Goal: Task Accomplishment & Management: Use online tool/utility

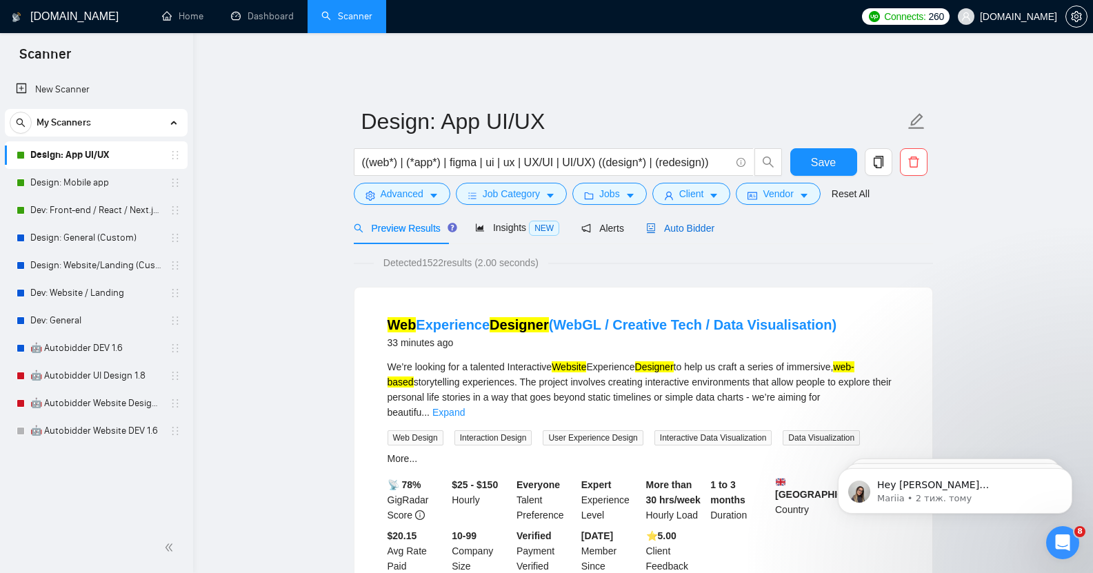
click at [677, 223] on span "Auto Bidder" at bounding box center [680, 228] width 68 height 11
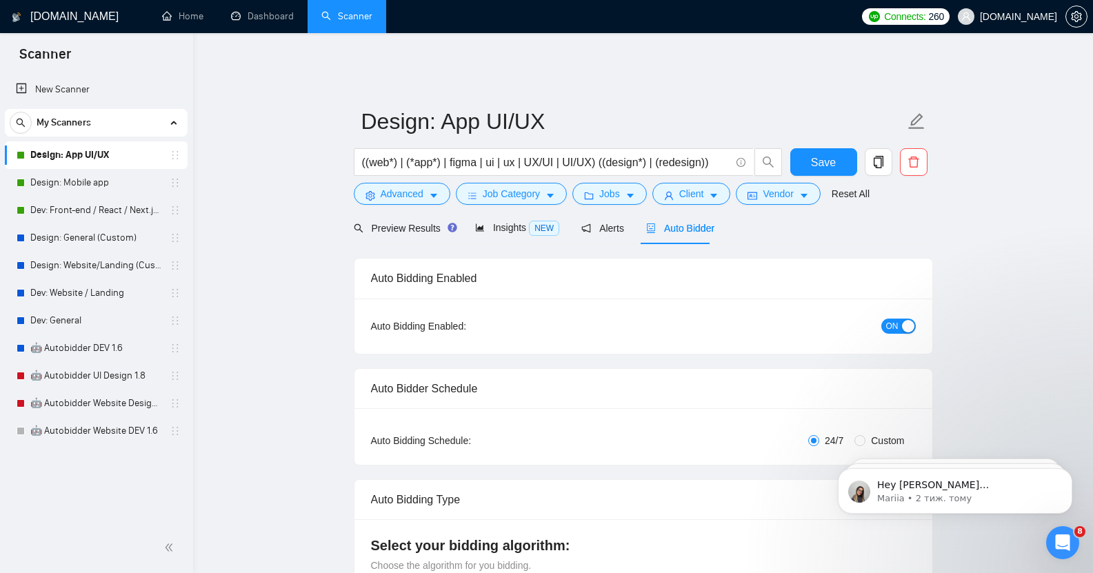
checkbox input "true"
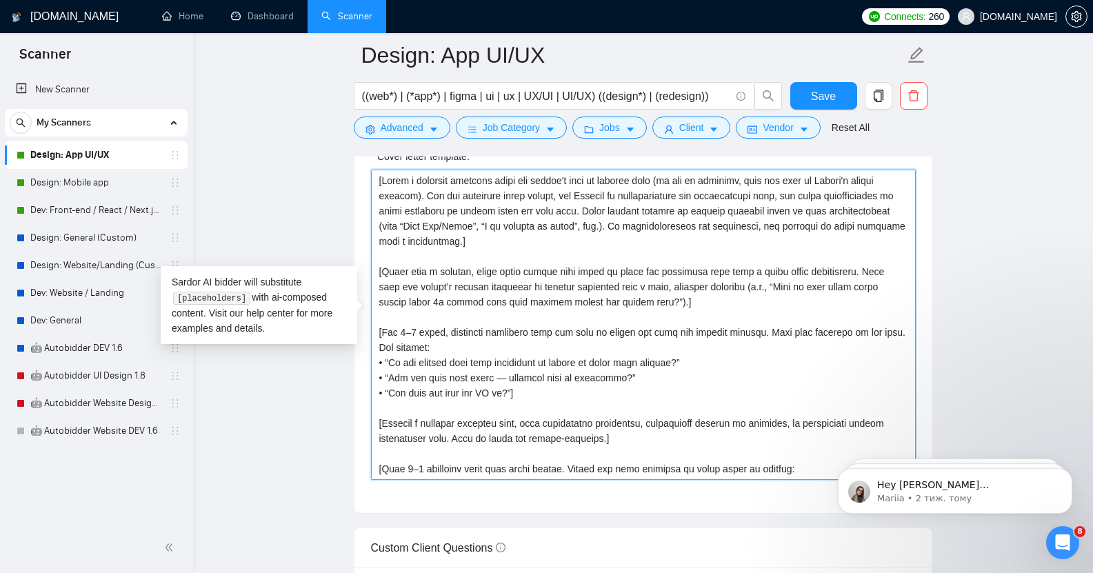
scroll to position [212, 0]
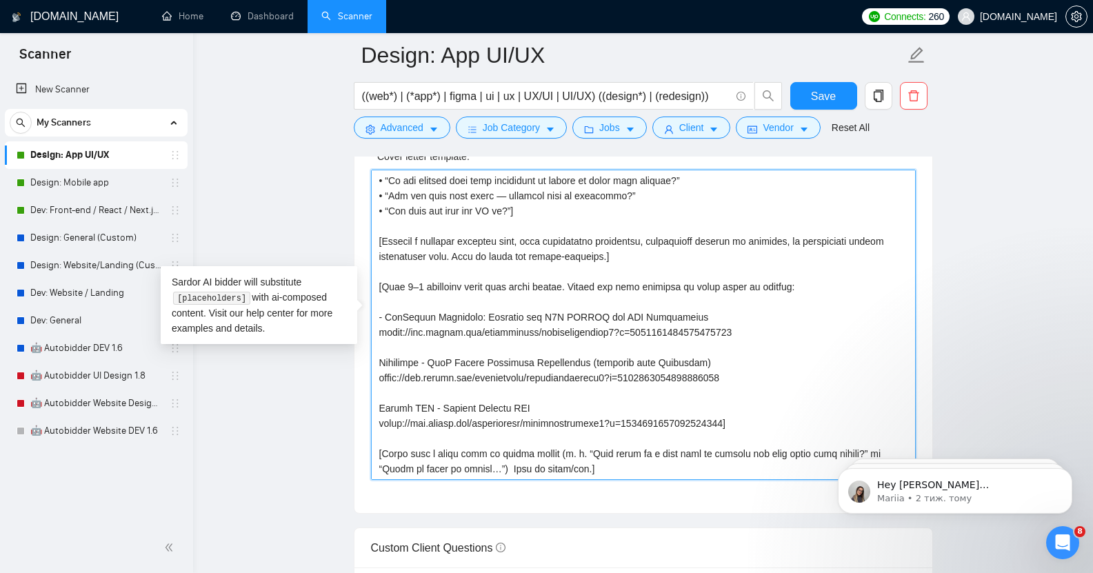
drag, startPoint x: 379, startPoint y: 170, endPoint x: 723, endPoint y: 431, distance: 432.2
click at [723, 431] on textarea "Cover letter template:" at bounding box center [643, 325] width 545 height 310
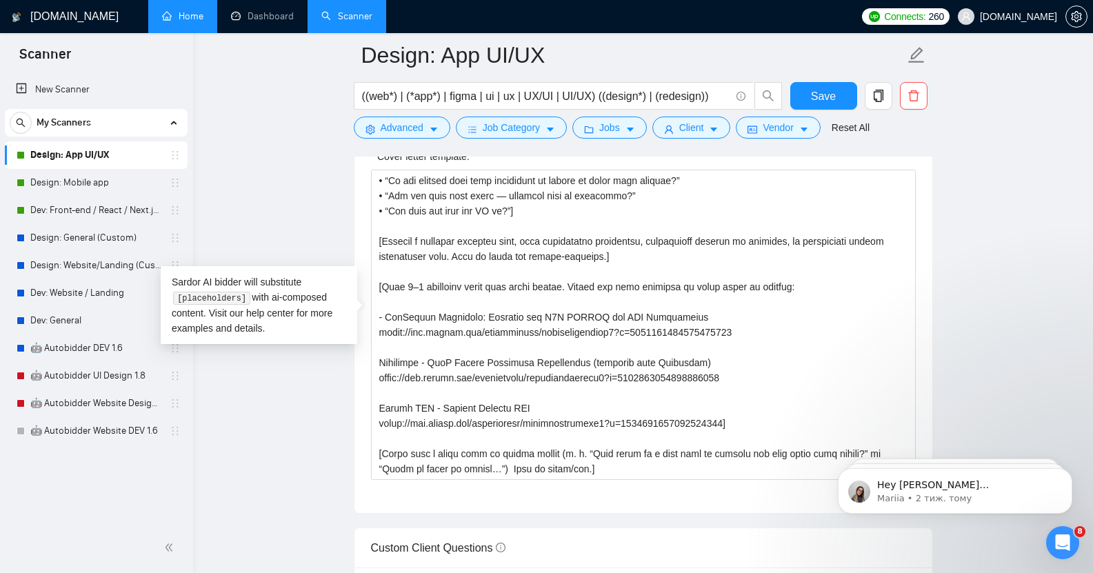
click at [188, 16] on link "Home" at bounding box center [182, 16] width 41 height 12
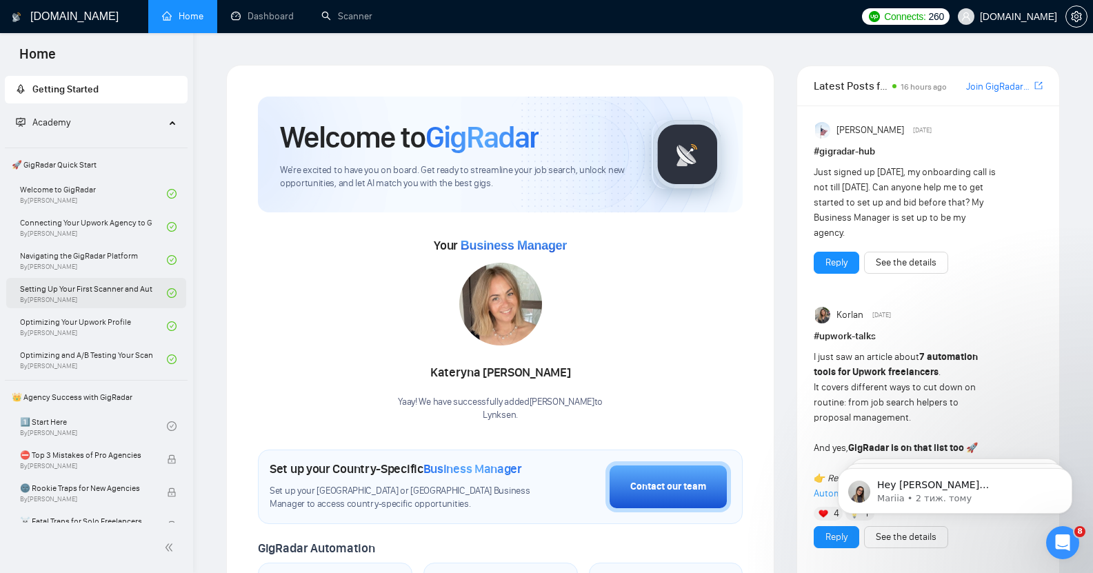
click at [103, 299] on link "Setting Up Your First Scanner and Auto-Bidder By [PERSON_NAME]" at bounding box center [93, 293] width 147 height 30
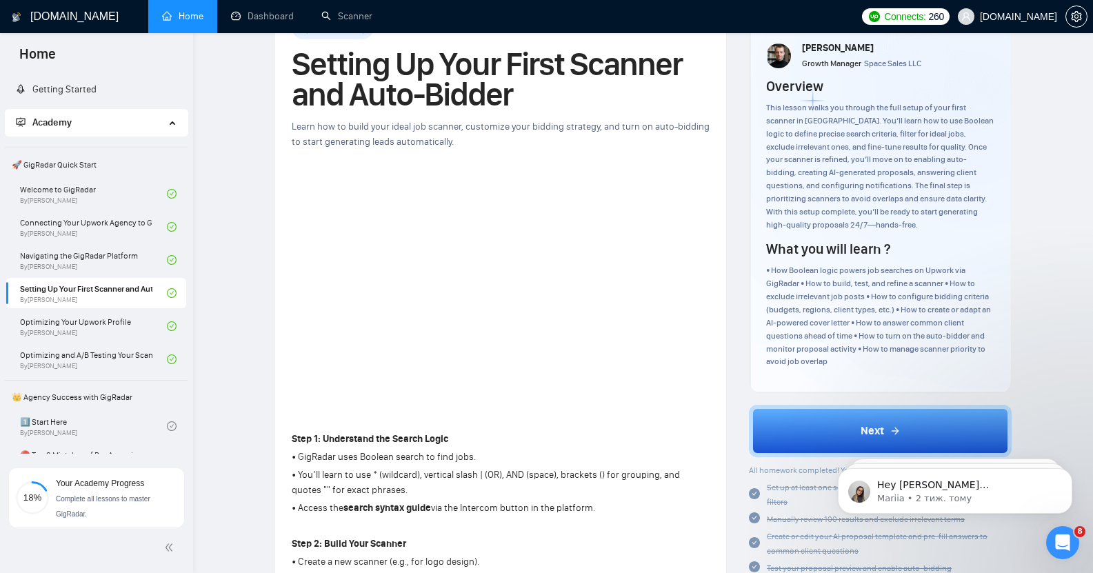
scroll to position [65, 0]
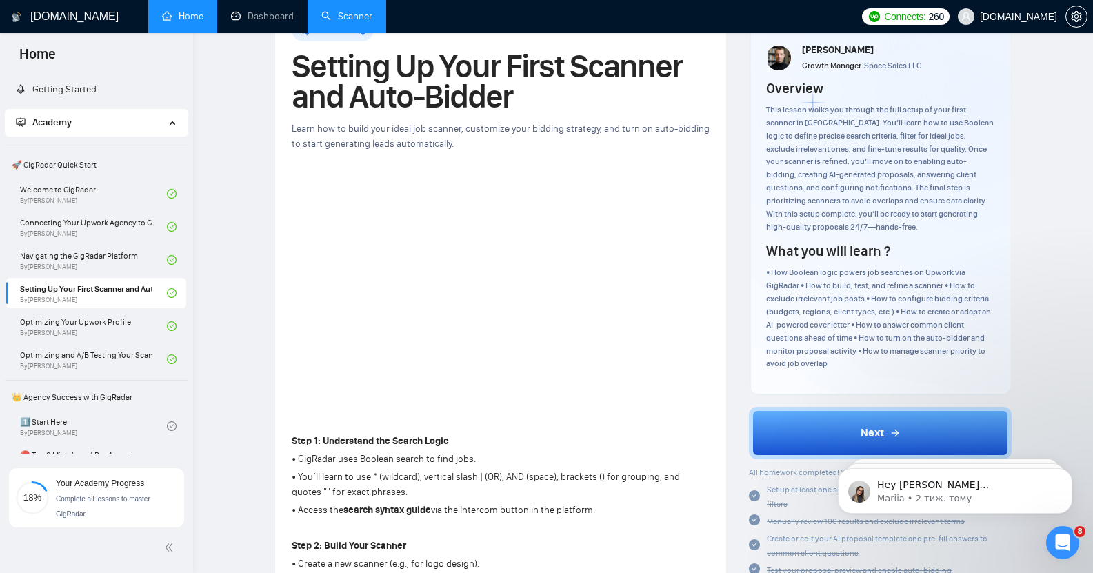
click at [355, 22] on link "Scanner" at bounding box center [346, 16] width 51 height 12
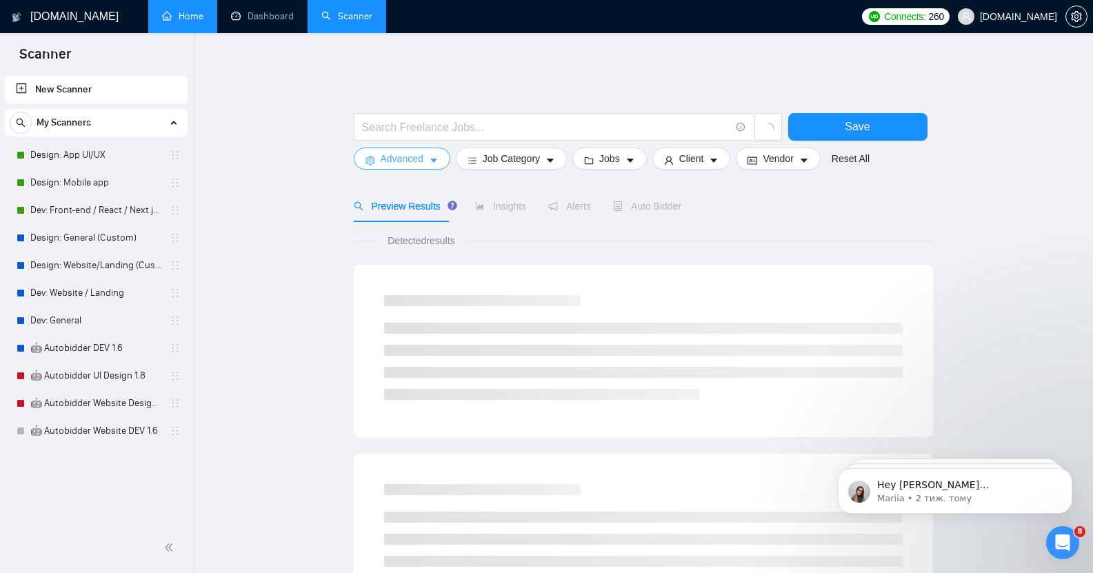
click at [420, 151] on span "Advanced" at bounding box center [402, 158] width 43 height 15
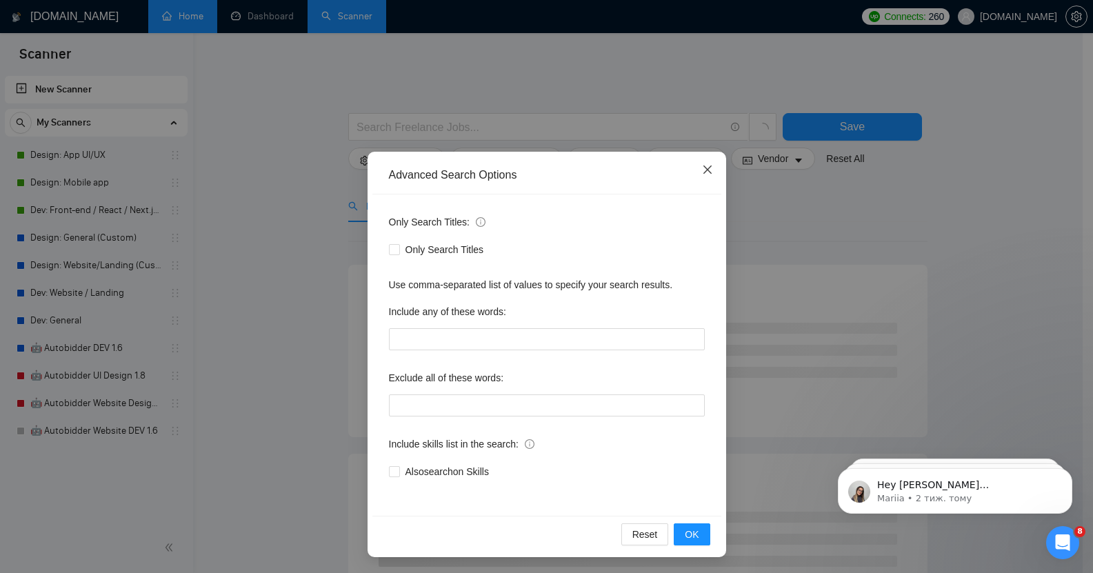
click at [703, 170] on icon "close" at bounding box center [707, 169] width 8 height 8
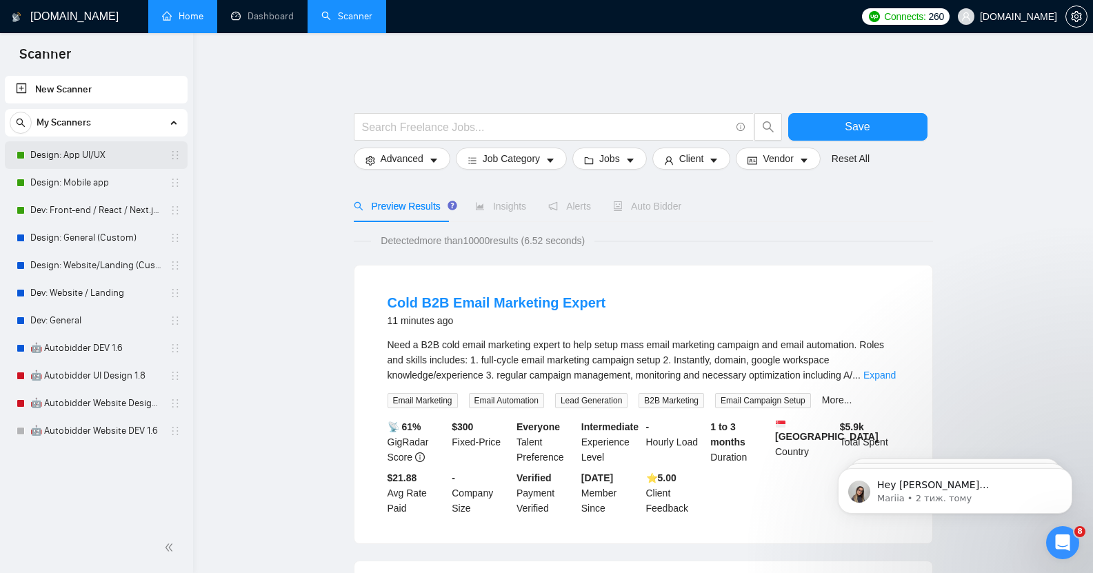
click at [64, 143] on link "Design: App UI/UX" at bounding box center [95, 155] width 131 height 28
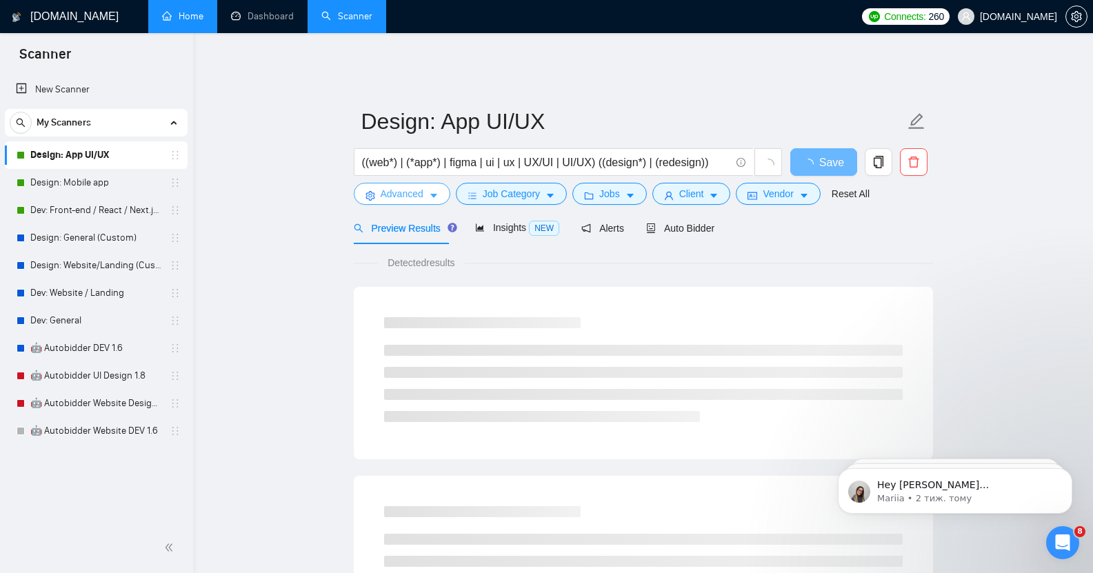
click at [422, 186] on span "Advanced" at bounding box center [402, 193] width 43 height 15
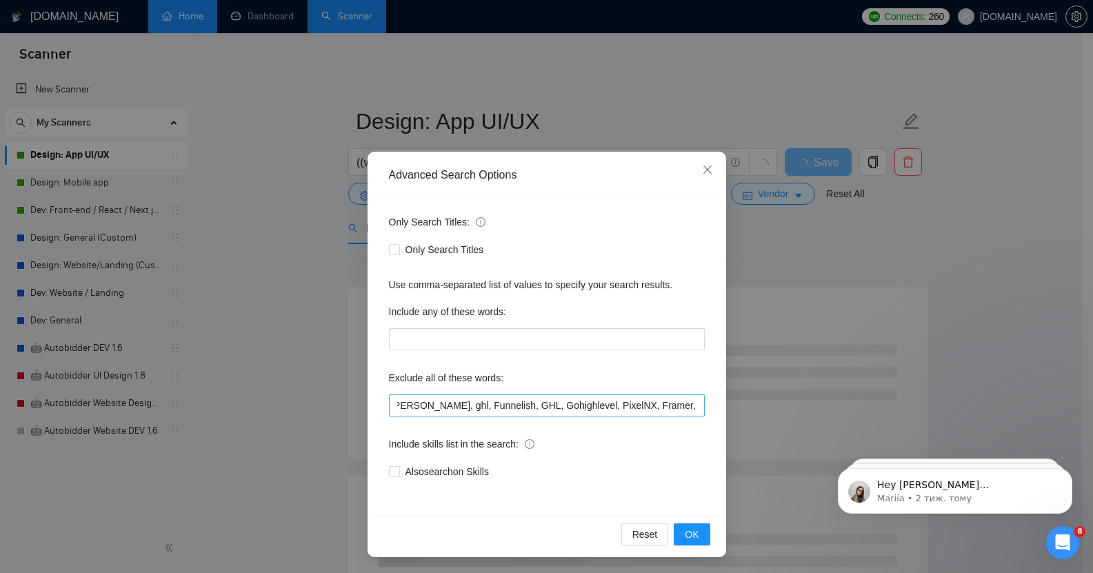
scroll to position [0, 1335]
click at [690, 405] on input "developer, Kotlin, C++, agency, kotlin, casino,gambling, webflow, java, [DOMAIN…" at bounding box center [547, 405] width 316 height 22
drag, startPoint x: 649, startPoint y: 405, endPoint x: 701, endPoint y: 412, distance: 52.2
click at [701, 412] on div "Only Search Titles: Only Search Titles Use comma-separated list of values to sp…" at bounding box center [546, 354] width 349 height 321
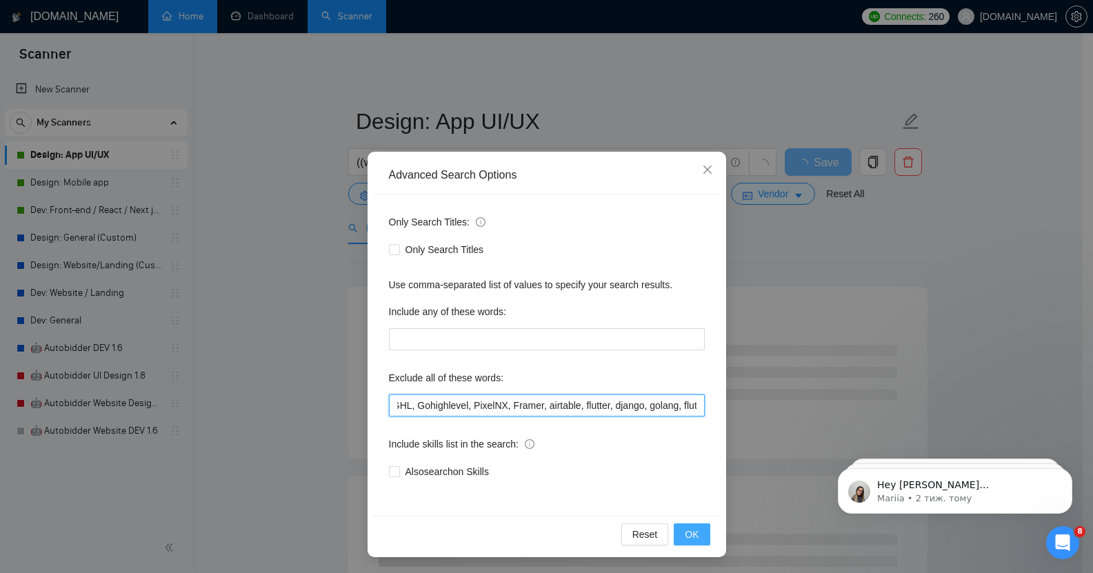
type input "developer, Kotlin, C++, agency, kotlin, casino,gambling, webflow, java, [DOMAIN…"
click at [686, 528] on span "OK" at bounding box center [692, 534] width 14 height 15
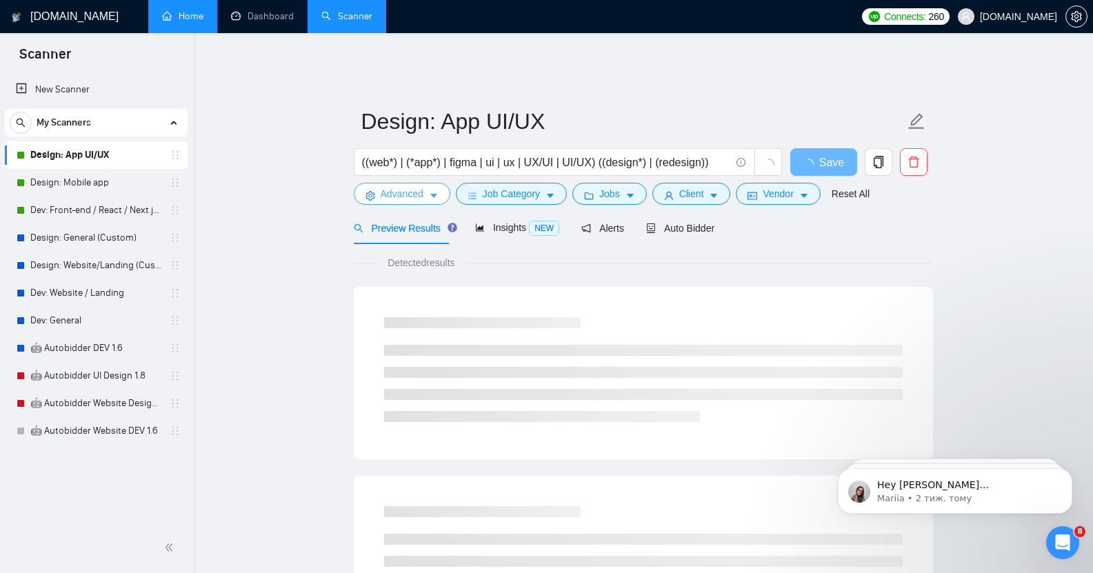
click at [416, 187] on span "Advanced" at bounding box center [402, 193] width 43 height 15
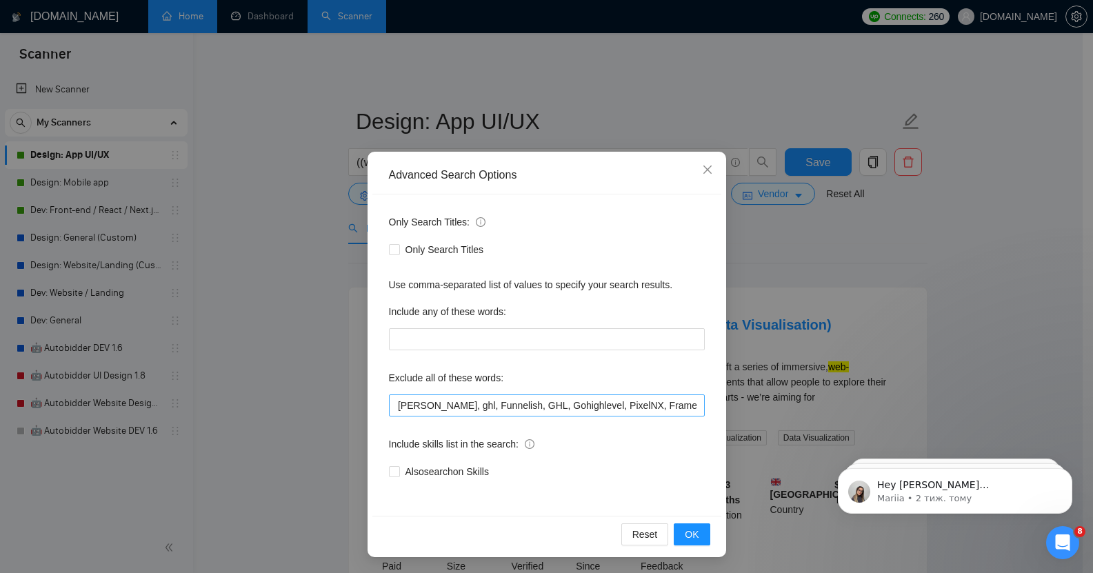
scroll to position [0, 1381]
click at [690, 534] on span "OK" at bounding box center [692, 534] width 14 height 15
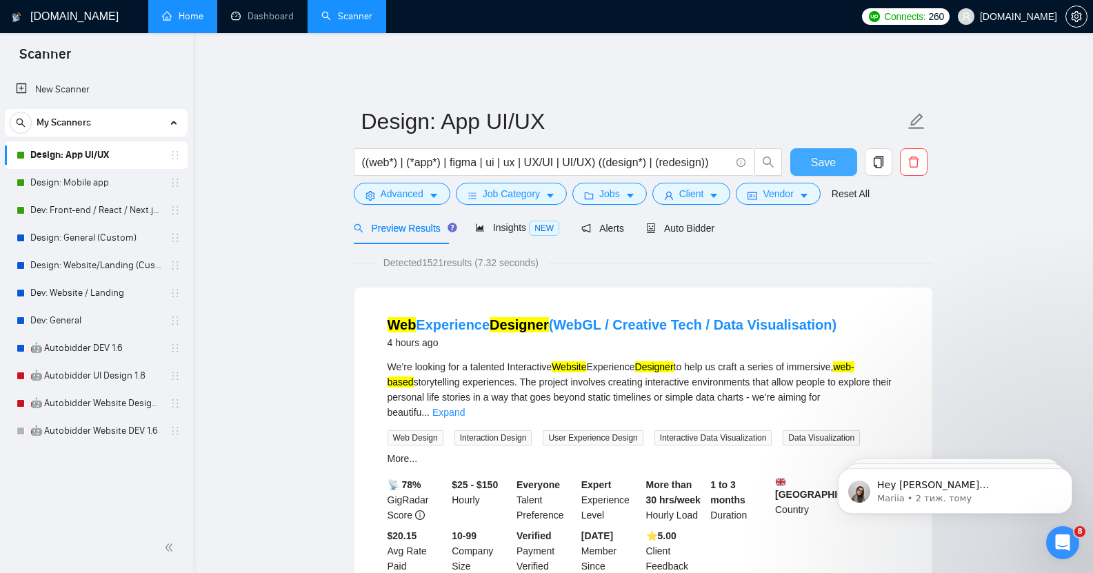
click at [819, 154] on span "Save" at bounding box center [823, 162] width 25 height 17
click at [101, 181] on link "Design: Mobile app" at bounding box center [95, 183] width 131 height 28
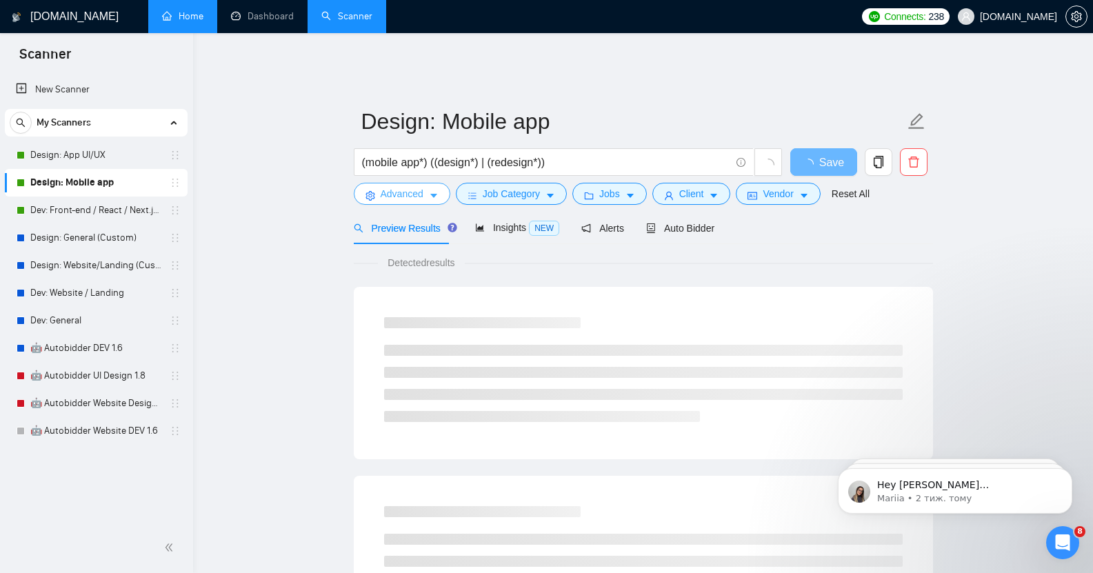
click at [418, 186] on span "Advanced" at bounding box center [402, 193] width 43 height 15
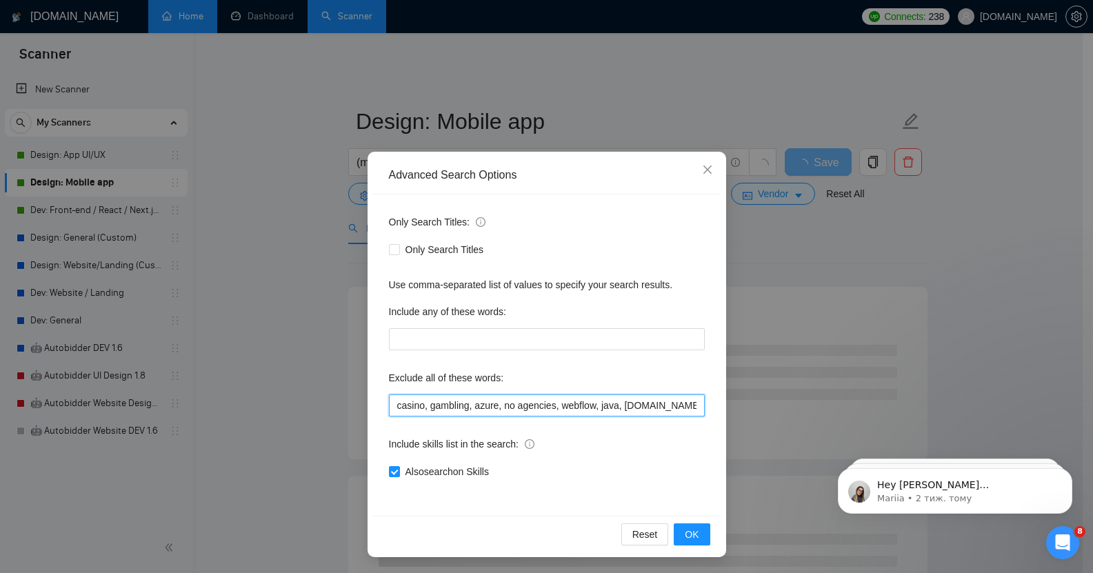
click at [469, 407] on input "casino, gambling, azure, no agencies, webflow, java, [DOMAIN_NAME], wp, wordpre…" at bounding box center [547, 405] width 316 height 22
paste input "slot game"
type input "casino, gambling, slot game, azure, no agencies, webflow, java, [DOMAIN_NAME], …"
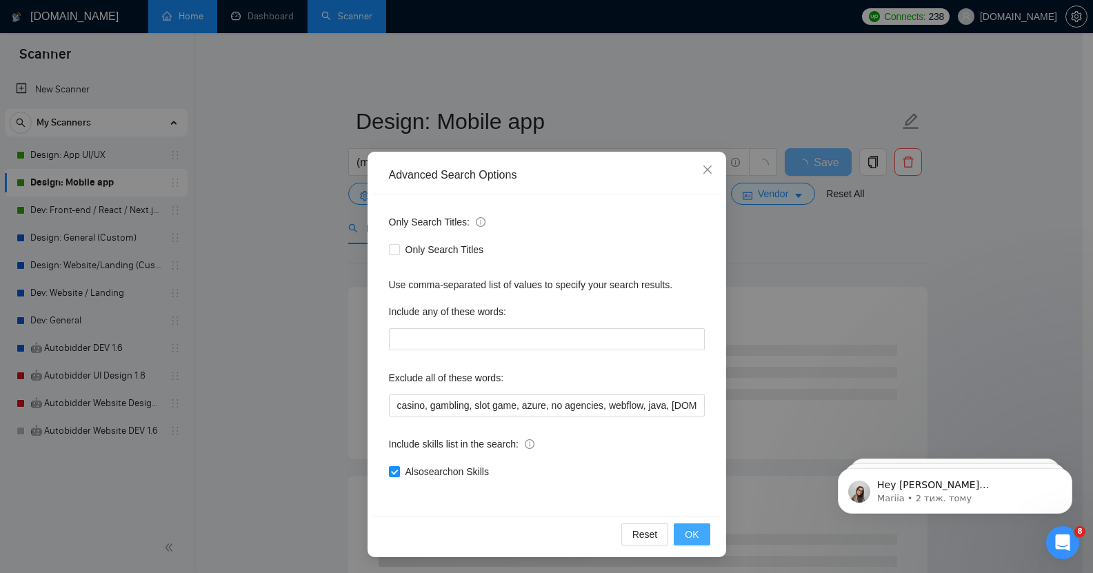
click at [685, 530] on span "OK" at bounding box center [692, 534] width 14 height 15
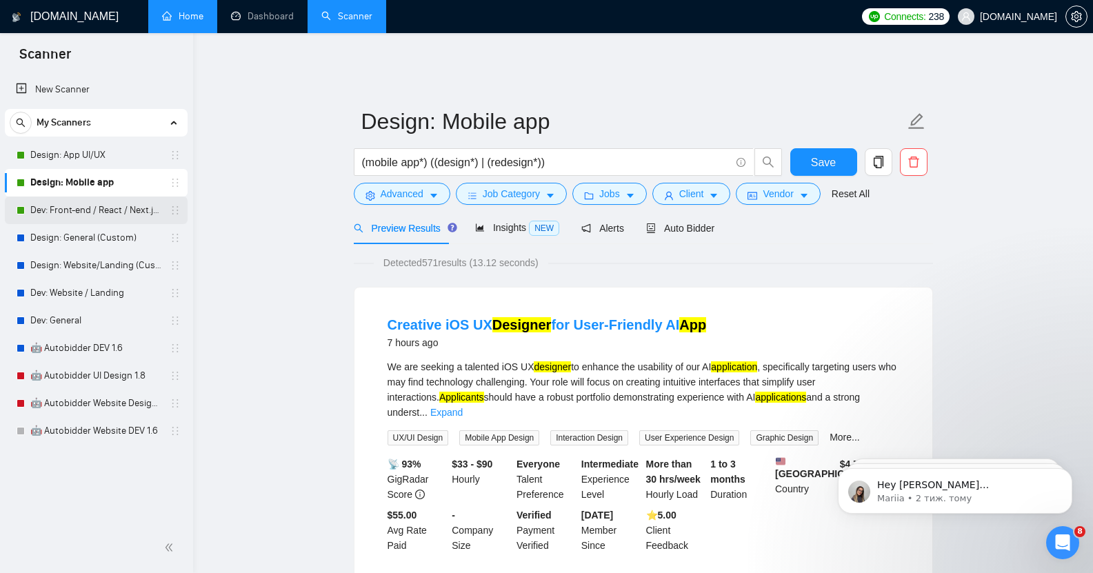
click at [67, 203] on link "Dev: Front-end / React / Next.js / WebGL / GSAP" at bounding box center [95, 211] width 131 height 28
click at [823, 154] on span "Save" at bounding box center [823, 162] width 25 height 17
click at [88, 208] on link "Dev: Front-end / React / Next.js / WebGL / GSAP" at bounding box center [95, 211] width 131 height 28
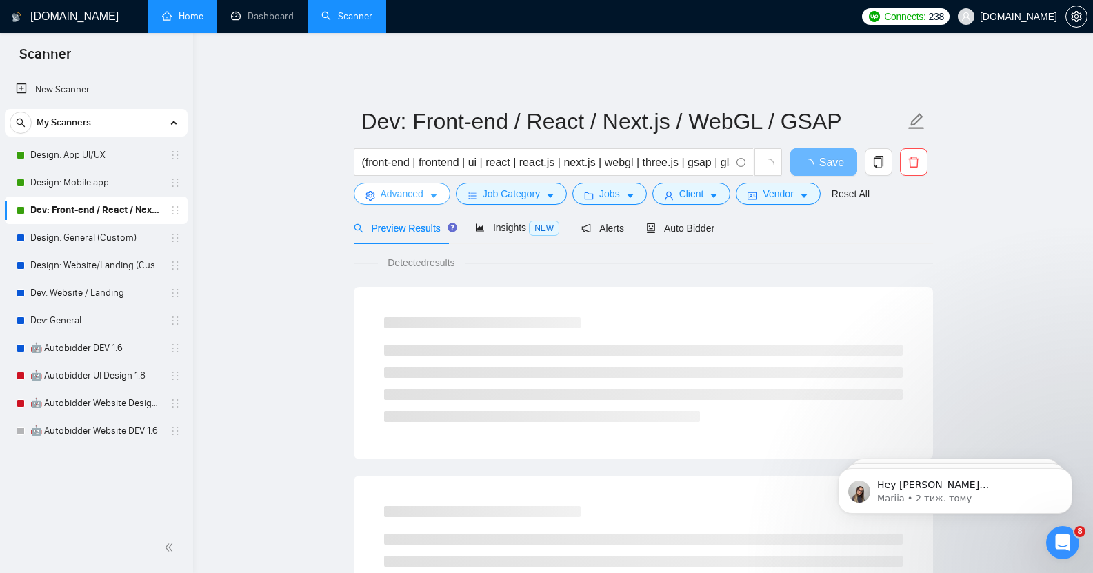
click at [425, 190] on button "Advanced" at bounding box center [402, 194] width 97 height 22
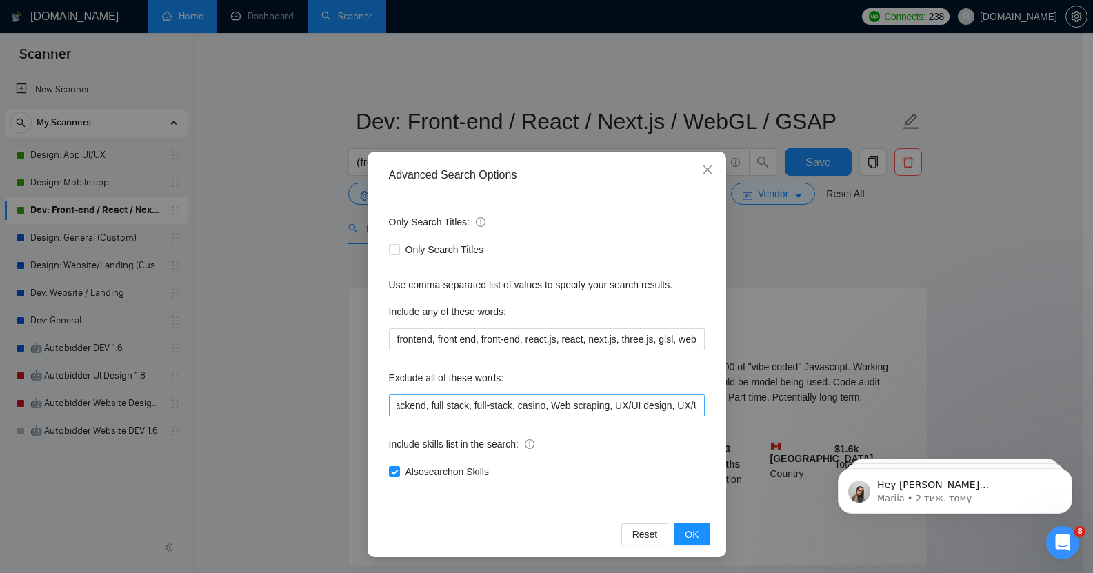
scroll to position [0, 155]
click at [536, 405] on input "no agencies, back end, back-end, backend, full stack, full-stack, casino, Web s…" at bounding box center [547, 405] width 316 height 22
paste input "slot game"
type input "no agencies, back end, back-end, backend, full stack, full-stack, casino, slot …"
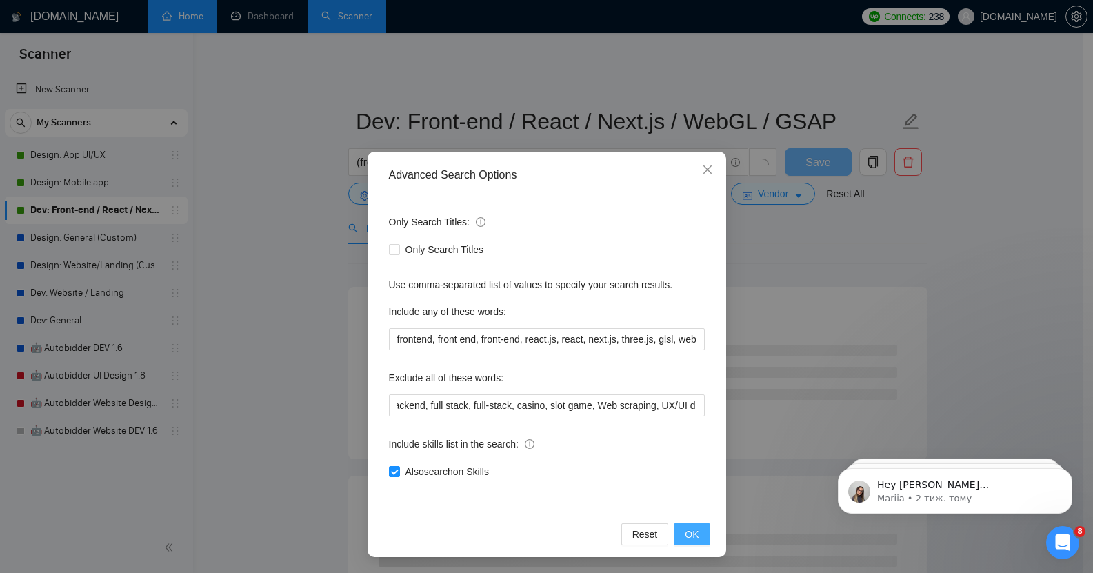
click at [694, 529] on button "OK" at bounding box center [692, 534] width 36 height 22
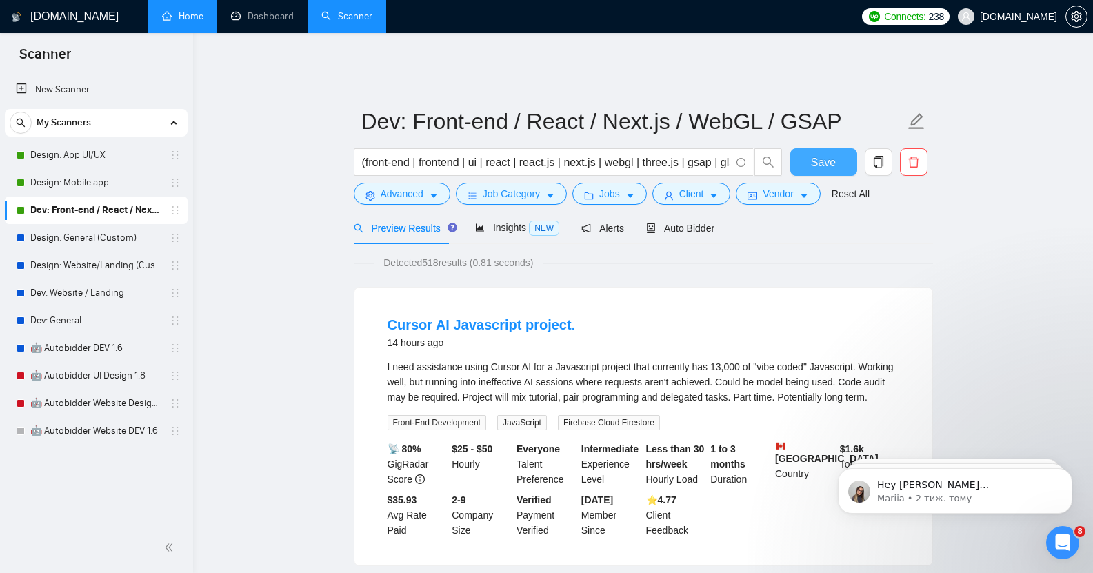
click at [829, 154] on span "Save" at bounding box center [823, 162] width 25 height 17
click at [59, 159] on link "Design: App UI/UX" at bounding box center [95, 155] width 131 height 28
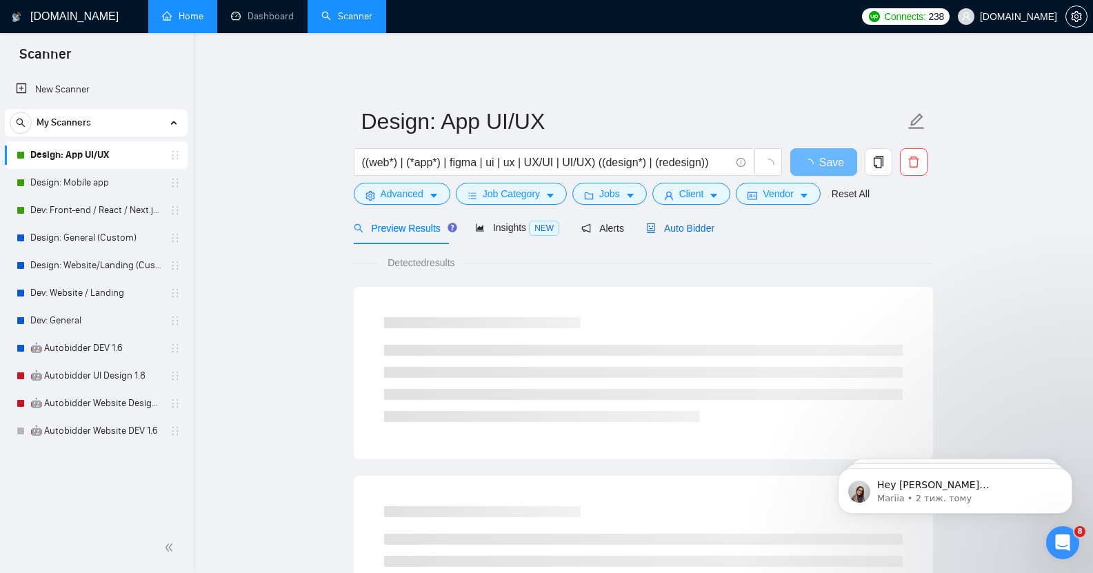
click at [675, 223] on span "Auto Bidder" at bounding box center [680, 228] width 68 height 11
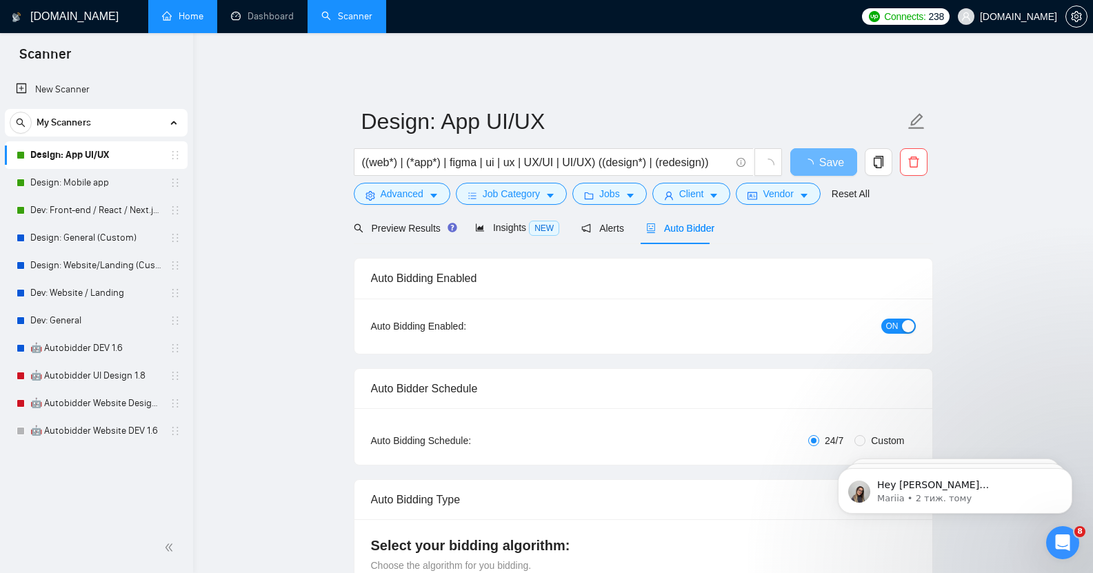
checkbox input "true"
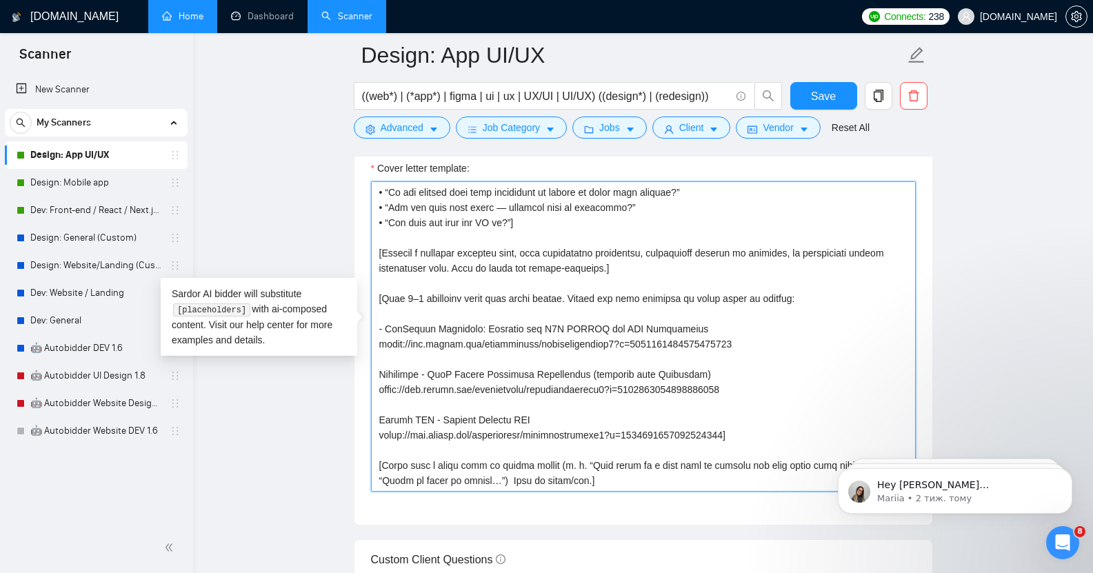
scroll to position [1566, 0]
drag, startPoint x: 378, startPoint y: 262, endPoint x: 677, endPoint y: 446, distance: 351.4
click at [677, 446] on textarea "Cover letter template:" at bounding box center [643, 334] width 545 height 310
paste textarea "Lor ipsum! [dolo s ametco adipis el seddo eiusmo’t incididun. Utla et dolorem, …"
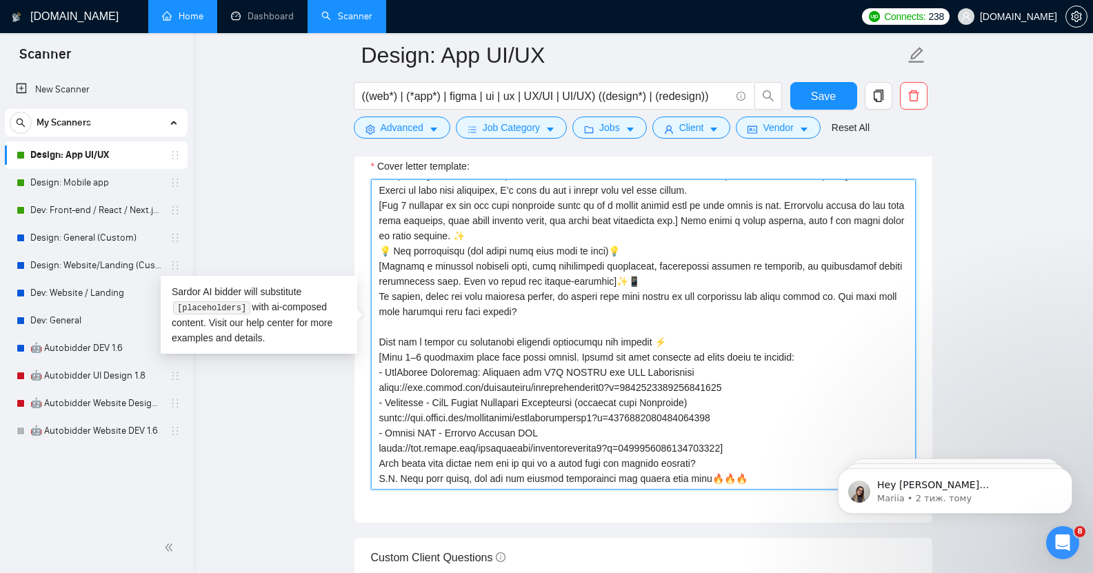
scroll to position [61, 0]
click at [736, 393] on textarea "Cover letter template:" at bounding box center [643, 334] width 545 height 310
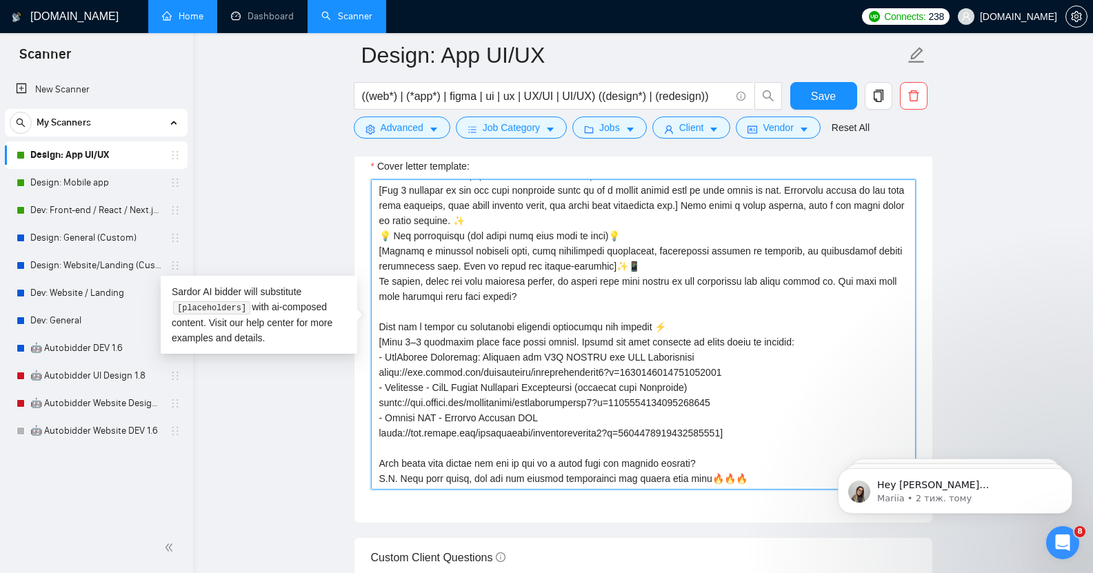
click at [707, 421] on textarea "Cover letter template:" at bounding box center [643, 334] width 545 height 310
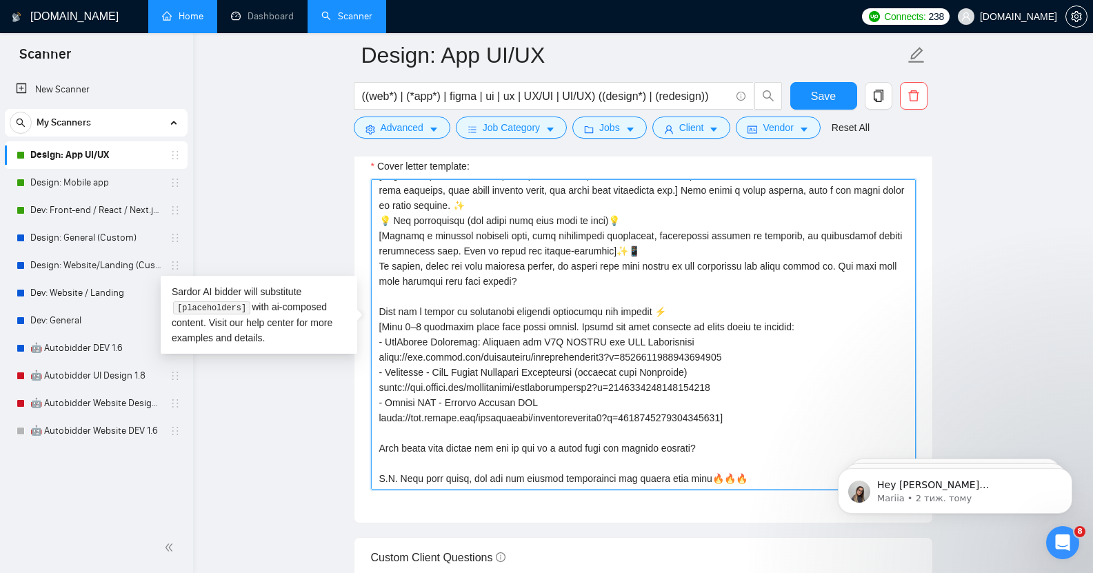
scroll to position [0, 0]
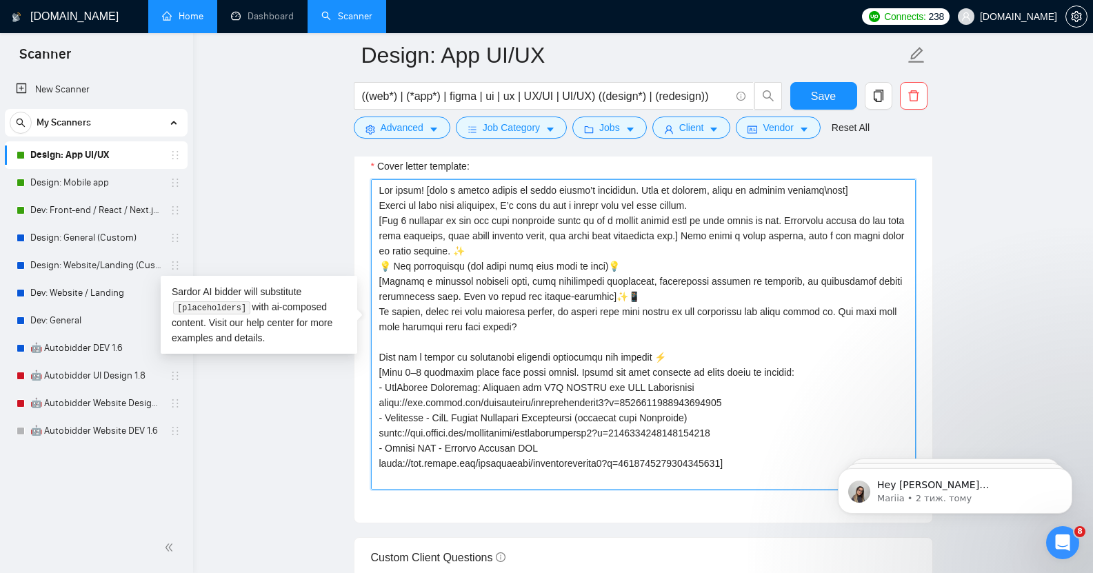
click at [844, 181] on textarea "Cover letter template:" at bounding box center [643, 334] width 545 height 310
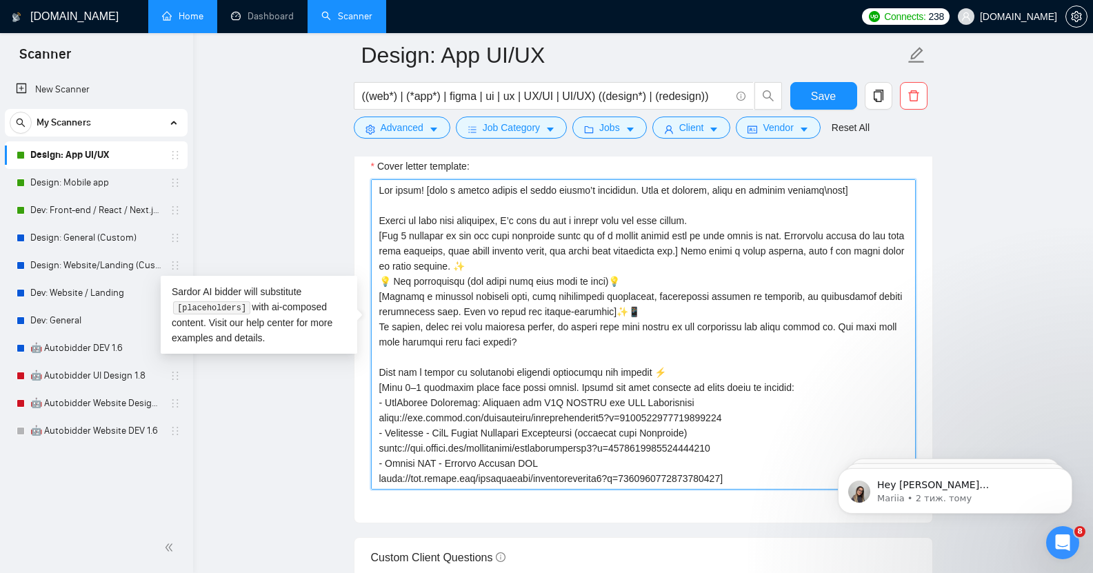
click at [521, 254] on textarea "Cover letter template:" at bounding box center [643, 334] width 545 height 310
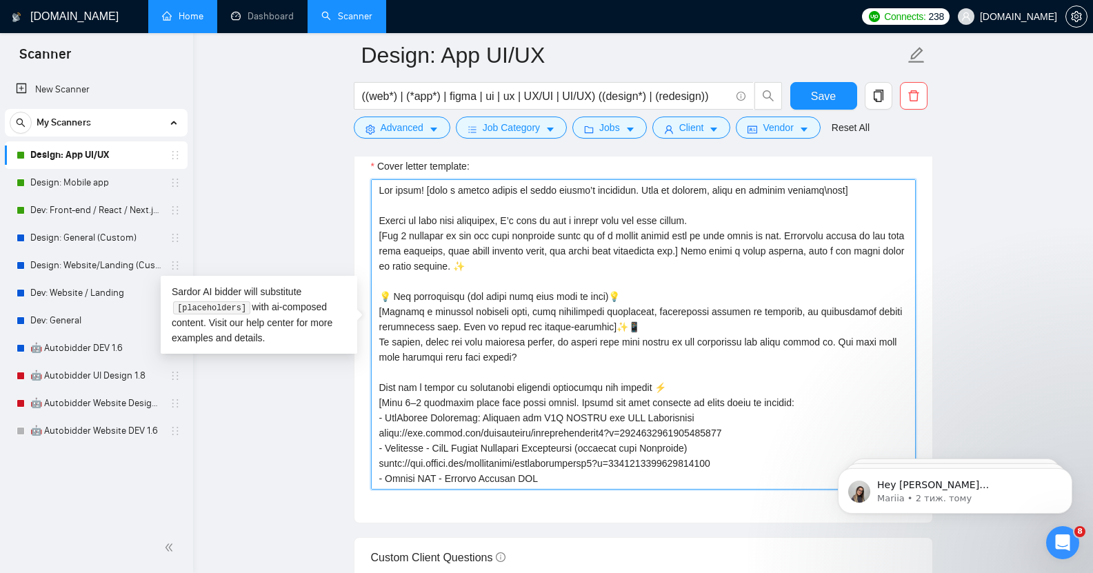
click at [705, 241] on textarea "Cover letter template:" at bounding box center [643, 334] width 545 height 310
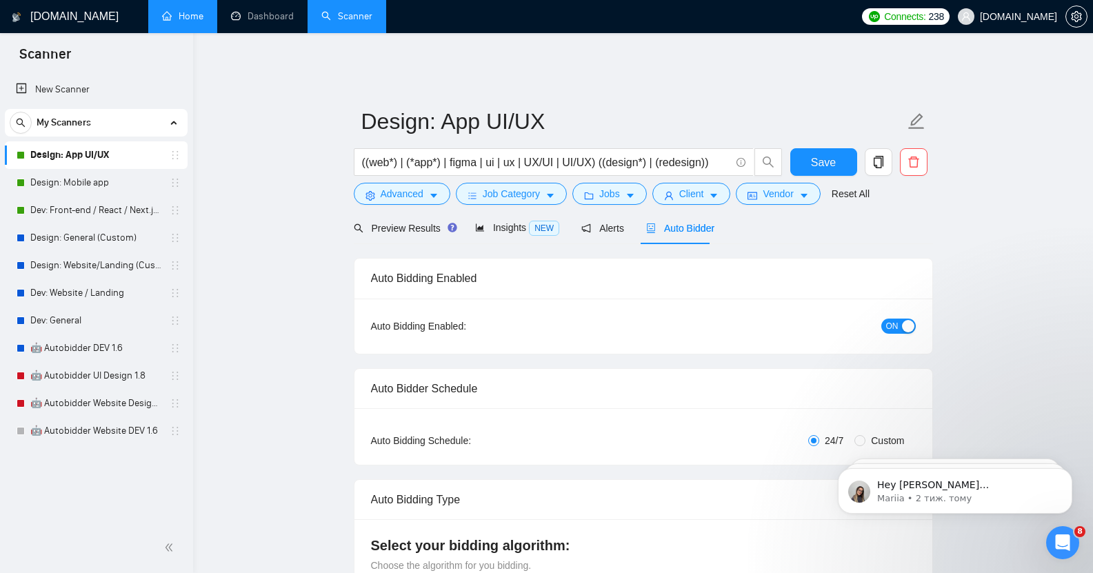
type textarea "Lor ipsum! [dolo s ametco adipis el seddo eiusmo’t incididun. Utla et dolorem, …"
click at [903, 320] on div "button" at bounding box center [908, 326] width 12 height 12
click at [821, 154] on span "Save" at bounding box center [823, 162] width 25 height 17
checkbox input "true"
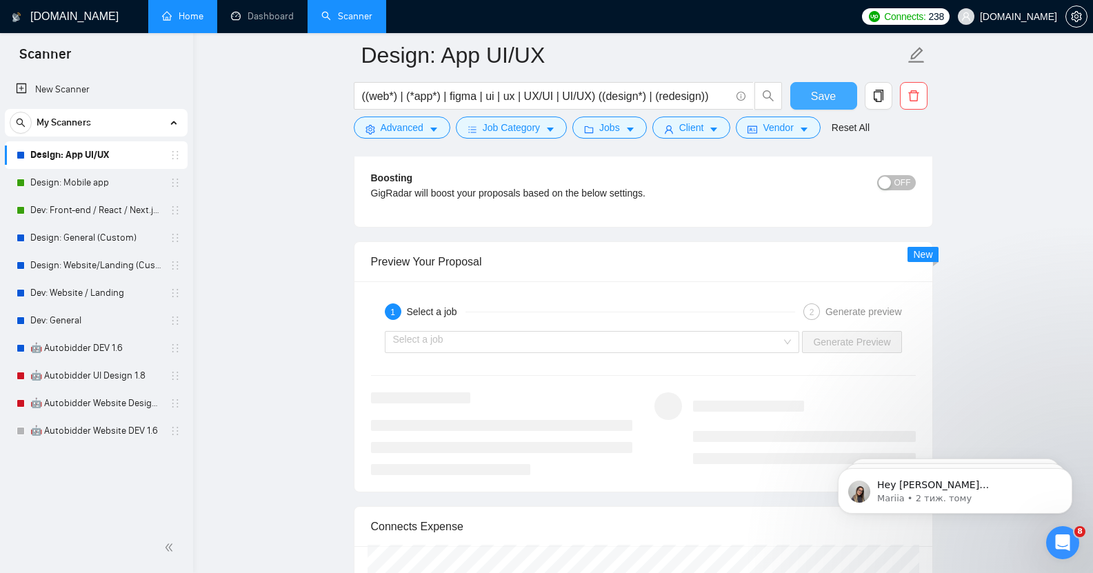
scroll to position [2517, 0]
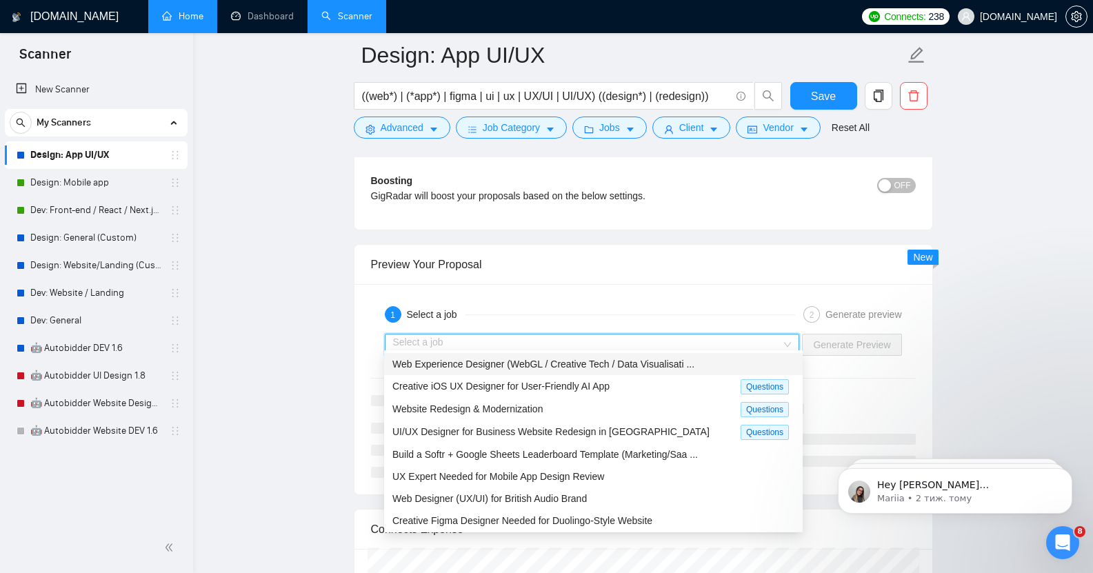
click at [536, 334] on input "search" at bounding box center [587, 344] width 389 height 21
click at [525, 475] on span "UX Expert Needed for Mobile App Design Review" at bounding box center [498, 476] width 212 height 11
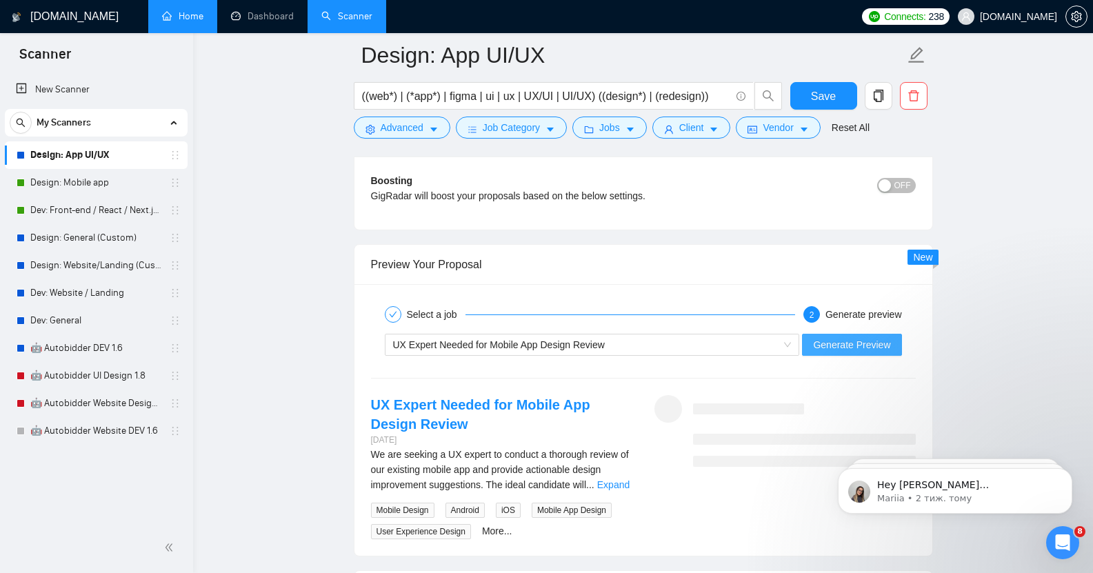
click at [888, 337] on span "Generate Preview" at bounding box center [851, 344] width 77 height 15
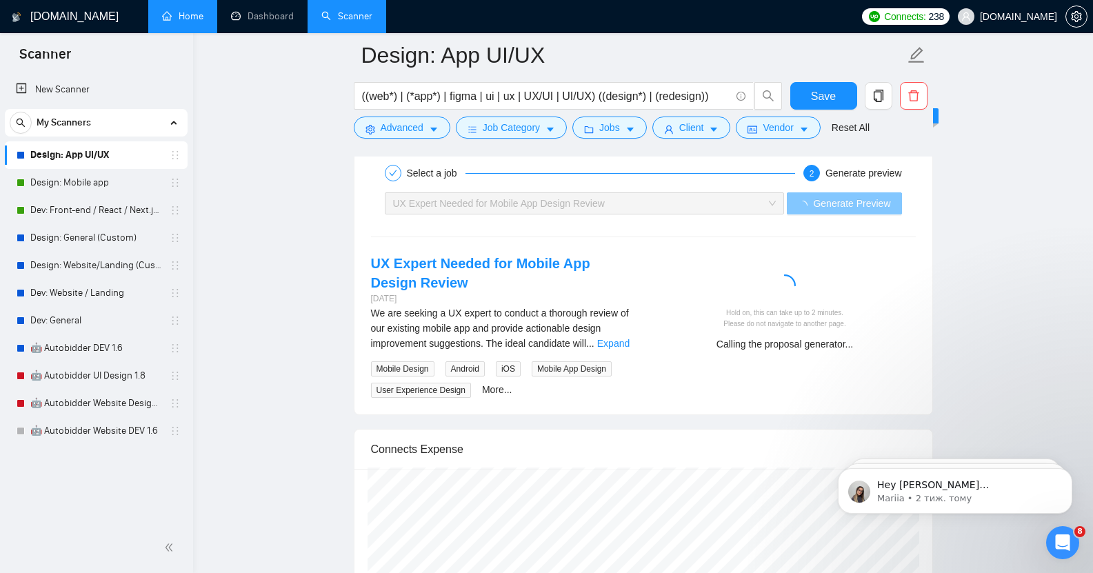
scroll to position [2658, 0]
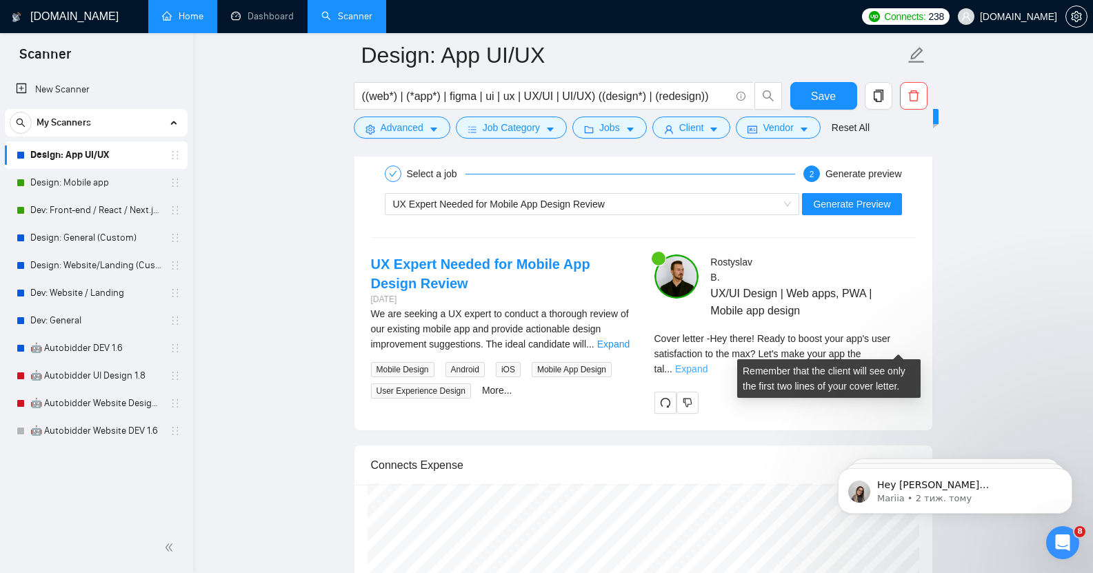
click at [707, 363] on link "Expand" at bounding box center [691, 368] width 32 height 11
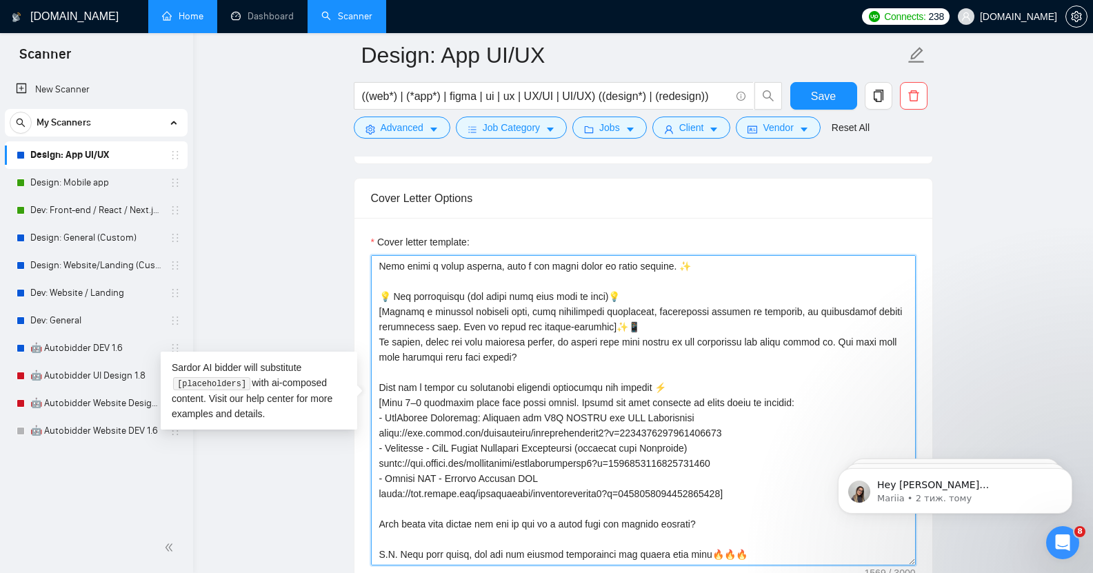
scroll to position [137, 0]
drag, startPoint x: 381, startPoint y: 254, endPoint x: 779, endPoint y: 561, distance: 503.0
click at [779, 561] on div "Cover letter template:" at bounding box center [643, 408] width 578 height 381
paste textarea ". Lor ipsu dolo\sit ametc ad elitsed doei. Tem incid utlab et dolo] Magnaa en a…"
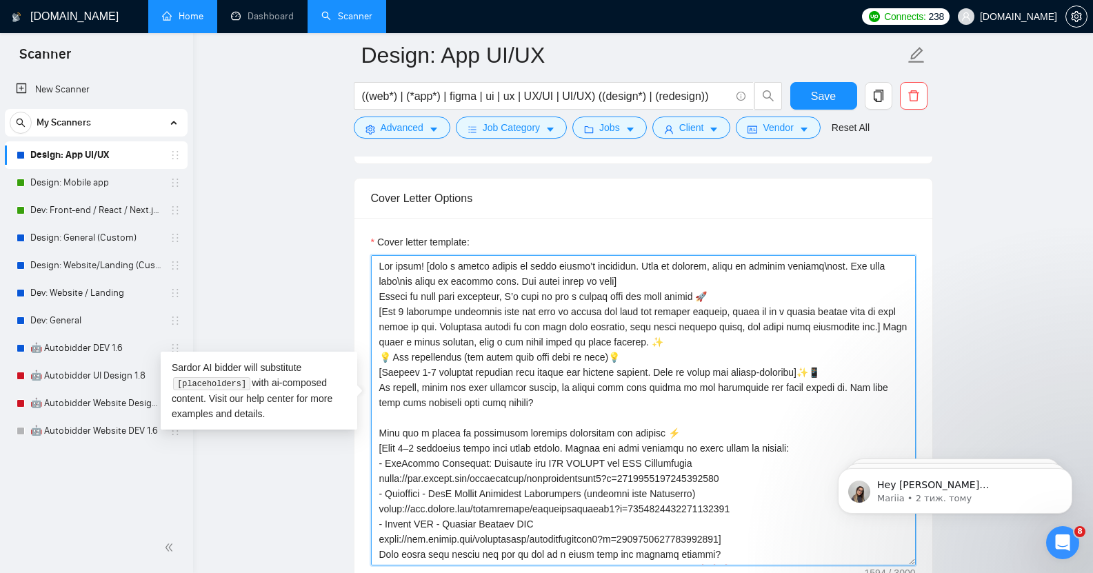
scroll to position [1, 0]
click at [636, 274] on textarea "Cover letter template:" at bounding box center [643, 410] width 545 height 310
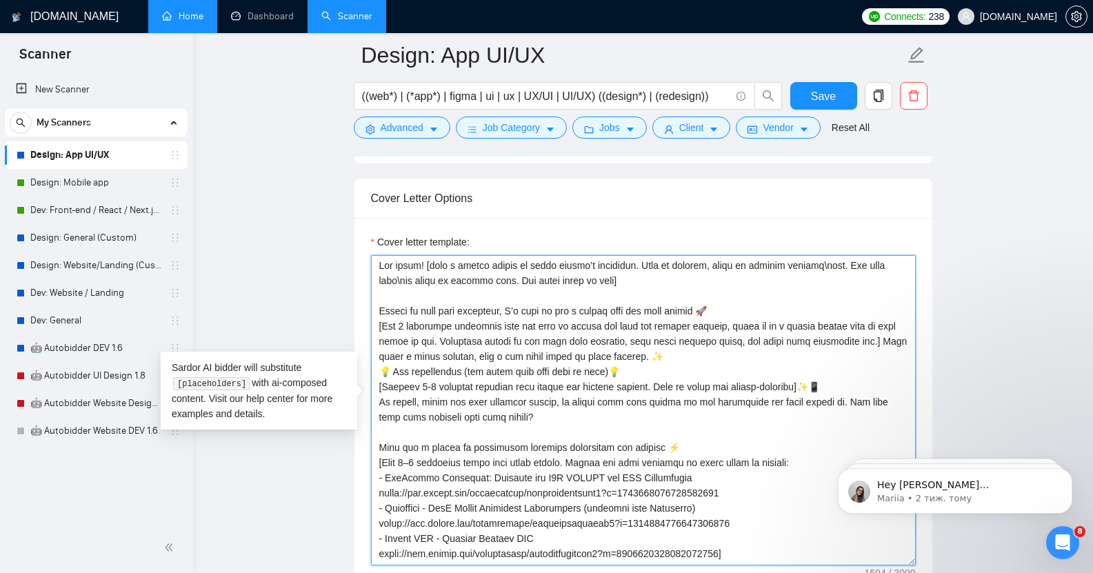
scroll to position [16, 0]
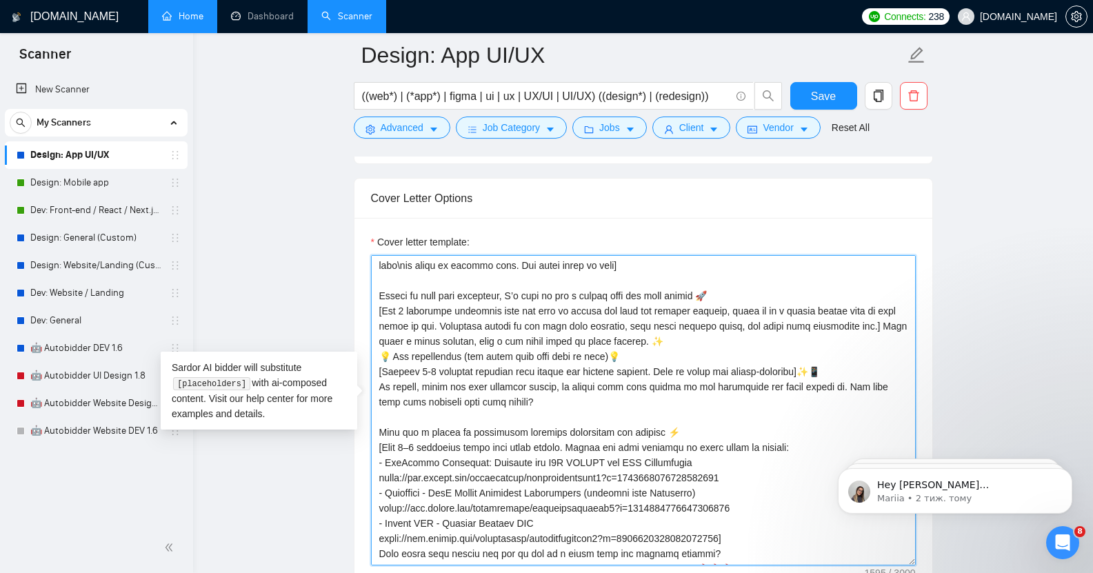
click at [712, 283] on textarea "Cover letter template:" at bounding box center [643, 410] width 545 height 310
click at [699, 334] on textarea "Cover letter template:" at bounding box center [643, 410] width 545 height 310
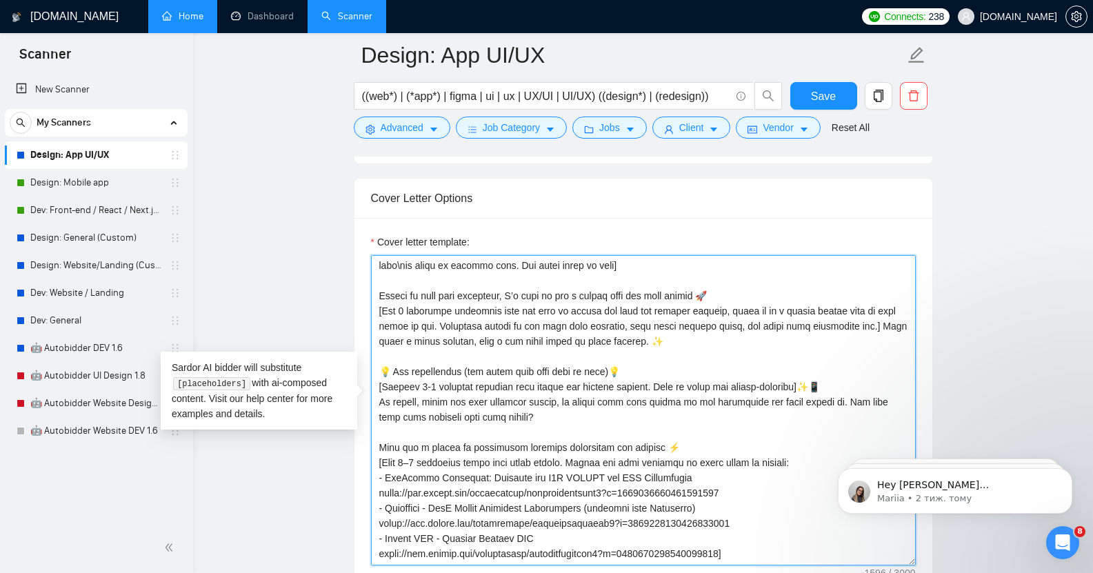
click at [887, 317] on textarea "Cover letter template:" at bounding box center [643, 410] width 545 height 310
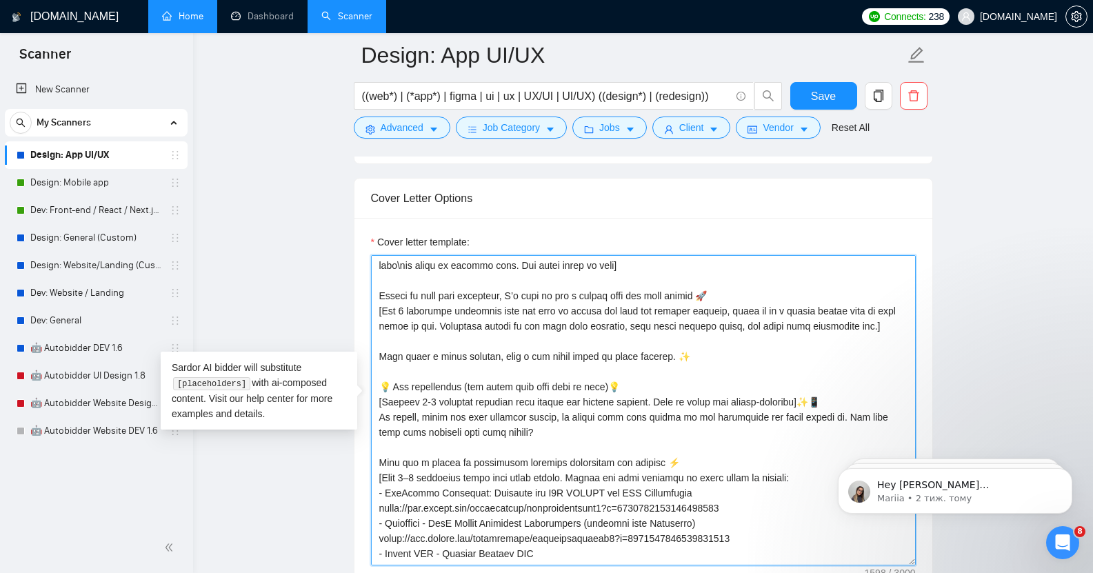
scroll to position [76, 0]
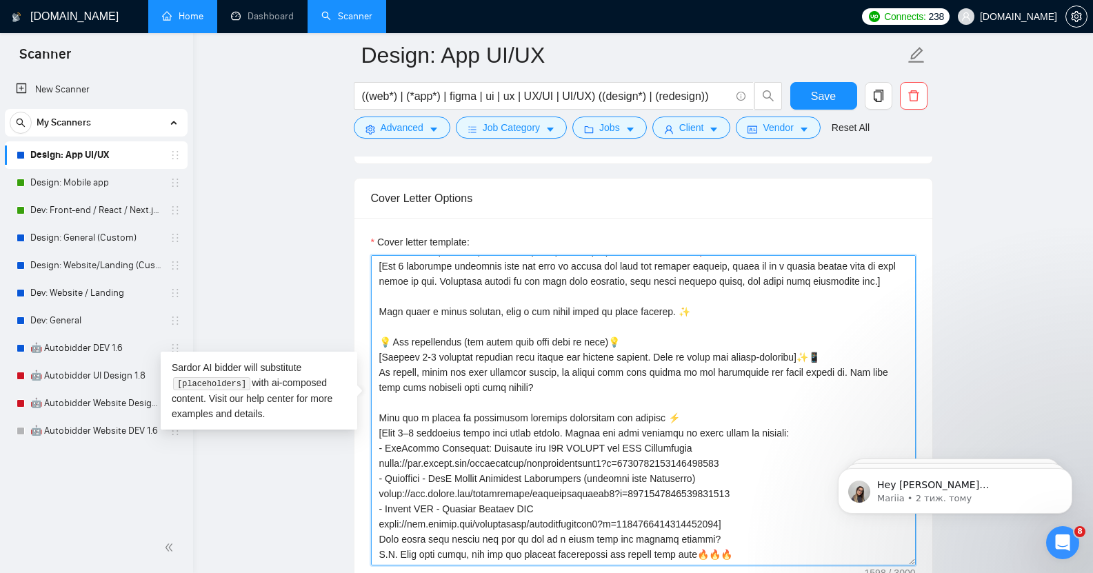
click at [736, 498] on textarea "Cover letter template:" at bounding box center [643, 410] width 545 height 310
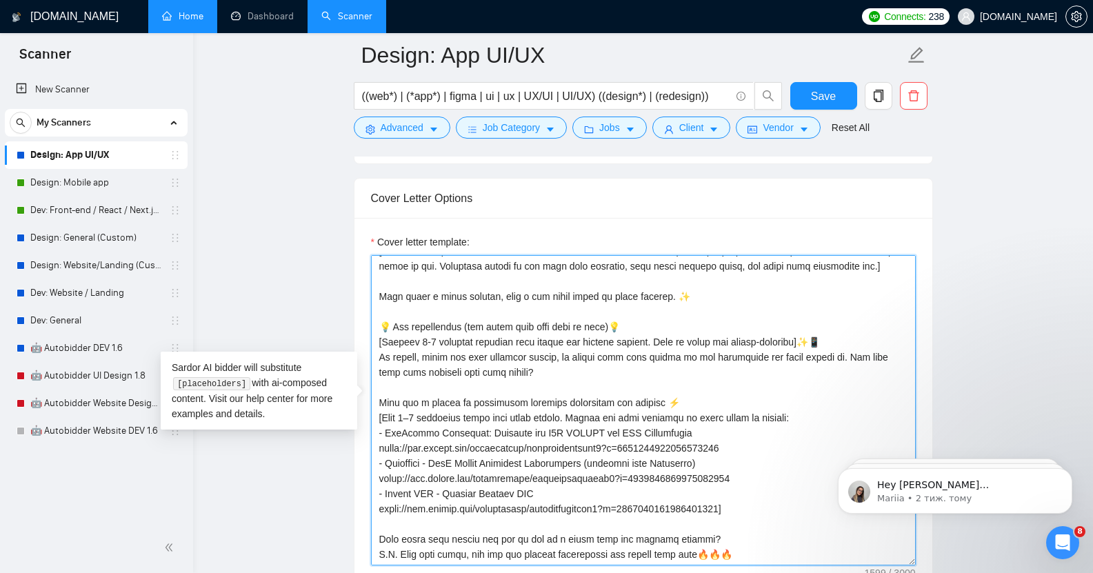
click at [702, 530] on textarea "Cover letter template:" at bounding box center [643, 410] width 545 height 310
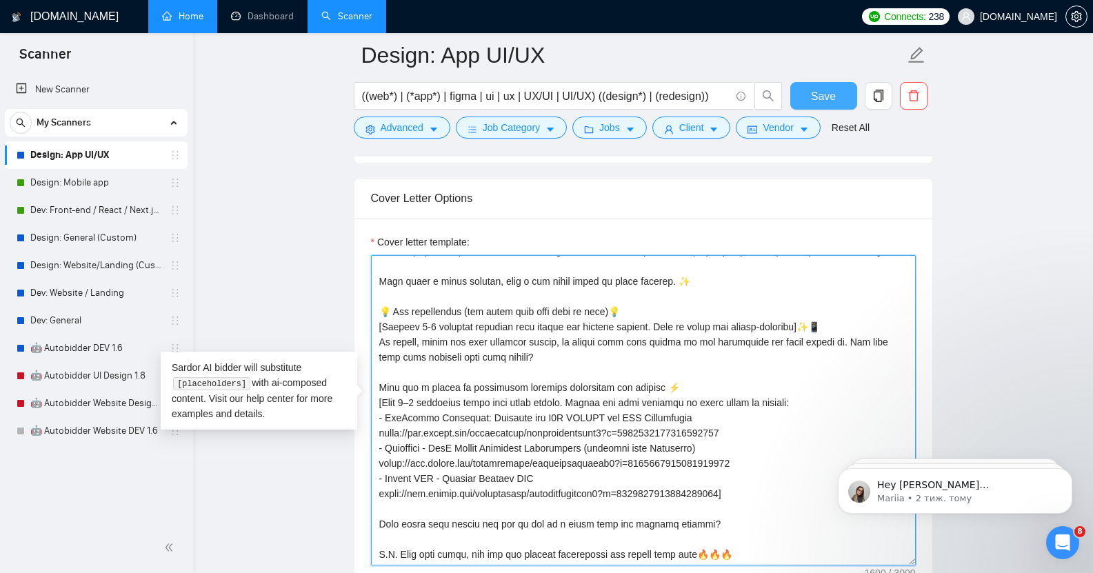
type textarea "Lor ipsum! [dolo s ametco adipis el seddo eiusmo’t incididun. Utla et dolorem, …"
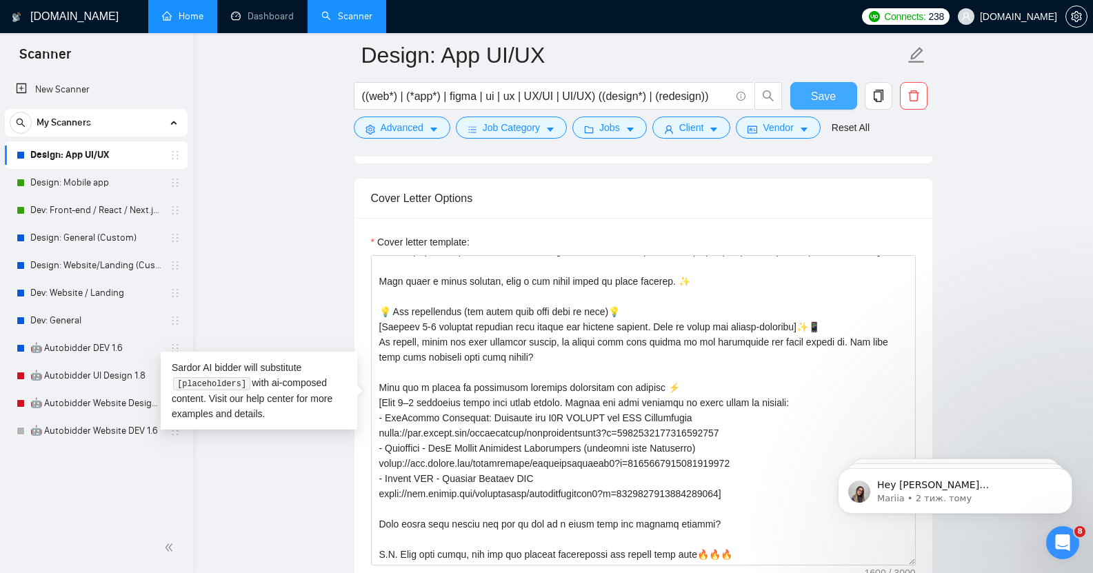
click at [831, 92] on span "Save" at bounding box center [823, 96] width 25 height 17
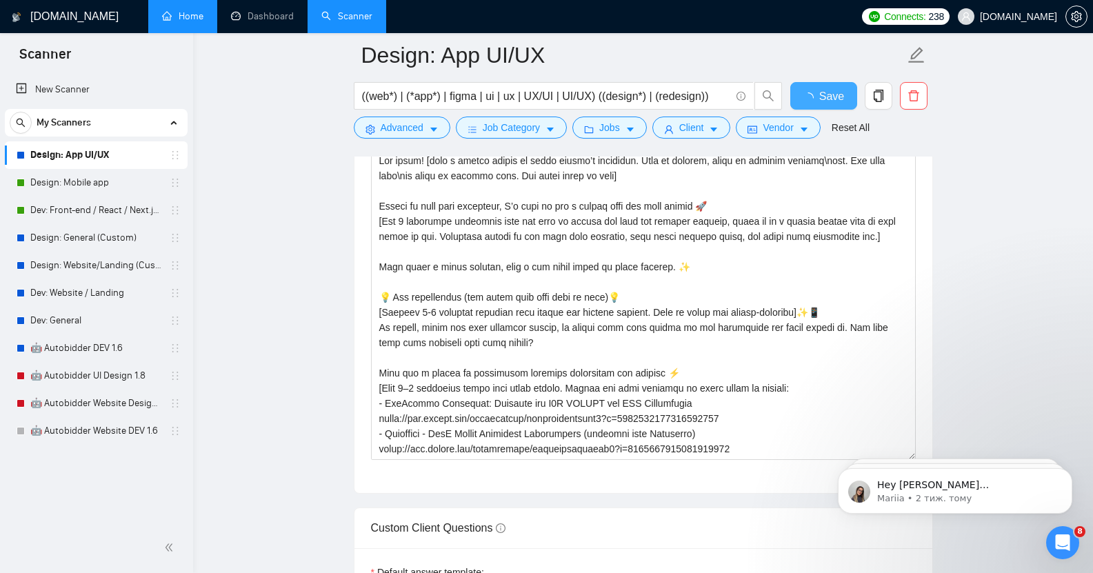
checkbox input "true"
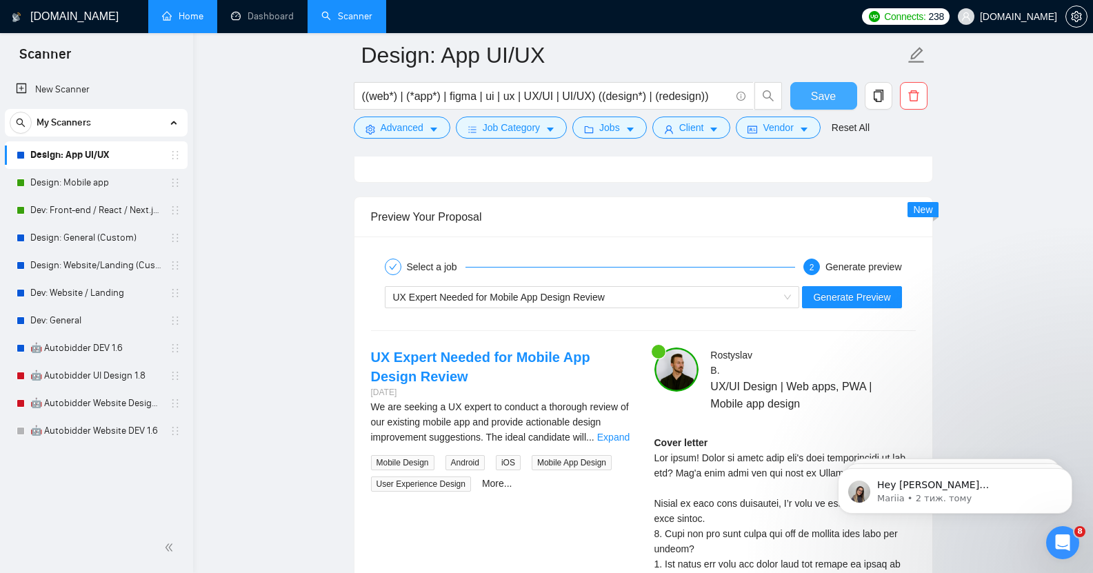
scroll to position [2562, 0]
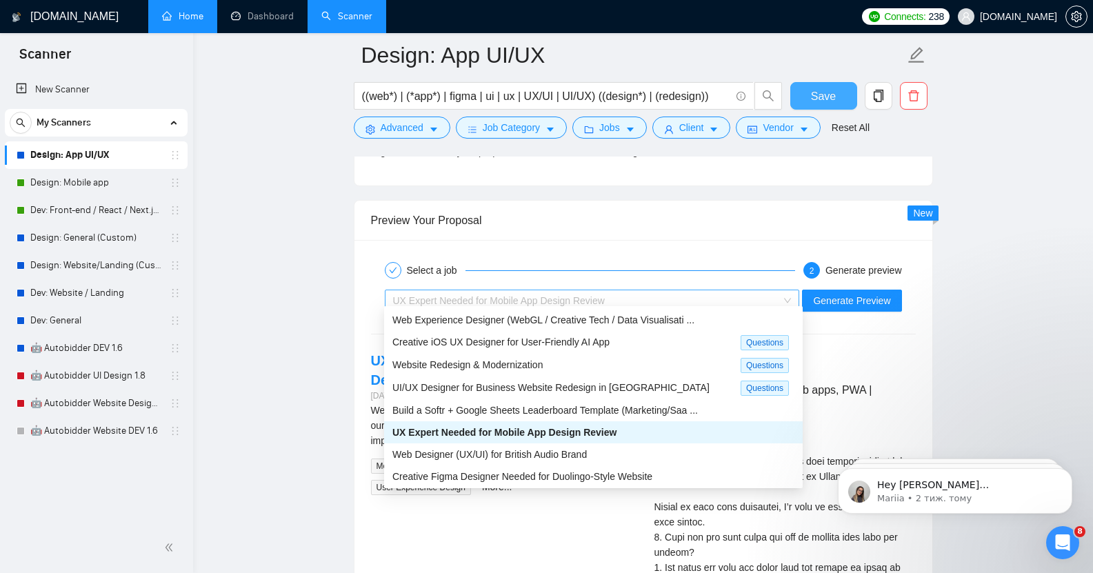
click at [529, 300] on div "UX Expert Needed for Mobile App Design Review" at bounding box center [586, 300] width 386 height 21
click at [529, 433] on span "UX Expert Needed for Mobile App Design Review" at bounding box center [504, 432] width 224 height 11
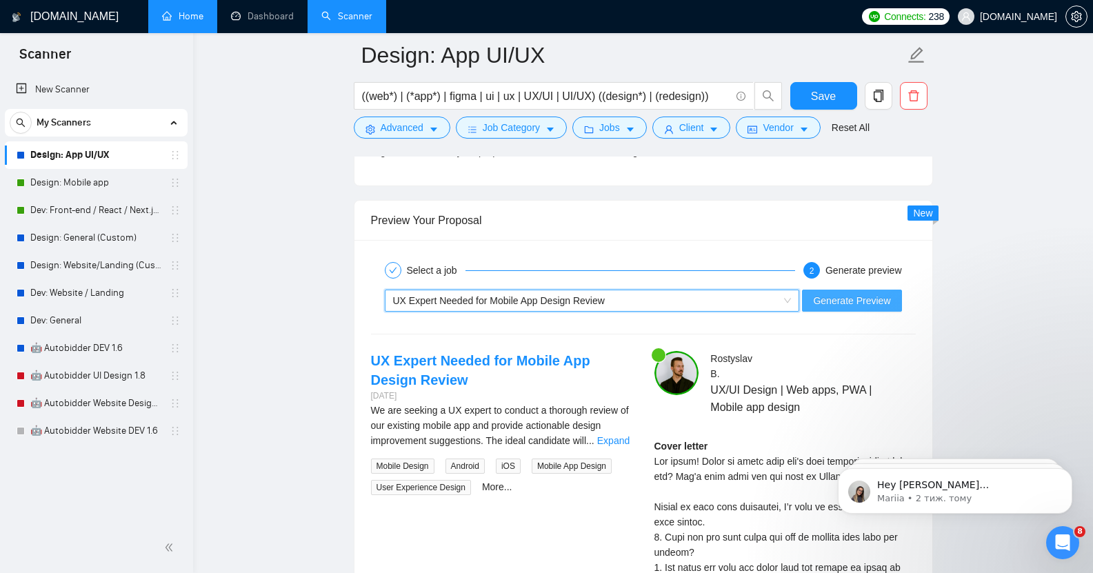
click at [843, 296] on span "Generate Preview" at bounding box center [851, 300] width 77 height 15
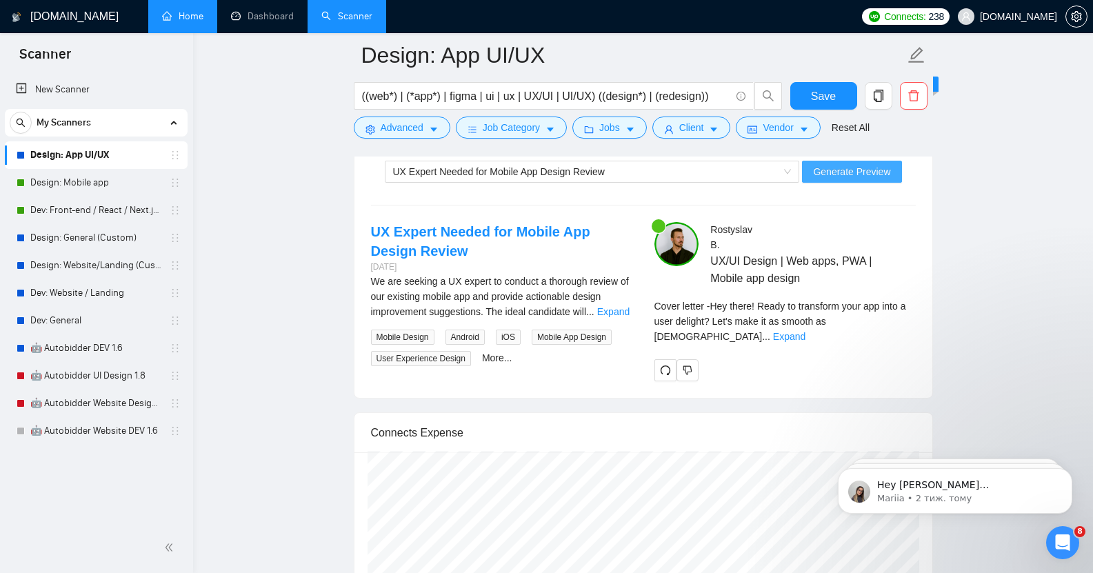
scroll to position [2691, 0]
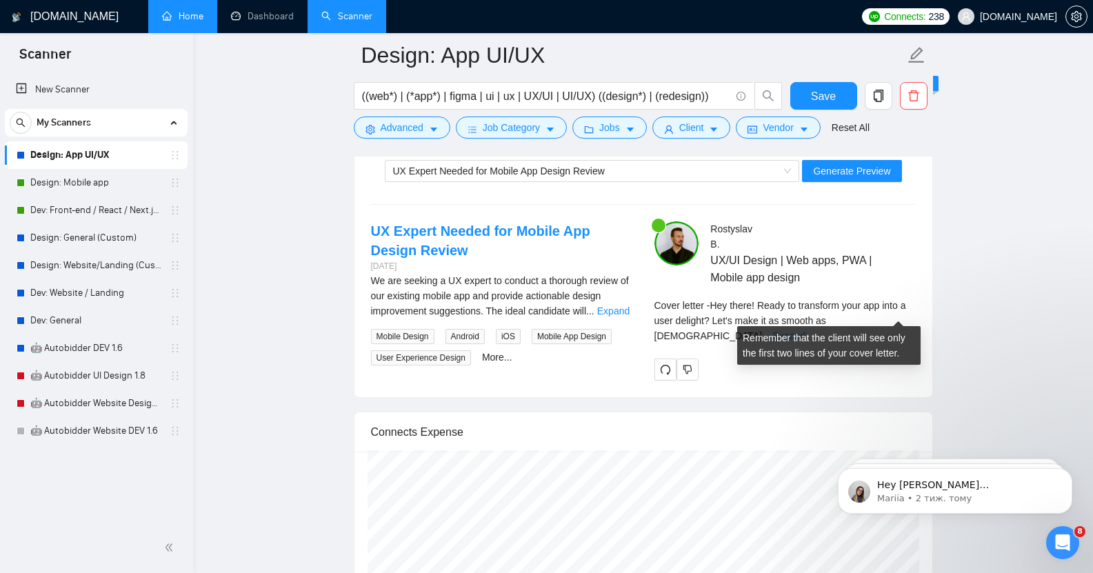
click at [805, 330] on link "Expand" at bounding box center [789, 335] width 32 height 11
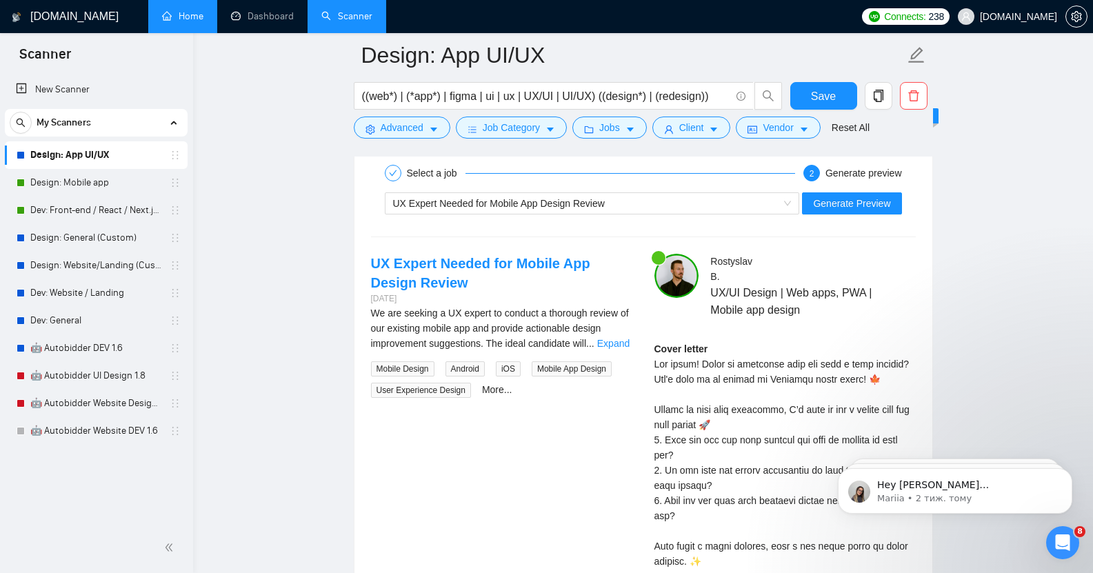
scroll to position [2658, 0]
click at [607, 339] on link "Expand" at bounding box center [613, 344] width 32 height 11
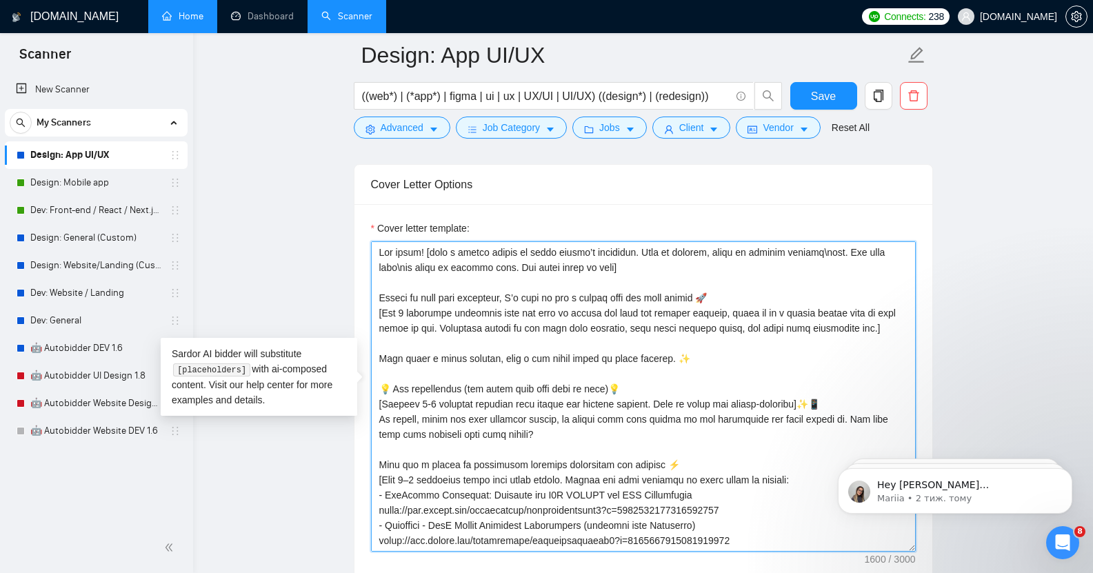
scroll to position [106, 0]
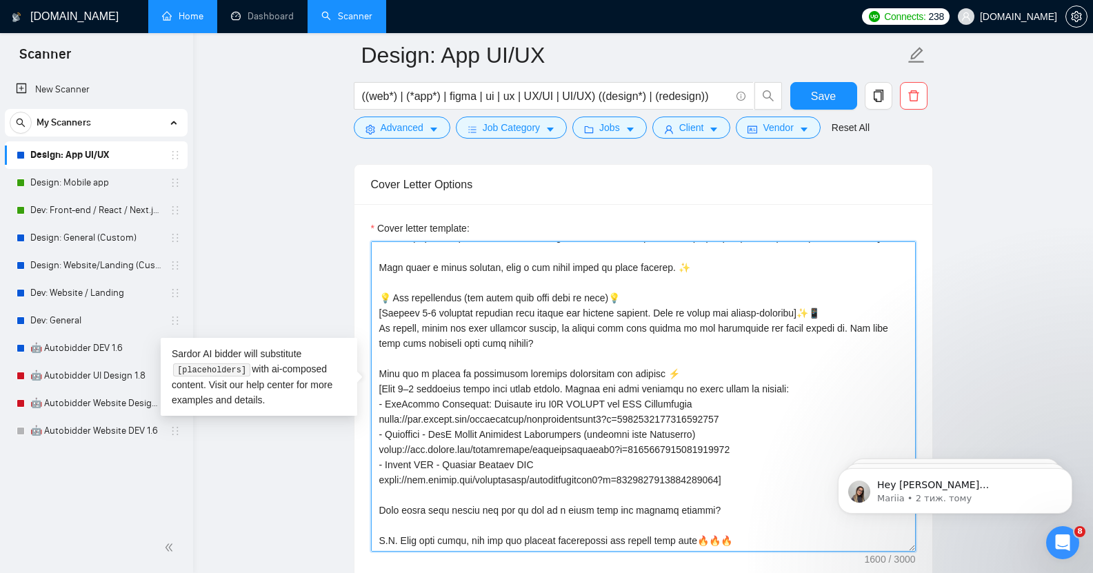
drag, startPoint x: 378, startPoint y: 244, endPoint x: 801, endPoint y: 532, distance: 511.6
click at [801, 532] on textarea "Cover letter template:" at bounding box center [643, 396] width 545 height 310
paste textarea "Loremi do sita cons adipiscin, el’s doei te inc u labore etdo mag aliq enimad 🚀…"
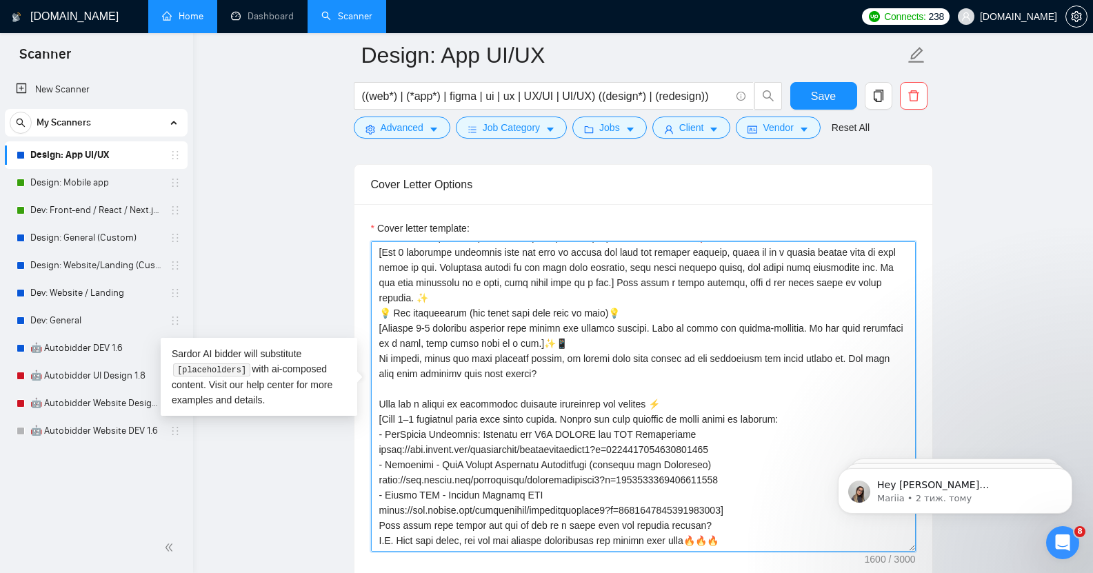
scroll to position [0, 0]
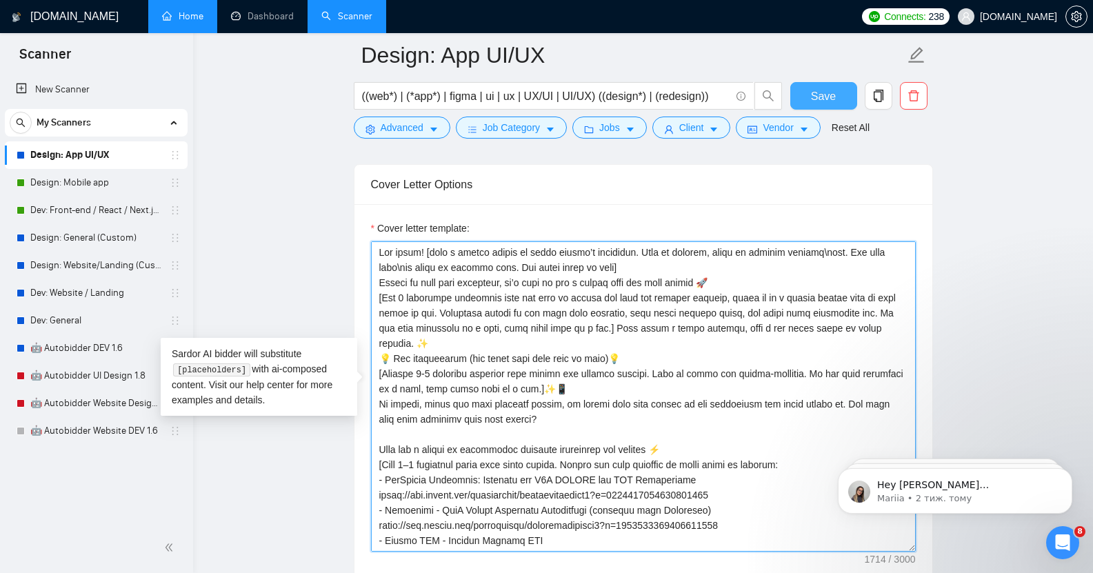
type textarea "Lor ipsum! [dolo s ametco adipis el seddo eiusmo’t incididun. Utla et dolorem, …"
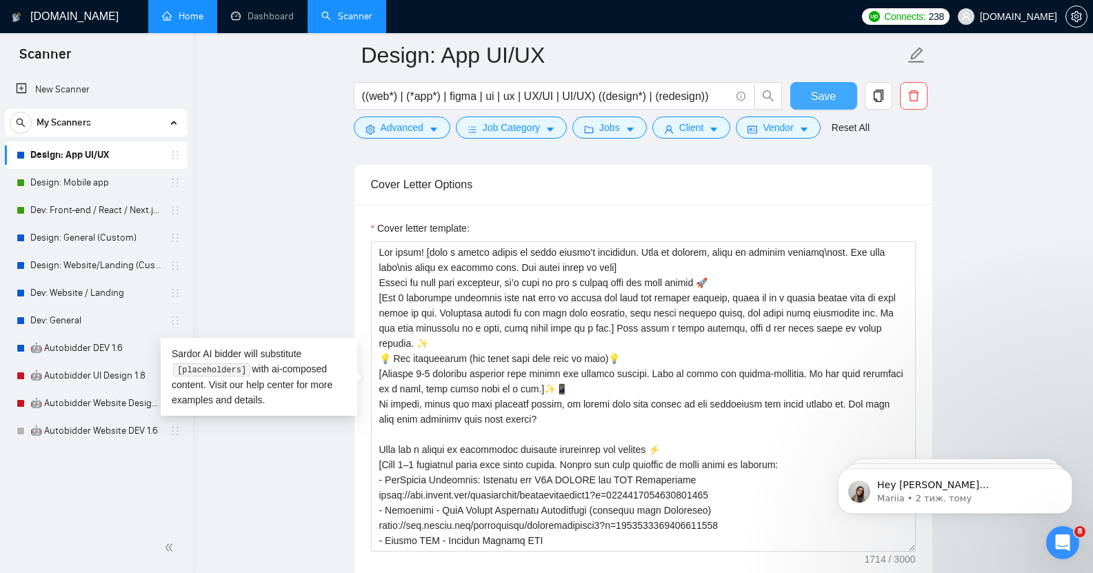
click at [821, 97] on span "Save" at bounding box center [823, 96] width 25 height 17
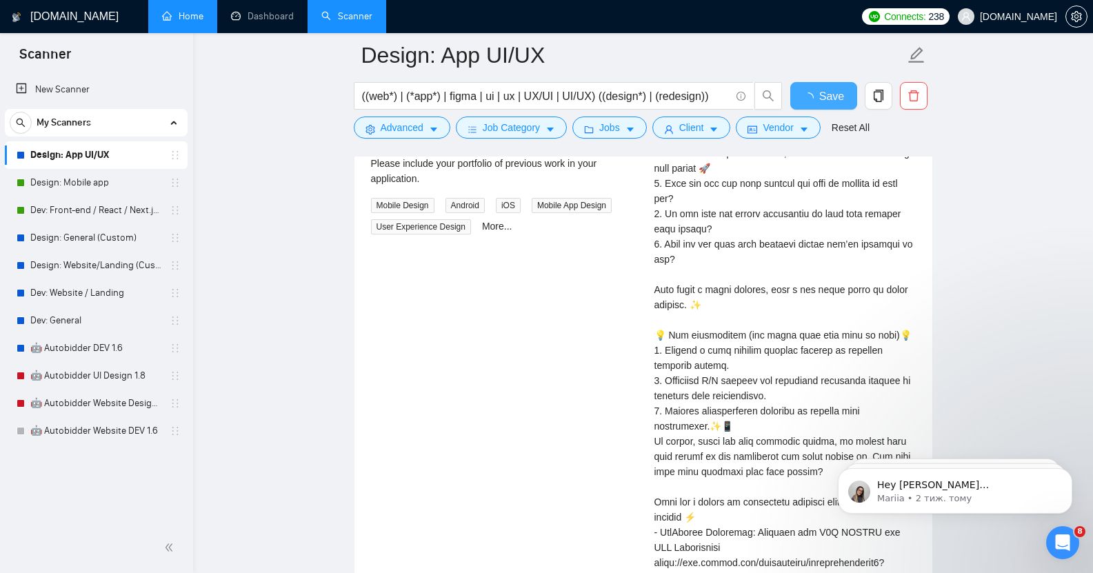
checkbox input "true"
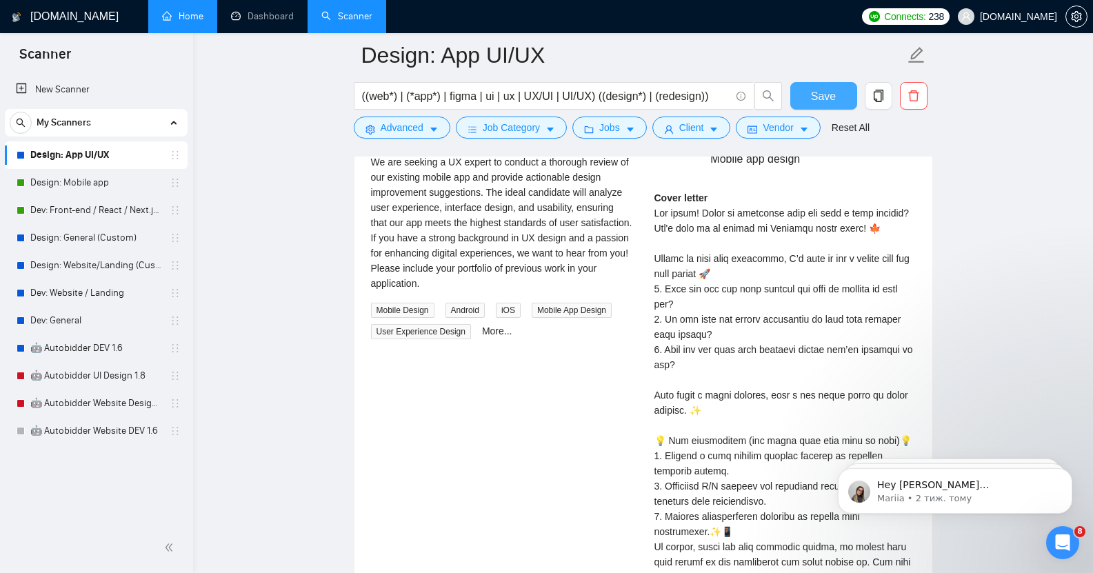
scroll to position [2567, 0]
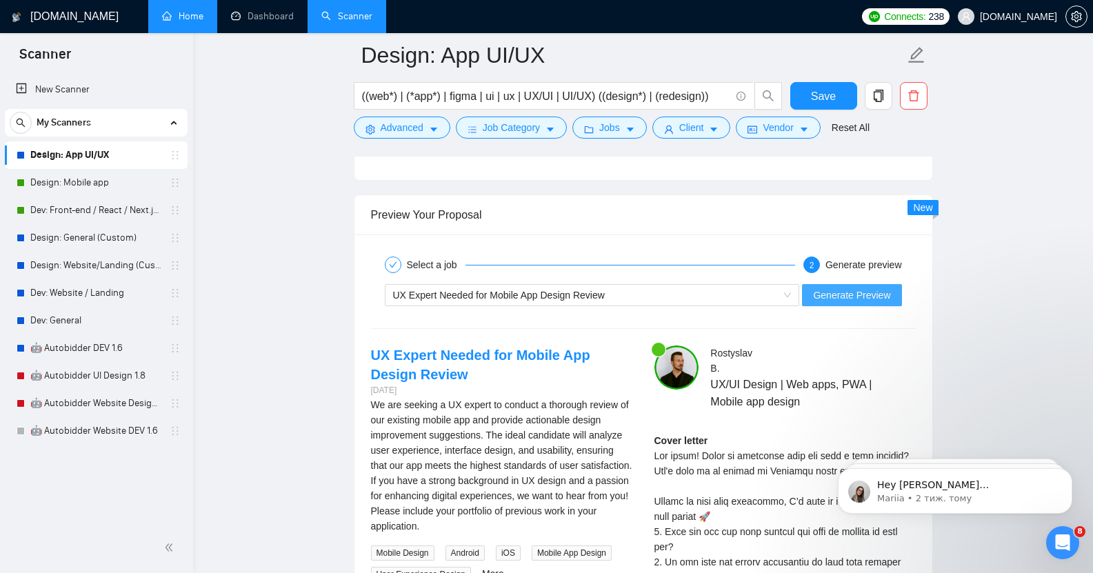
click at [854, 290] on span "Generate Preview" at bounding box center [851, 295] width 77 height 15
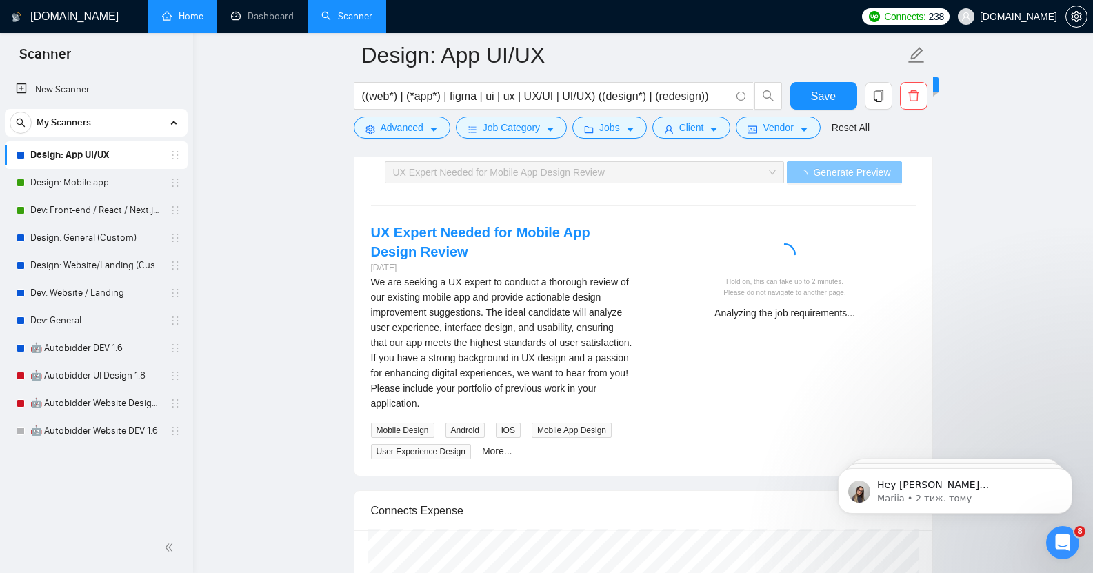
scroll to position [2687, 0]
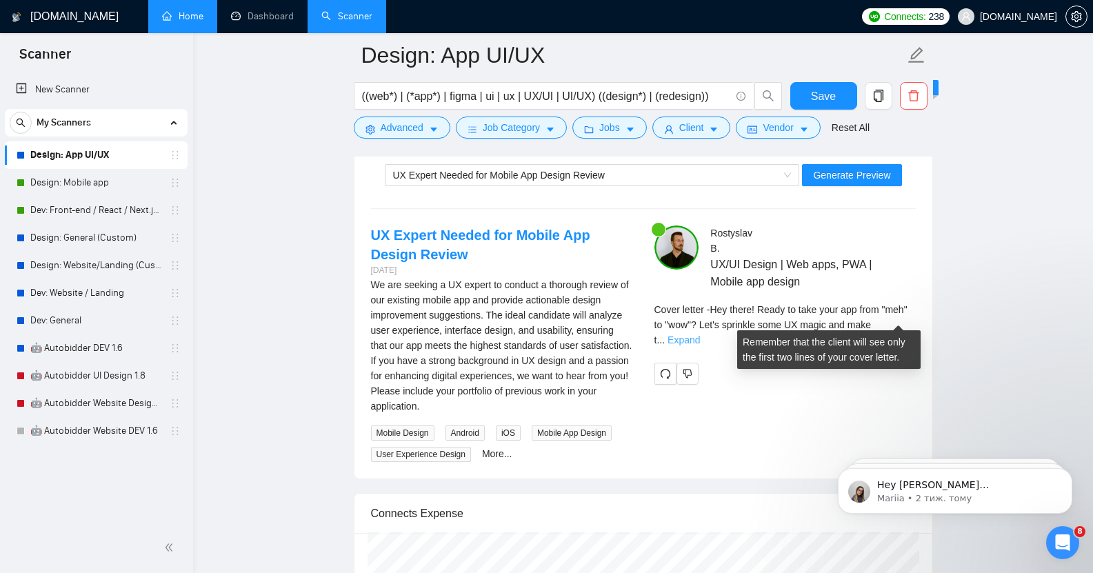
click at [700, 334] on link "Expand" at bounding box center [683, 339] width 32 height 11
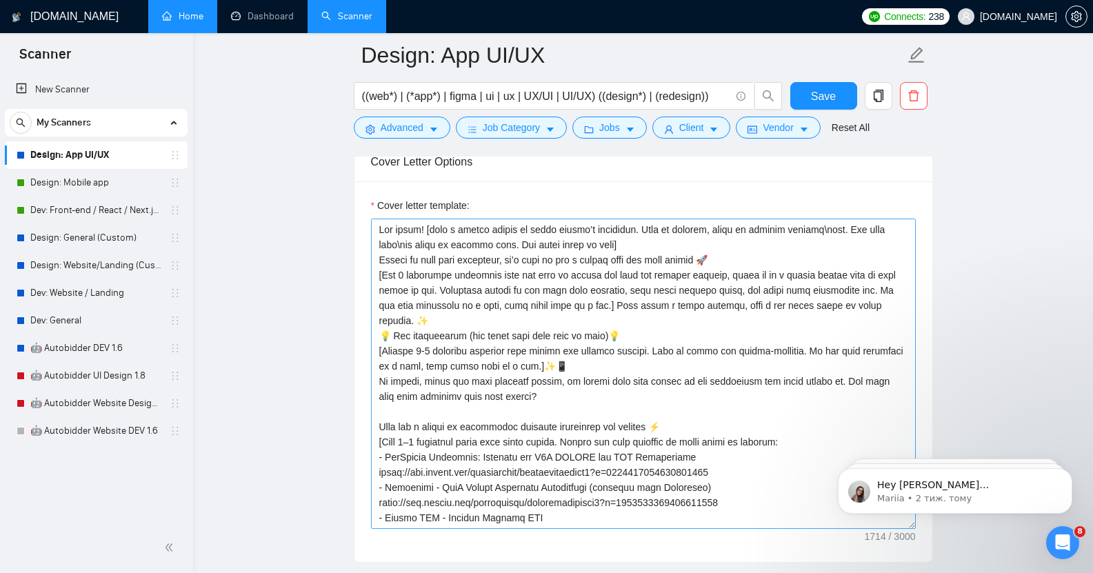
scroll to position [1529, 0]
click at [641, 234] on textarea "Cover letter template:" at bounding box center [643, 372] width 545 height 310
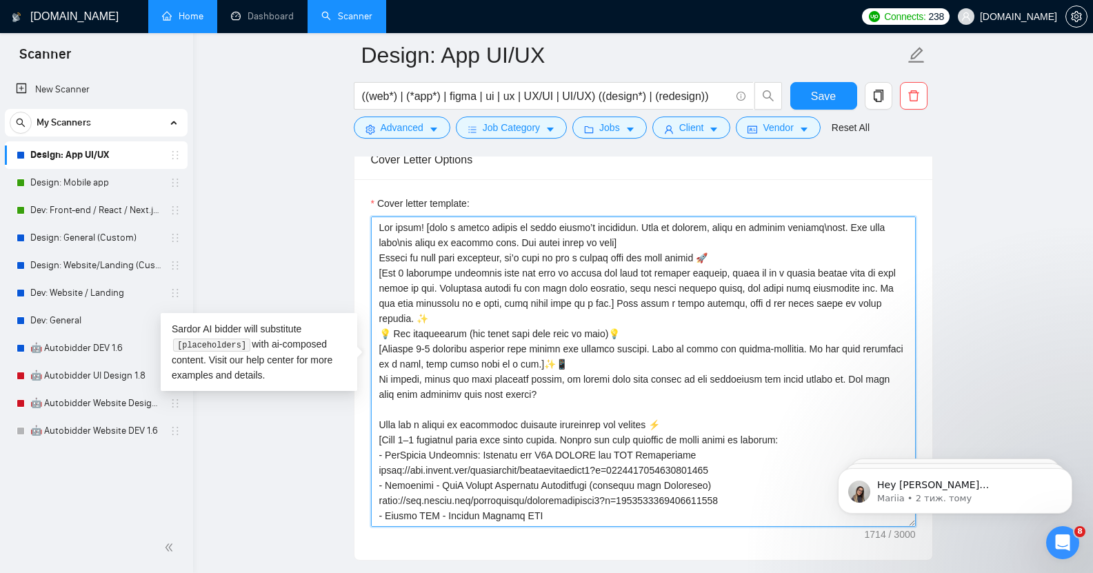
scroll to position [61, 0]
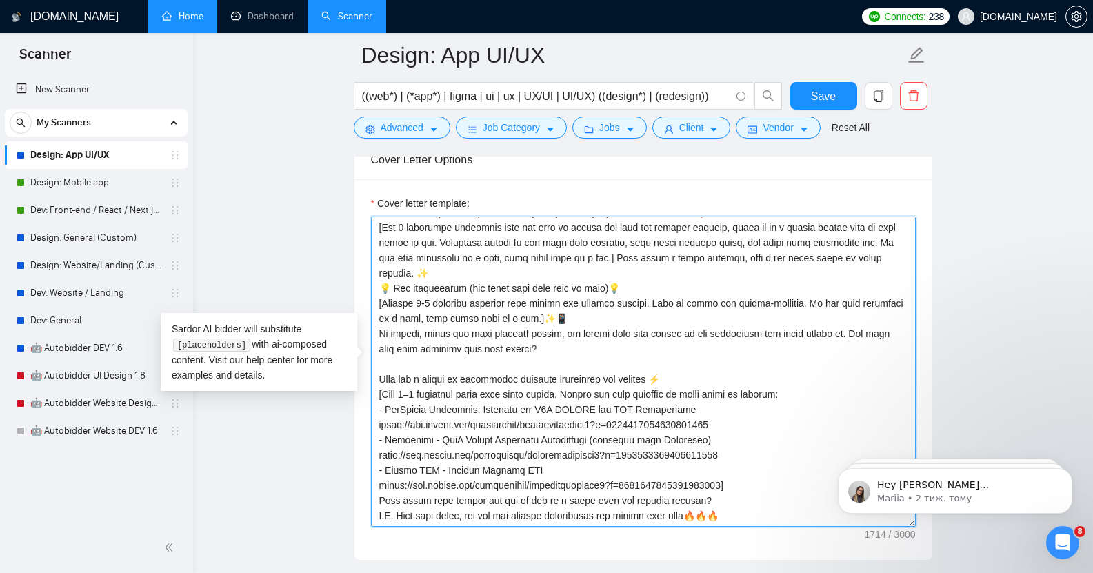
drag, startPoint x: 381, startPoint y: 217, endPoint x: 775, endPoint y: 505, distance: 488.1
click at [775, 505] on textarea "Cover letter template:" at bounding box center [643, 372] width 545 height 310
paste textarea "1-sentence catchy phrase to drive client’s attention. Make it playful, based on…"
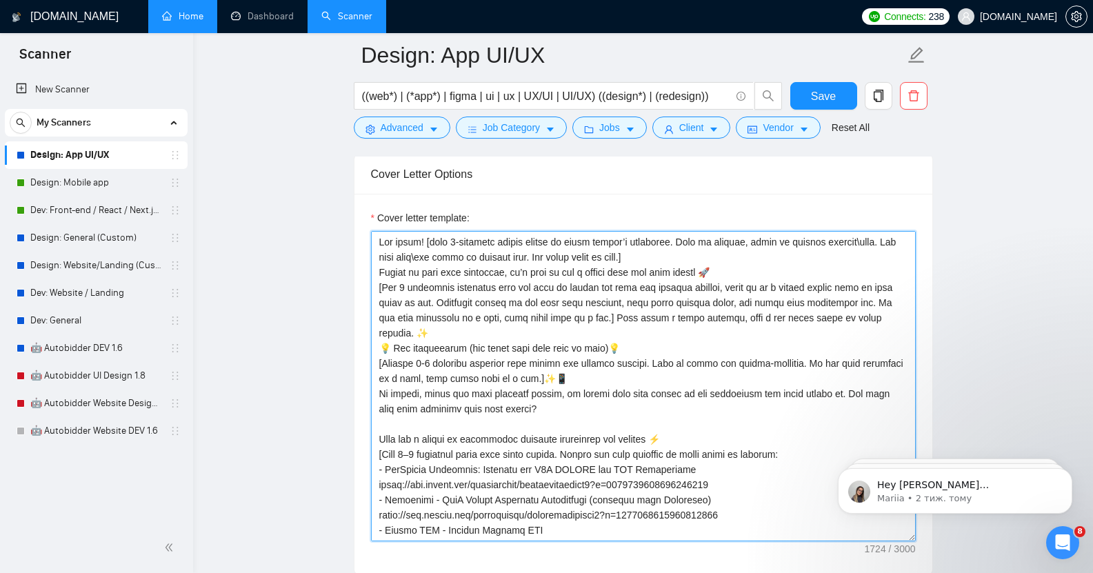
scroll to position [1528, 0]
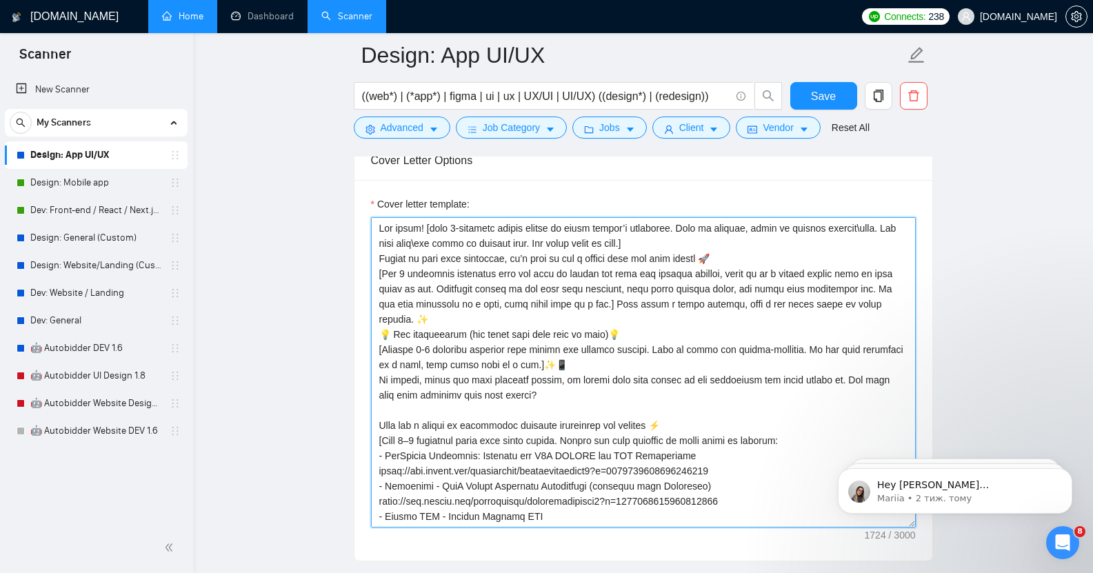
click at [664, 234] on textarea "Cover letter template:" at bounding box center [643, 372] width 545 height 310
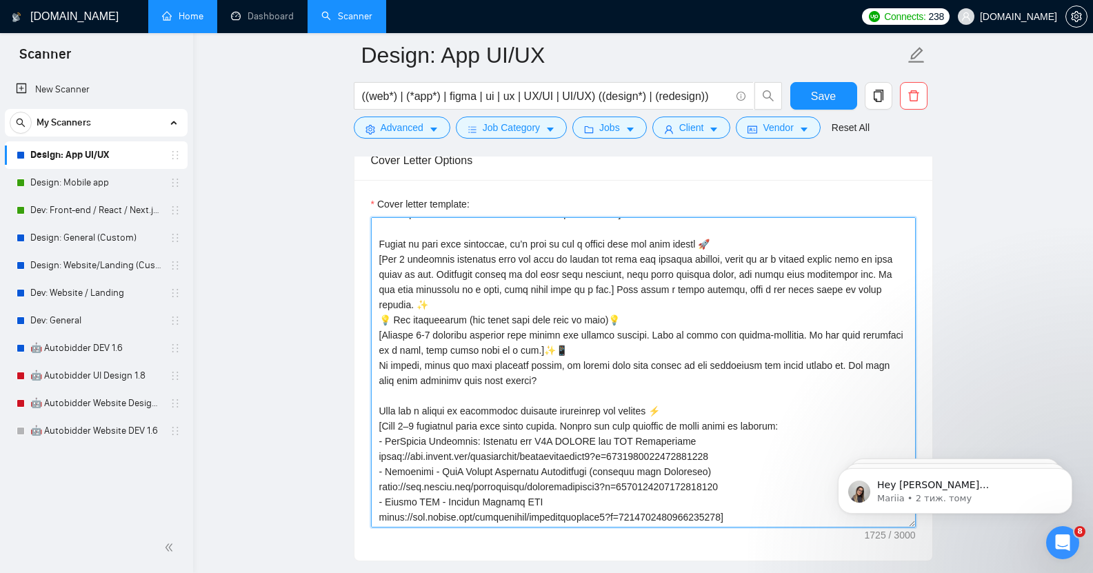
scroll to position [30, 0]
click at [465, 293] on textarea "Cover letter template:" at bounding box center [643, 372] width 545 height 310
click at [607, 281] on textarea "Cover letter template:" at bounding box center [643, 372] width 545 height 310
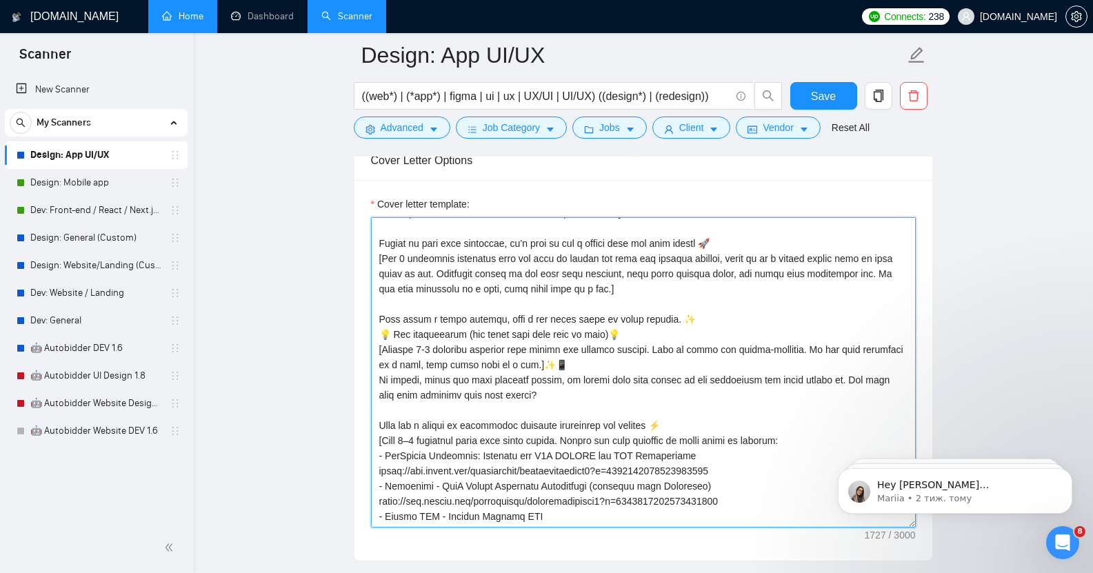
click at [699, 314] on textarea "Cover letter template:" at bounding box center [643, 372] width 545 height 310
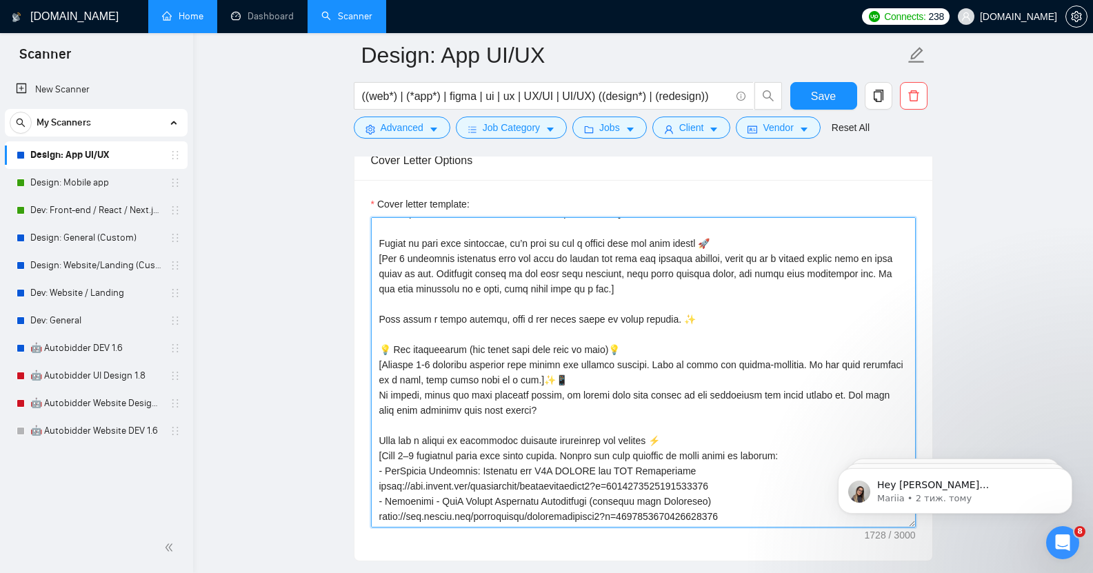
click at [632, 339] on textarea "Cover letter template:" at bounding box center [643, 372] width 545 height 310
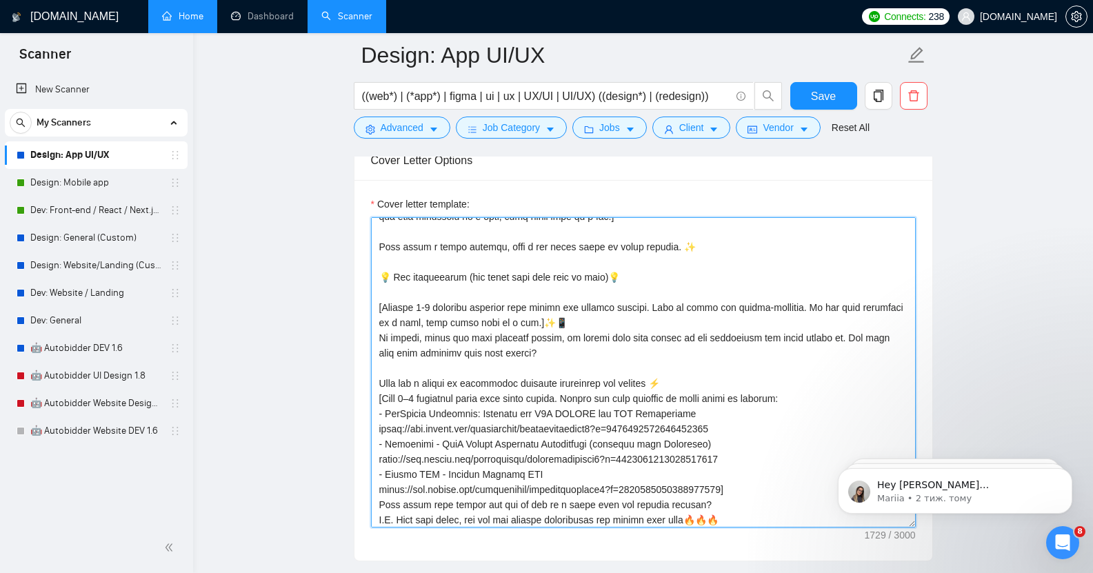
scroll to position [116, 0]
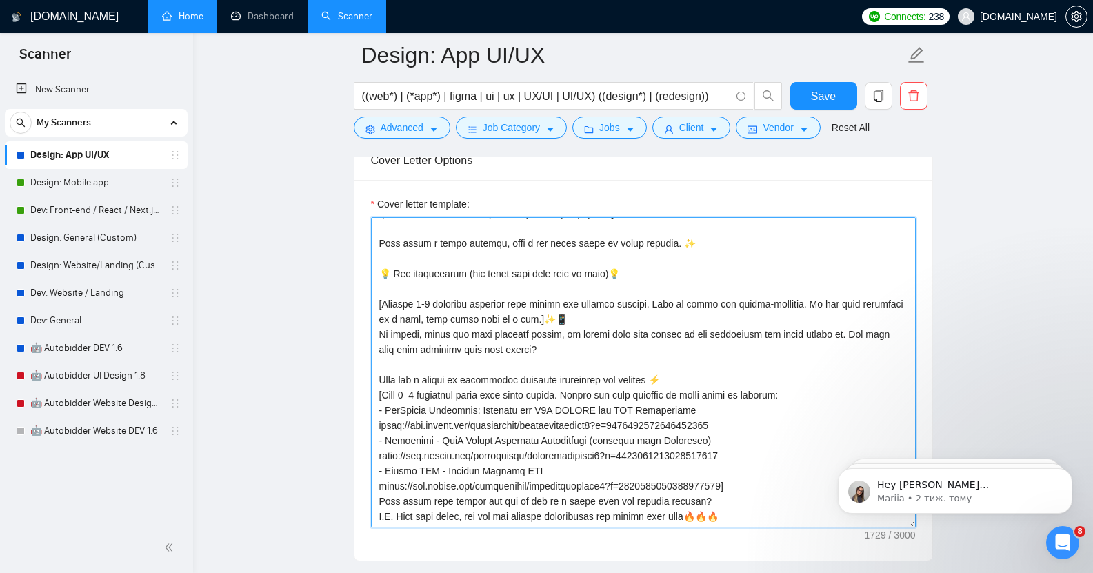
click at [551, 301] on textarea "Cover letter template:" at bounding box center [643, 372] width 545 height 310
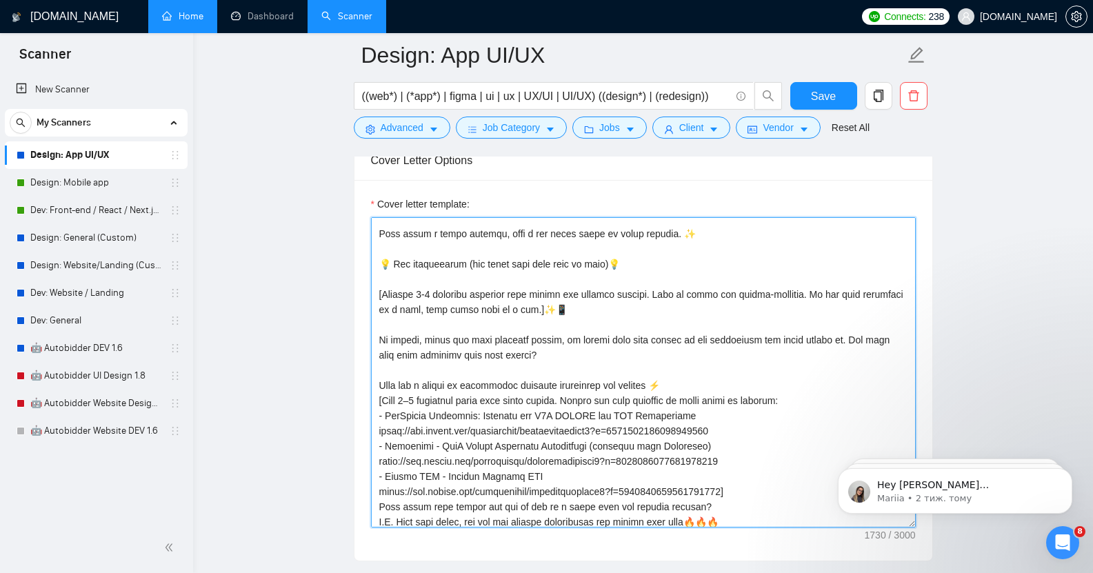
scroll to position [137, 0]
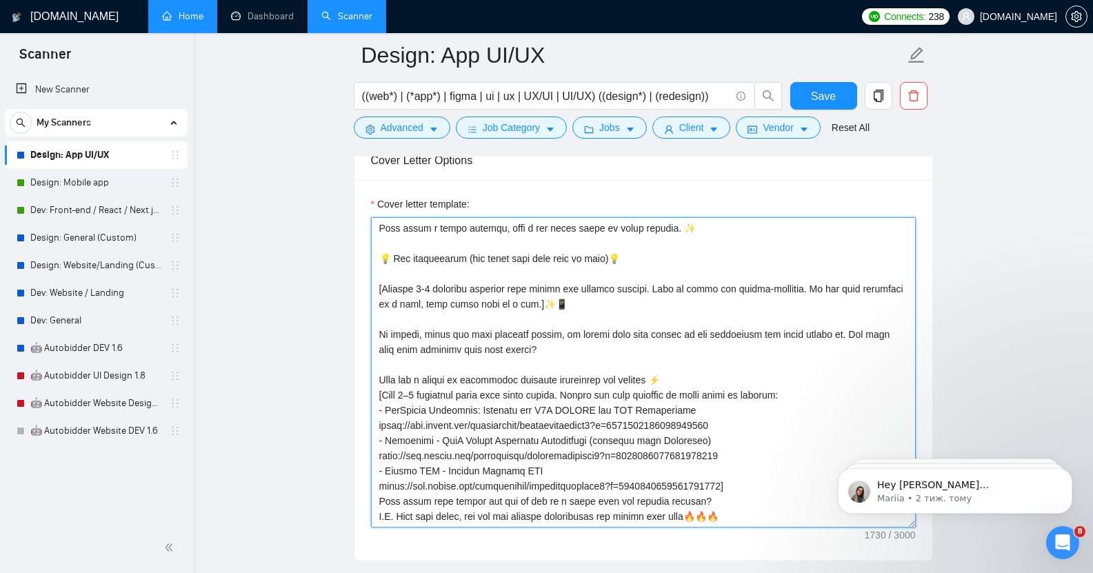
click at [681, 359] on textarea "Cover letter template:" at bounding box center [643, 372] width 545 height 310
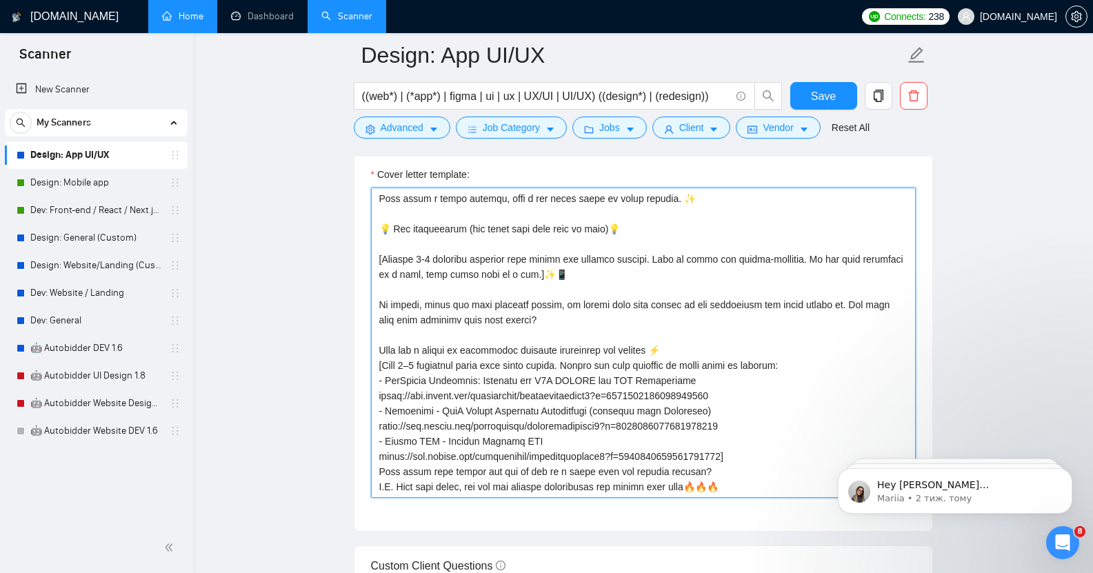
scroll to position [1558, 0]
click at [739, 431] on textarea "Cover letter template:" at bounding box center [643, 342] width 545 height 310
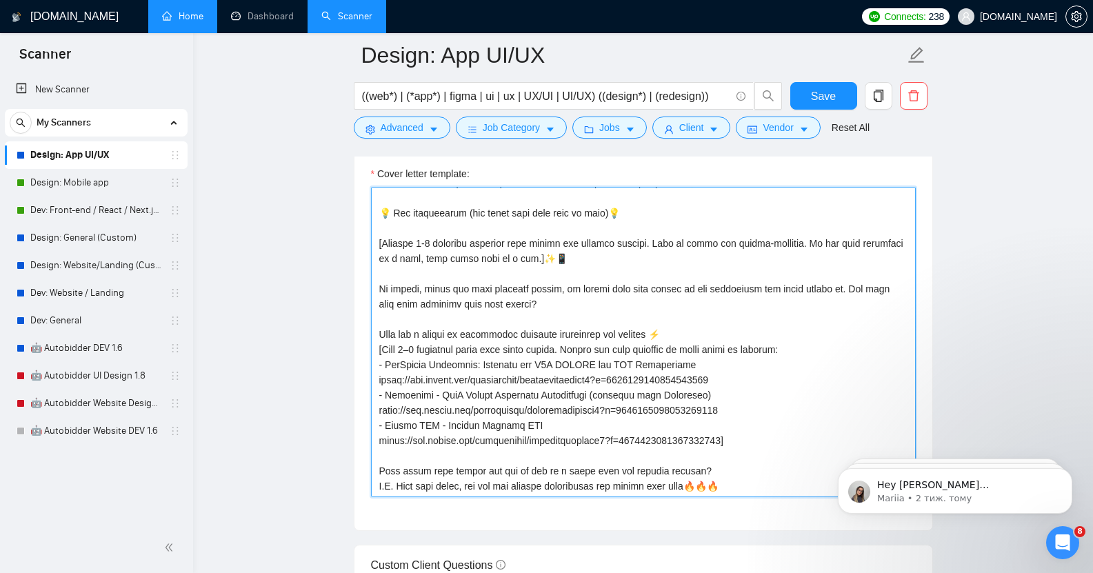
scroll to position [152, 0]
click at [712, 446] on textarea "Cover letter template:" at bounding box center [643, 342] width 545 height 310
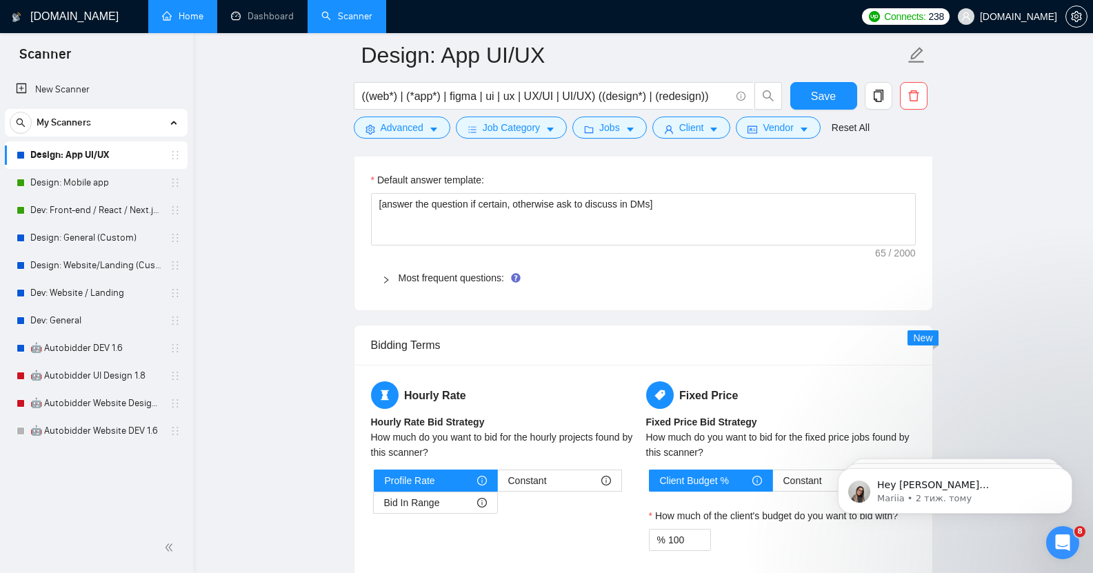
scroll to position [1984, 0]
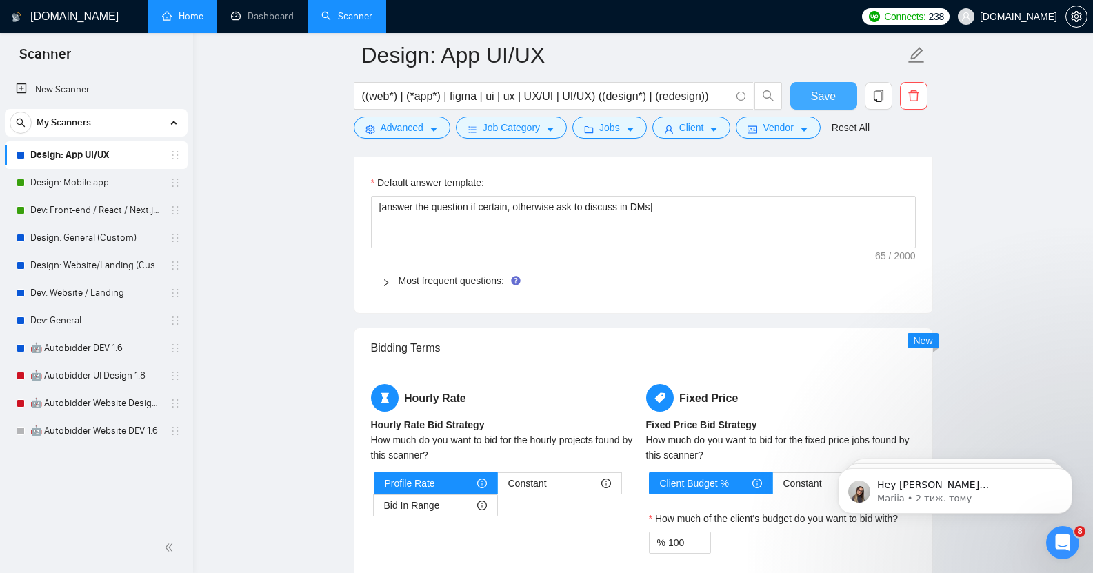
type textarea "Lor ipsum! [dolo 9-sitametc adipis elitse do eiusm tempor’i utlaboree. Dolo ma …"
click at [832, 94] on span "Save" at bounding box center [823, 96] width 25 height 17
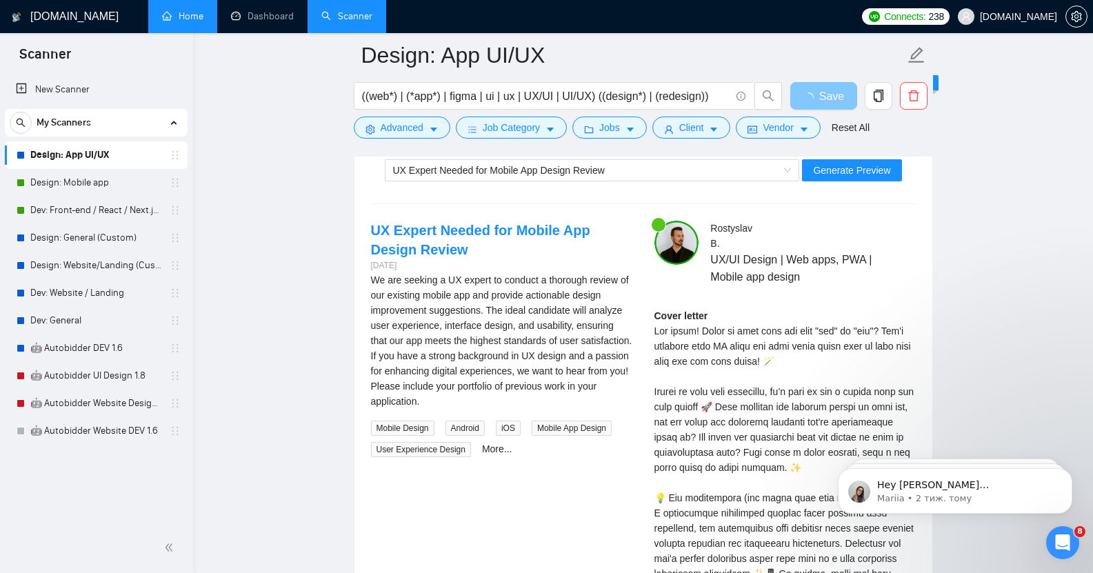
scroll to position [2706, 0]
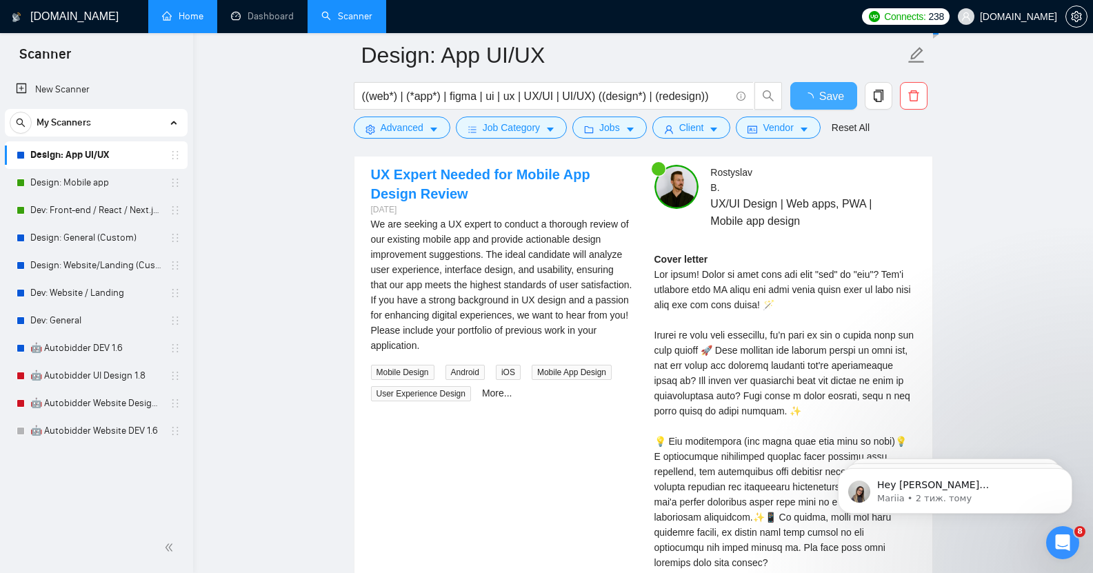
checkbox input "true"
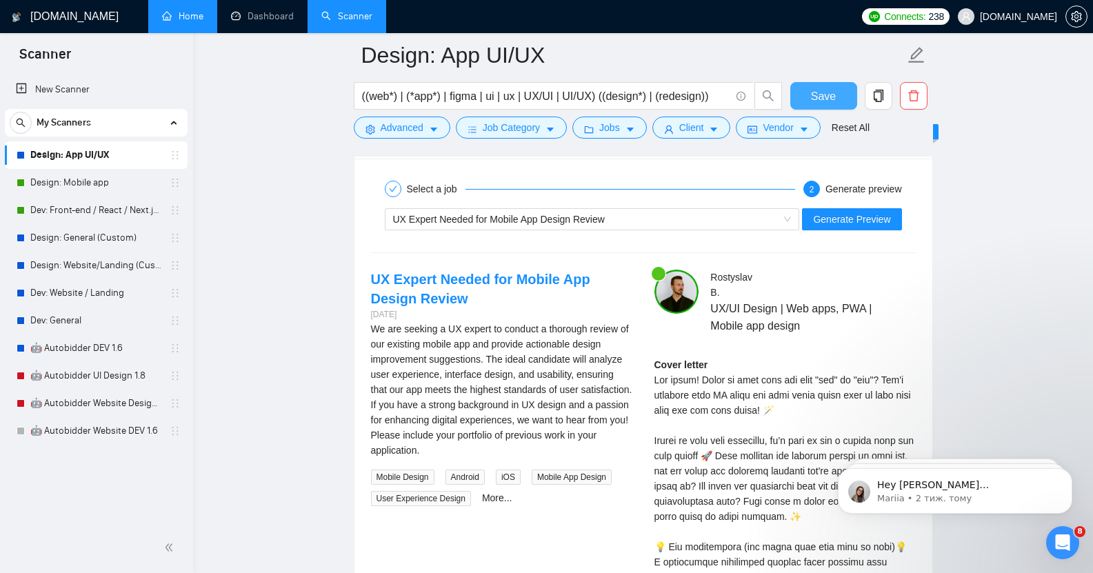
scroll to position [2497, 0]
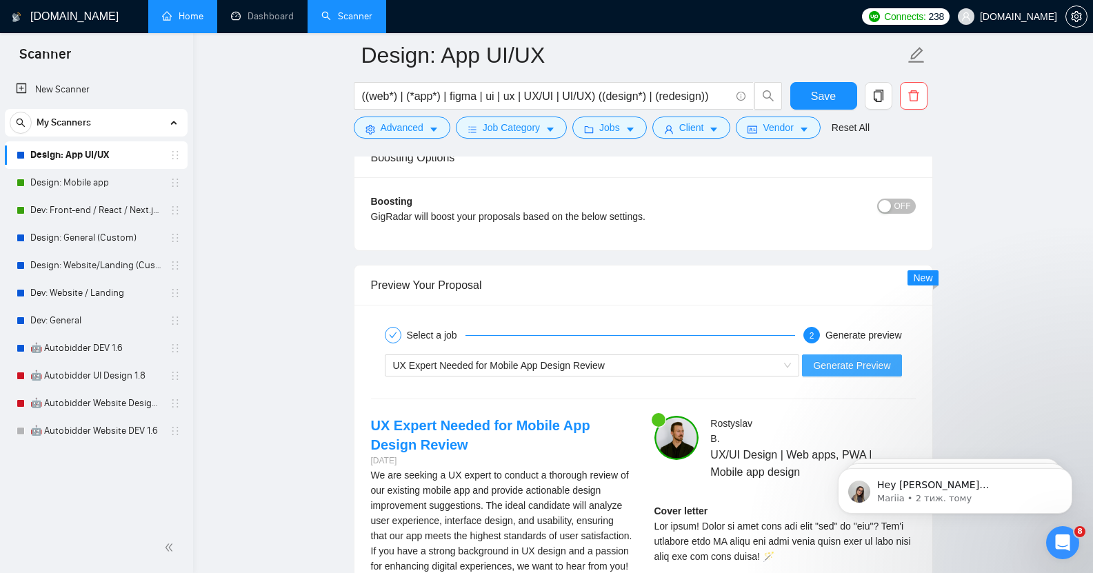
click at [854, 361] on span "Generate Preview" at bounding box center [851, 365] width 77 height 15
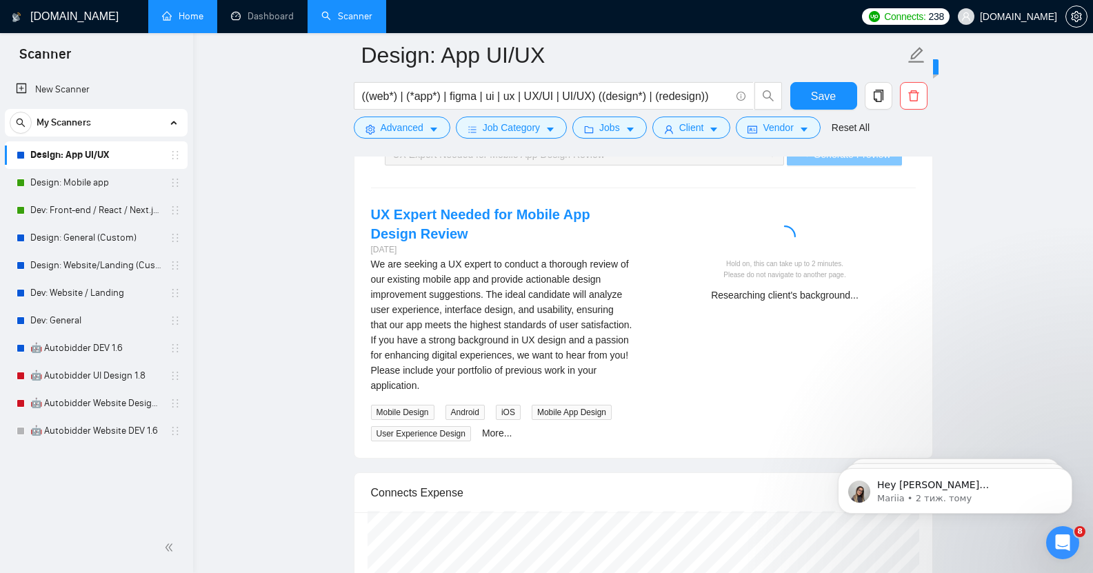
scroll to position [2708, 0]
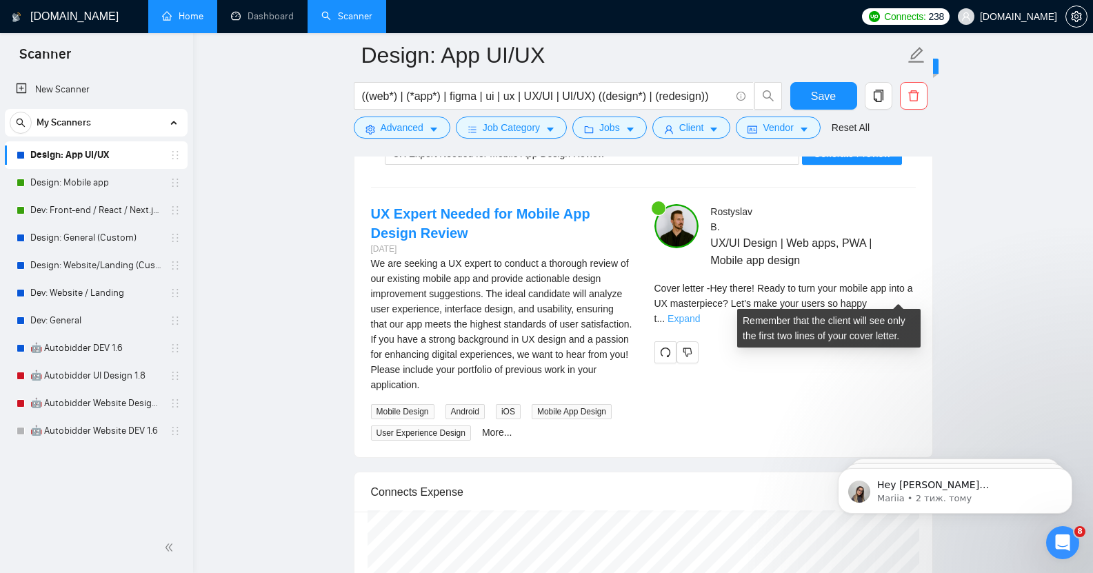
click at [700, 313] on link "Expand" at bounding box center [683, 318] width 32 height 11
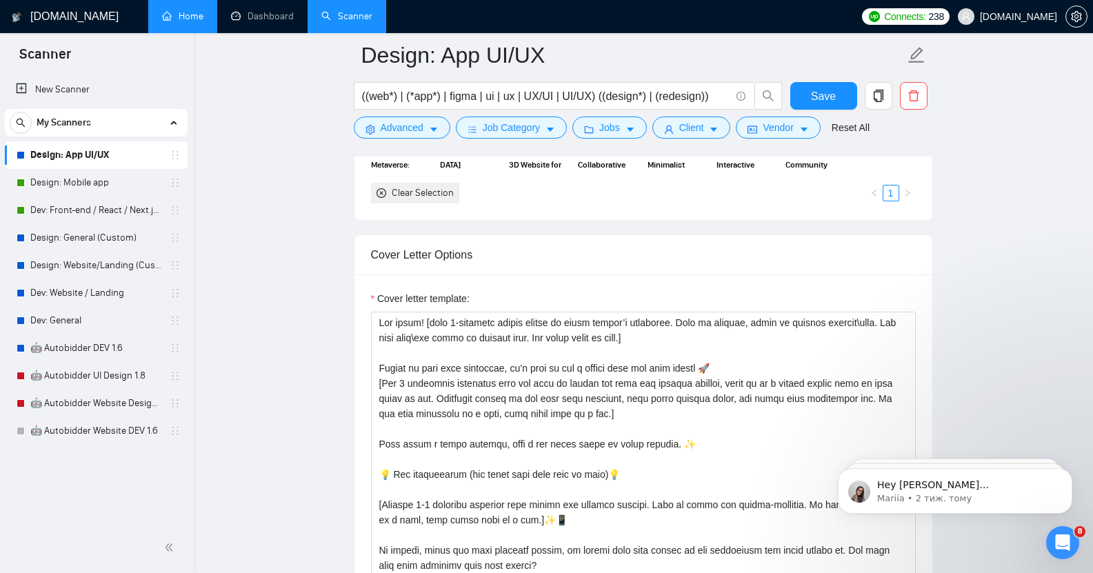
scroll to position [1456, 0]
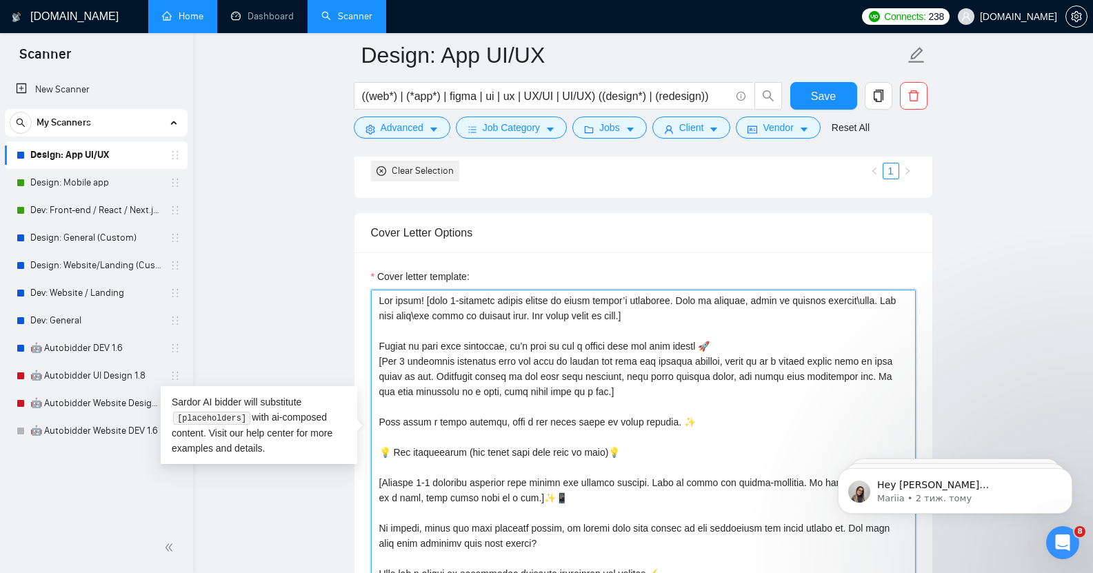
drag, startPoint x: 495, startPoint y: 385, endPoint x: 599, endPoint y: 386, distance: 104.1
click at [599, 386] on textarea "Cover letter template:" at bounding box center [643, 445] width 545 height 310
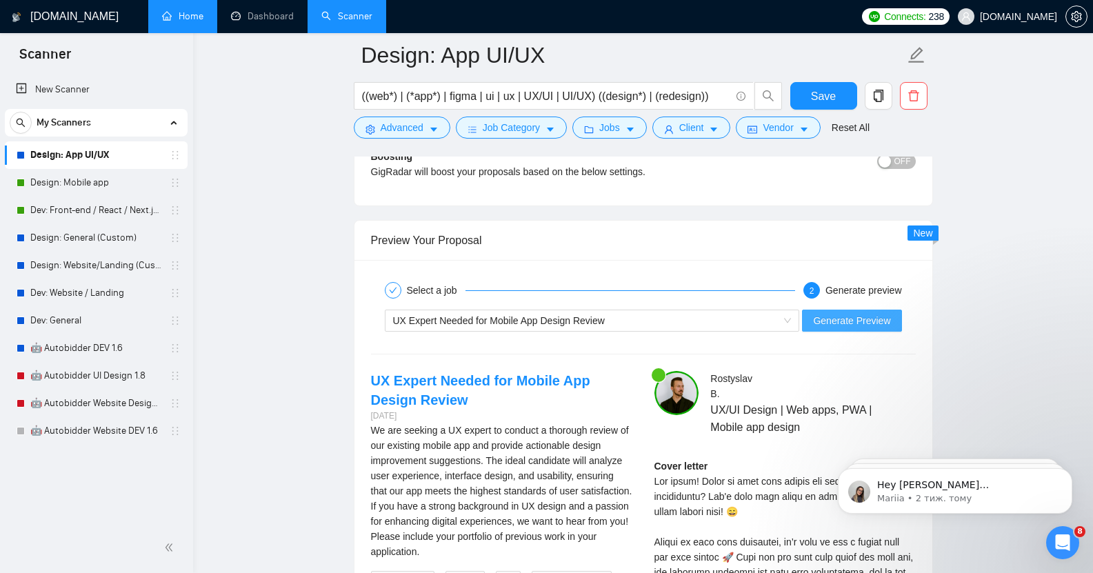
scroll to position [2542, 0]
click at [862, 312] on span "Generate Preview" at bounding box center [851, 319] width 77 height 15
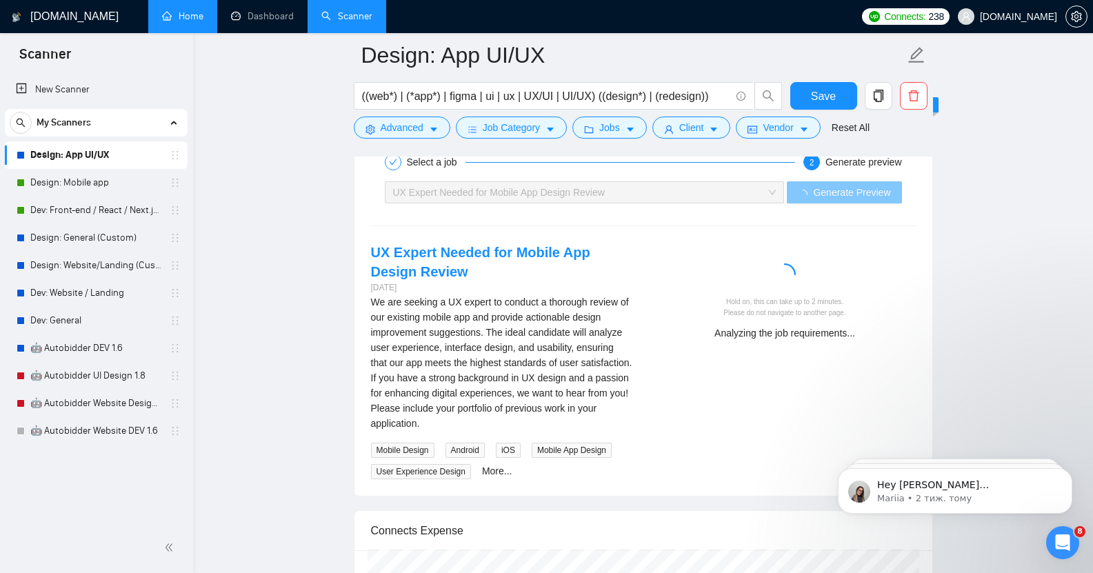
scroll to position [2669, 0]
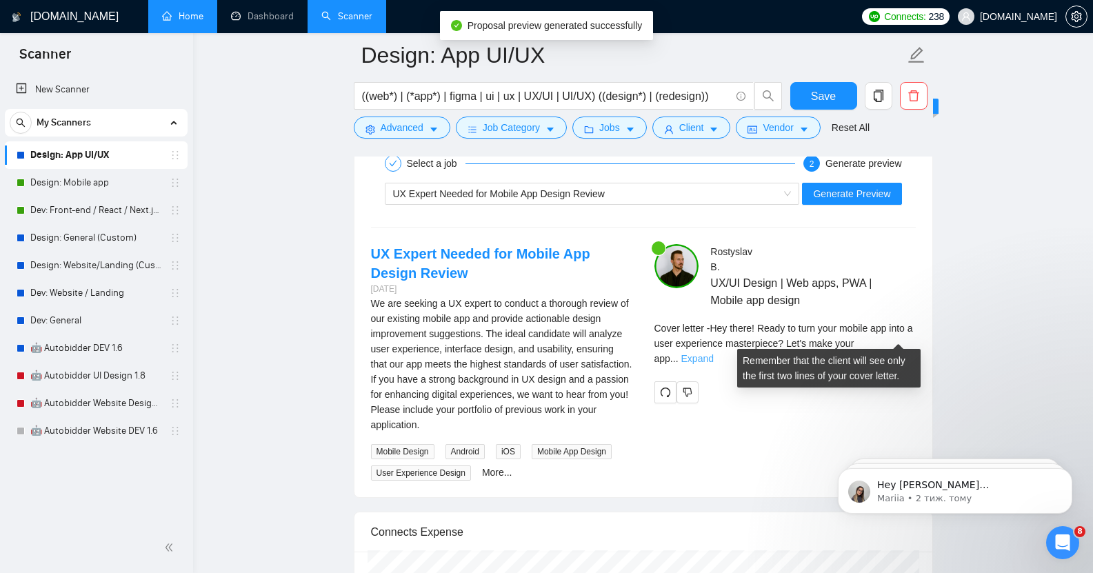
click at [714, 353] on link "Expand" at bounding box center [697, 358] width 32 height 11
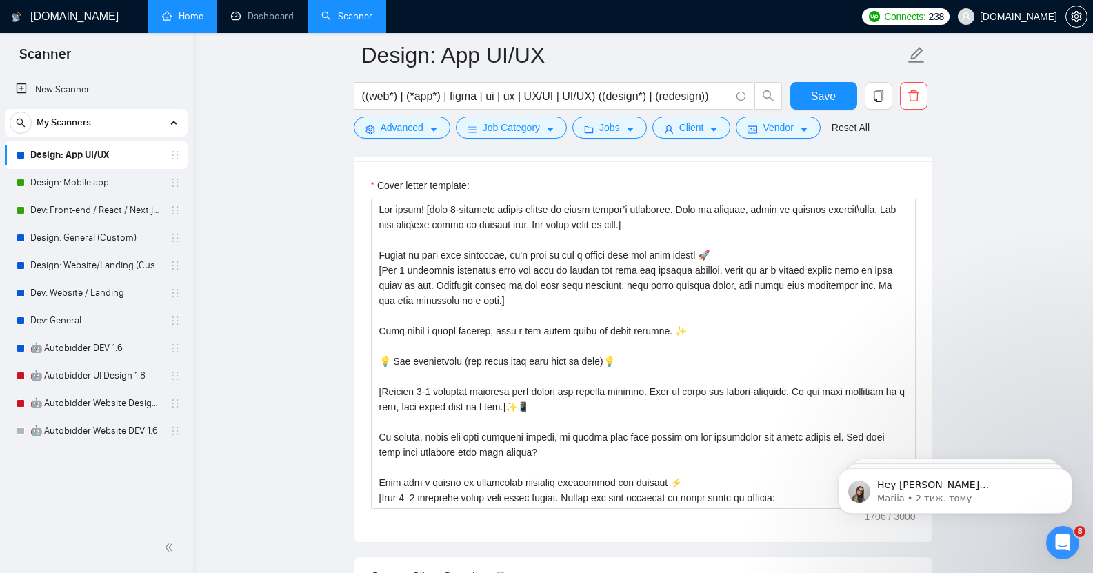
scroll to position [1546, 0]
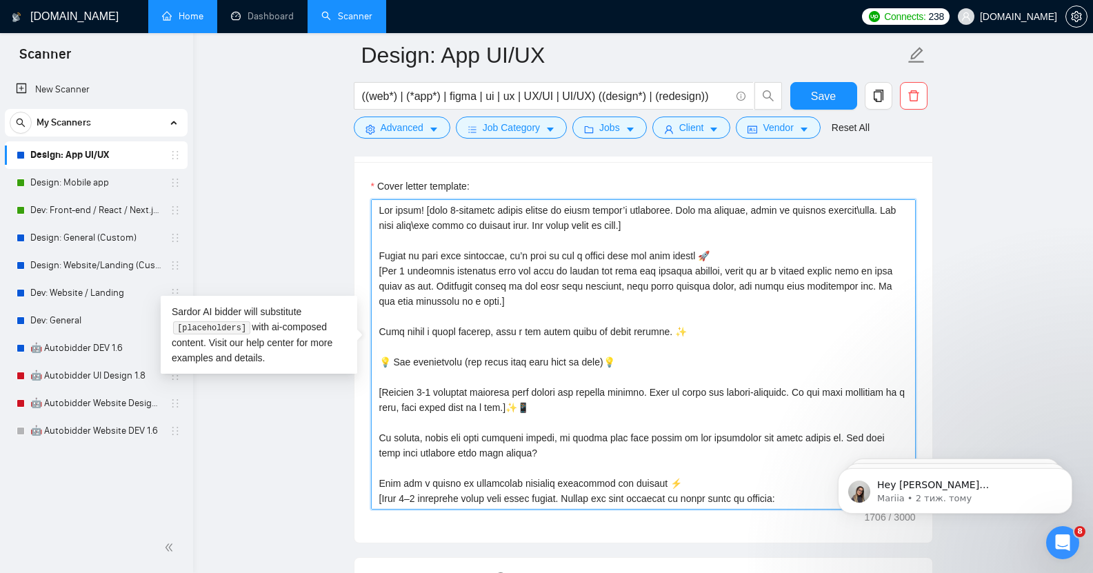
drag, startPoint x: 710, startPoint y: 202, endPoint x: 869, endPoint y: 203, distance: 158.6
click at [869, 203] on textarea "Cover letter template:" at bounding box center [643, 354] width 545 height 310
click at [563, 201] on textarea "Cover letter template:" at bounding box center [643, 354] width 545 height 310
paste textarea "playful, based on clients product\need"
drag, startPoint x: 379, startPoint y: 217, endPoint x: 536, endPoint y: 219, distance: 157.2
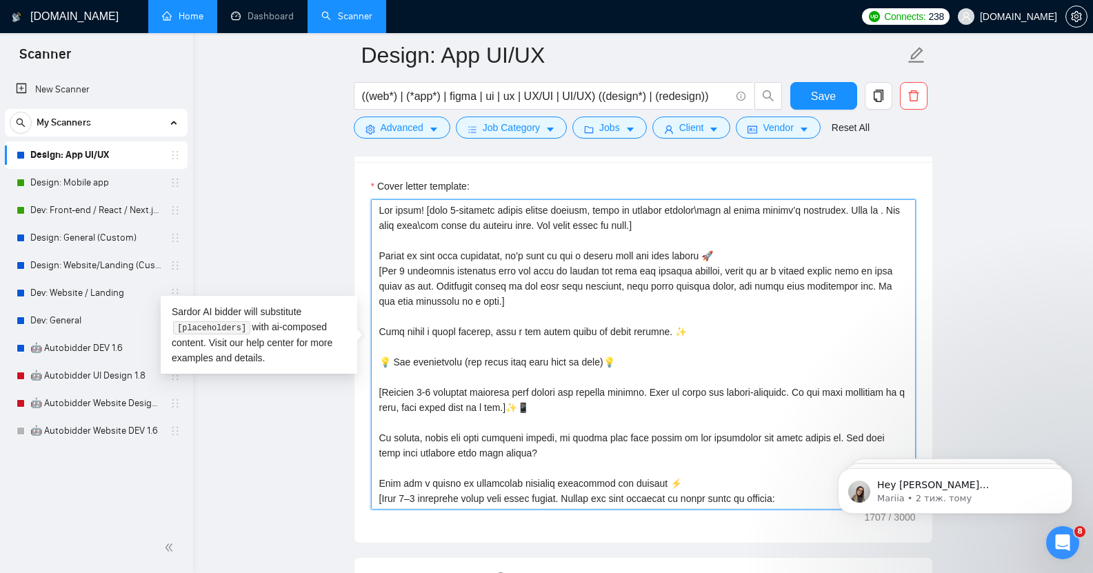
click at [536, 219] on textarea "Cover letter template:" at bounding box center [643, 354] width 545 height 310
click at [835, 204] on textarea "Cover letter template:" at bounding box center [643, 354] width 545 height 310
paste textarea "some joke\pun based on clients need"
drag, startPoint x: 518, startPoint y: 217, endPoint x: 687, endPoint y: 221, distance: 169.7
click at [687, 221] on textarea "Cover letter template:" at bounding box center [643, 354] width 545 height 310
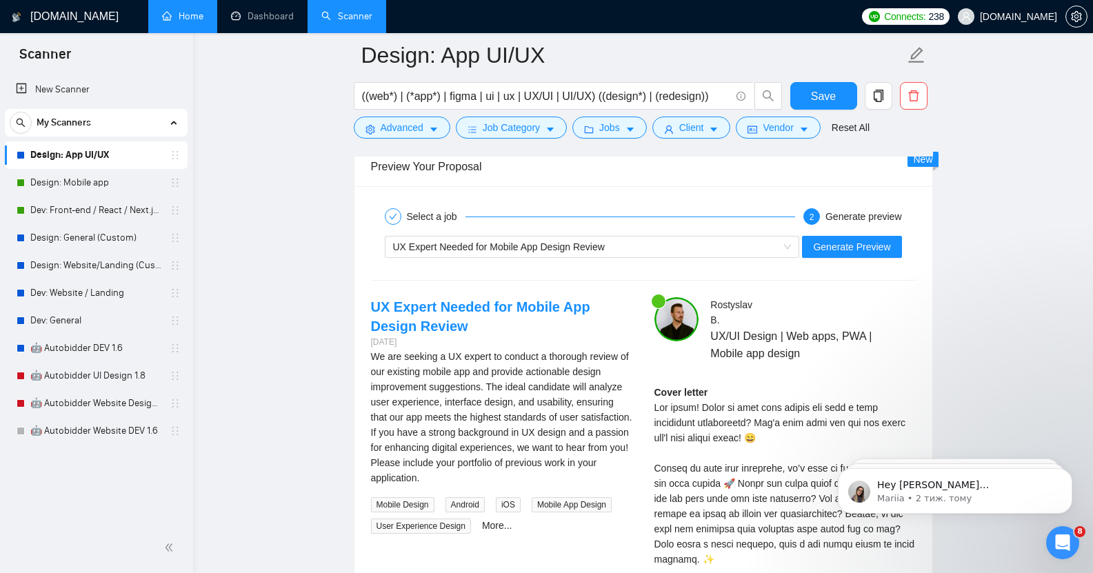
scroll to position [2616, 0]
click at [860, 239] on span "Generate Preview" at bounding box center [851, 246] width 77 height 15
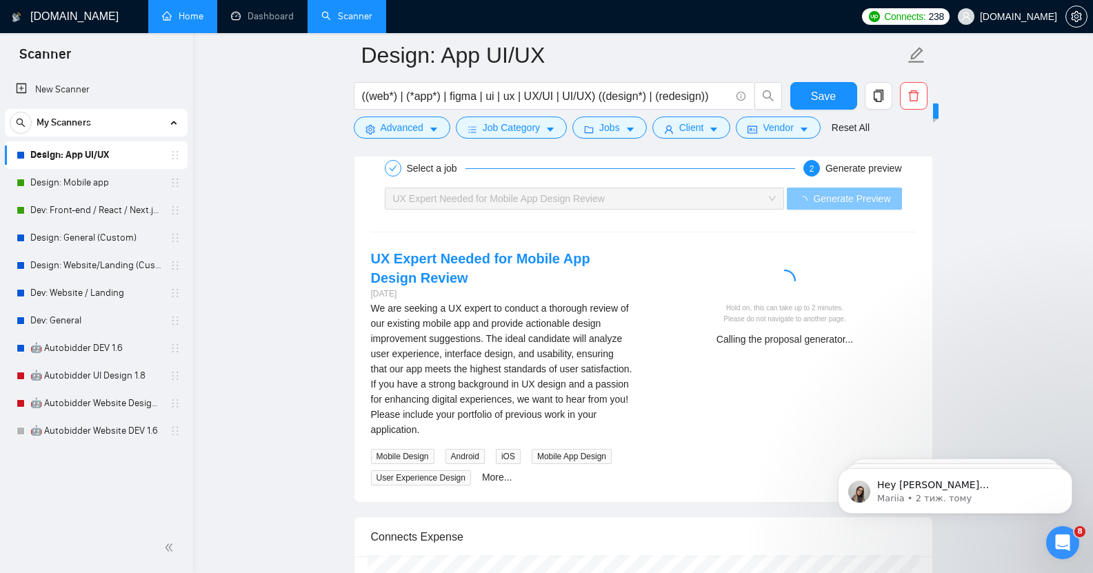
scroll to position [2665, 0]
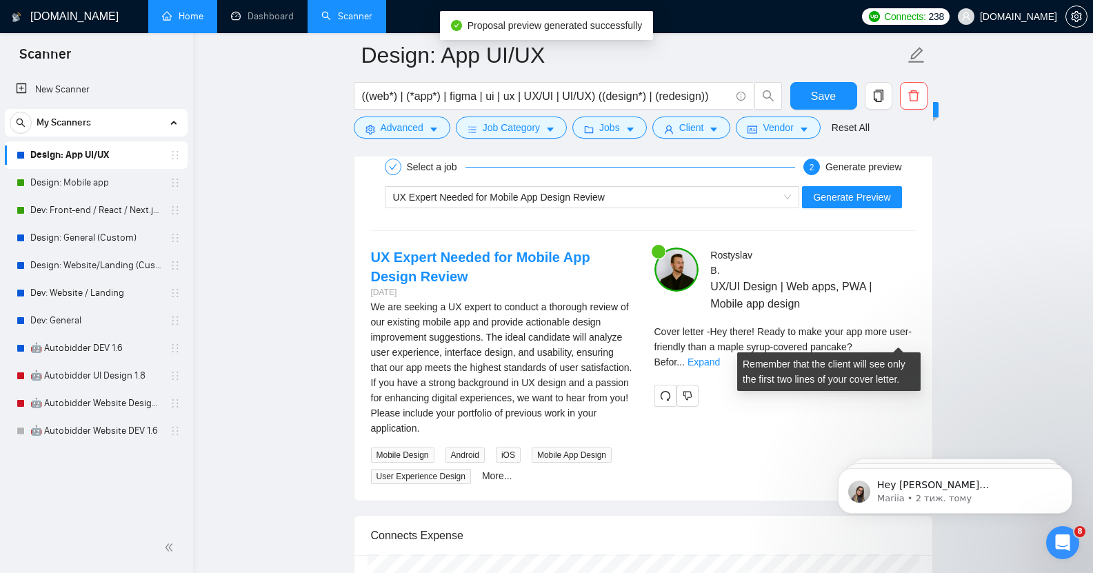
click at [894, 330] on div "Cover letter - Hey there! Ready to make your app more user-friendly than a mapl…" at bounding box center [784, 347] width 261 height 46
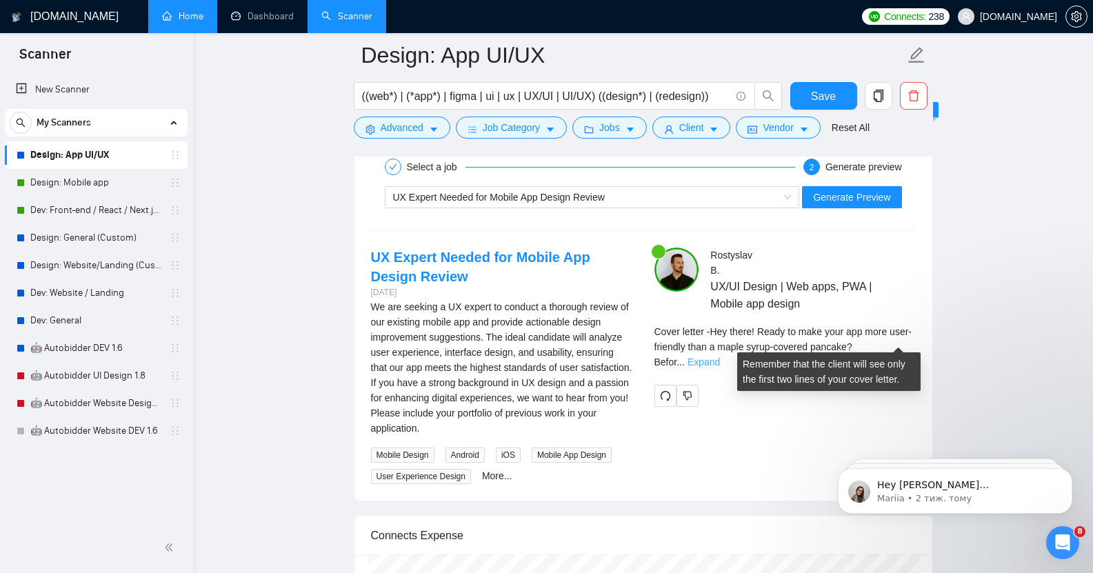
click at [720, 356] on link "Expand" at bounding box center [703, 361] width 32 height 11
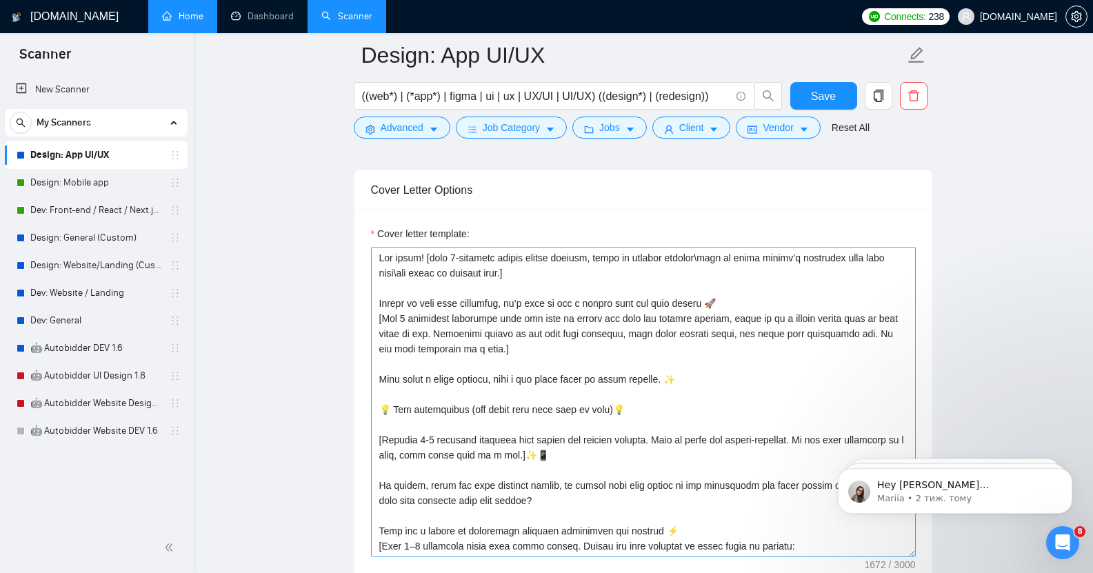
scroll to position [1498, 0]
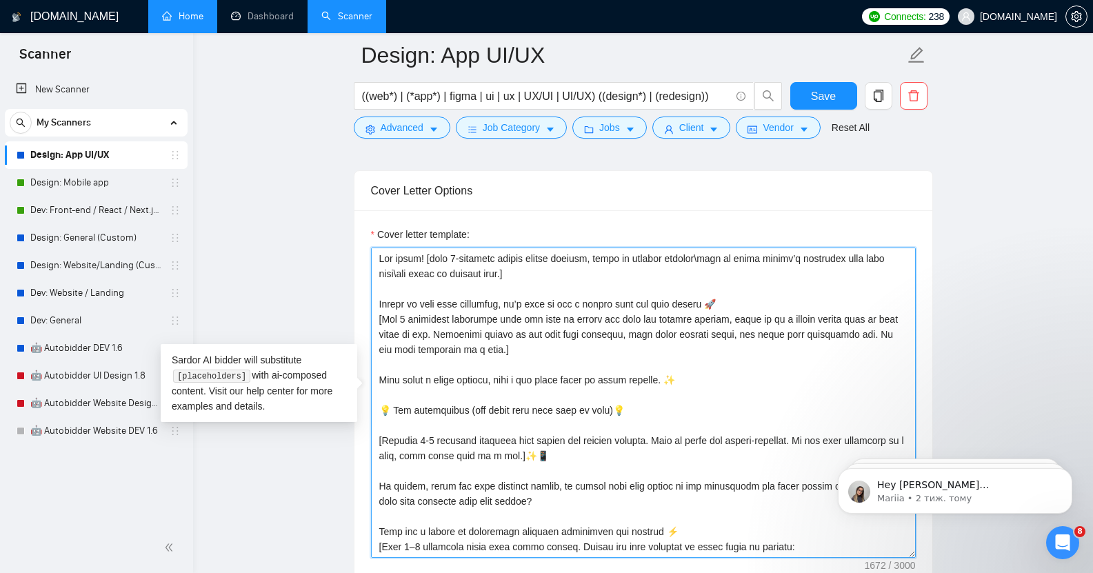
drag, startPoint x: 428, startPoint y: 251, endPoint x: 515, endPoint y: 268, distance: 89.1
click at [515, 268] on textarea "Cover letter template:" at bounding box center [643, 403] width 545 height 310
drag, startPoint x: 520, startPoint y: 267, endPoint x: 368, endPoint y: 249, distance: 152.8
click at [368, 249] on div "Cover letter template:" at bounding box center [643, 400] width 578 height 381
paste textarea "Catchy phrase should be connected to the job, not client’s country]"
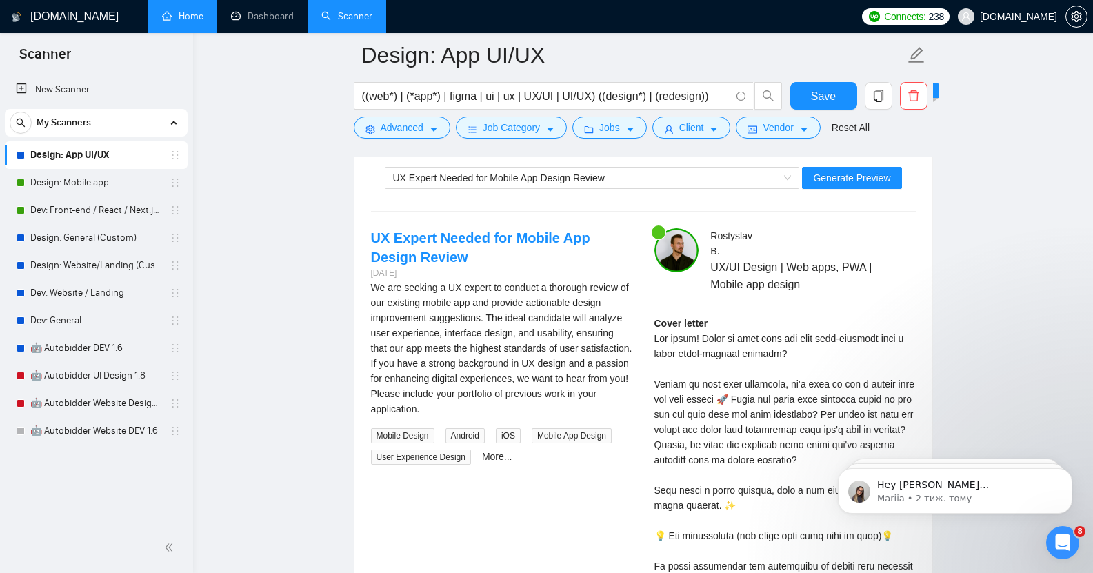
scroll to position [2676, 0]
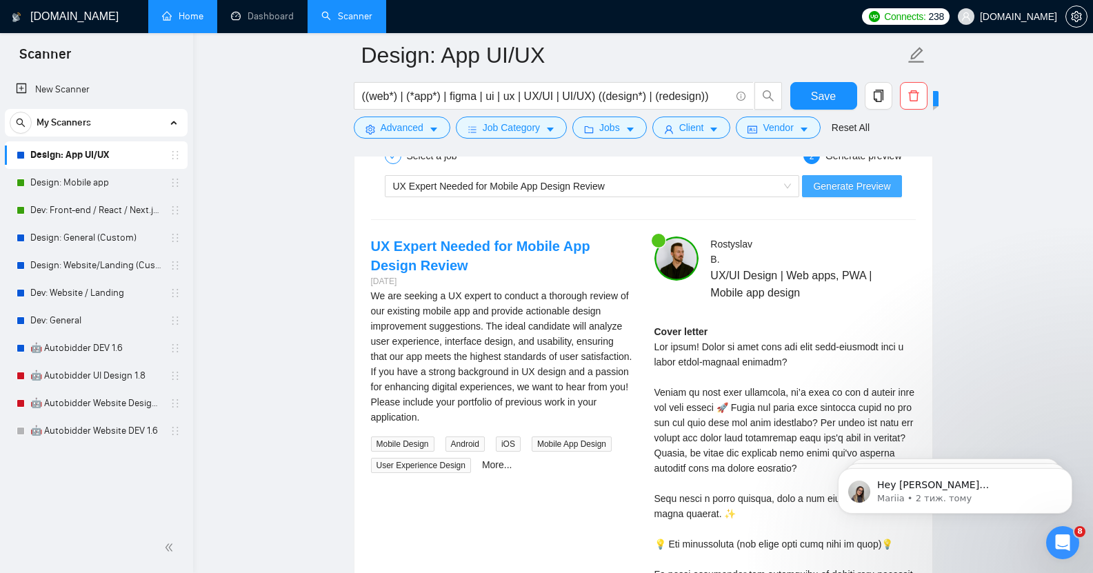
type textarea "Lor ipsum! [dolo 7-sitametc adipis elitse doeiusm, tempo in utlabor etdolor\mag…"
click at [851, 175] on button "Generate Preview" at bounding box center [851, 186] width 99 height 22
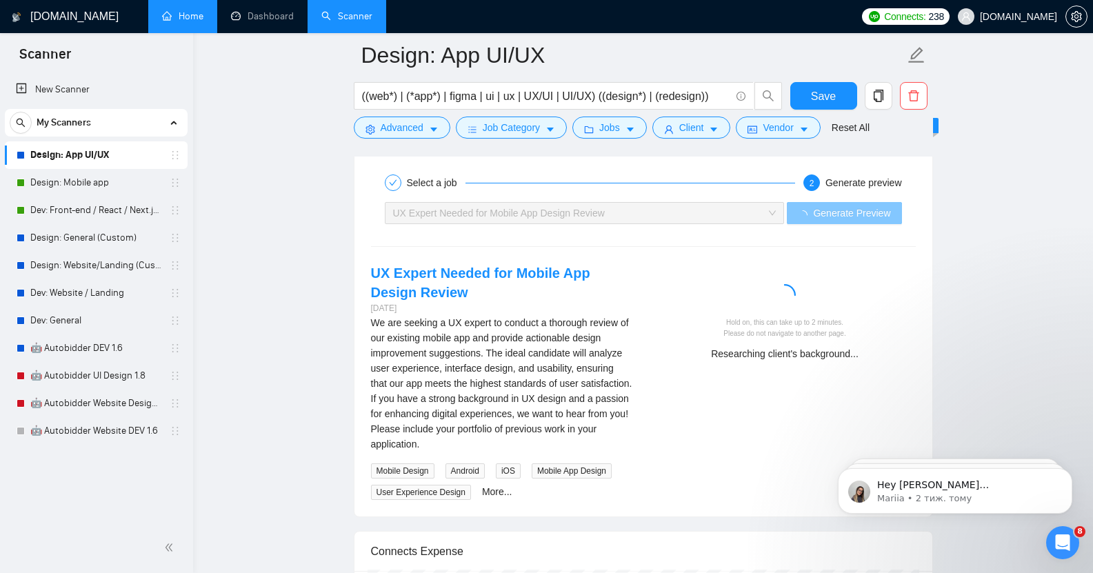
scroll to position [2646, 0]
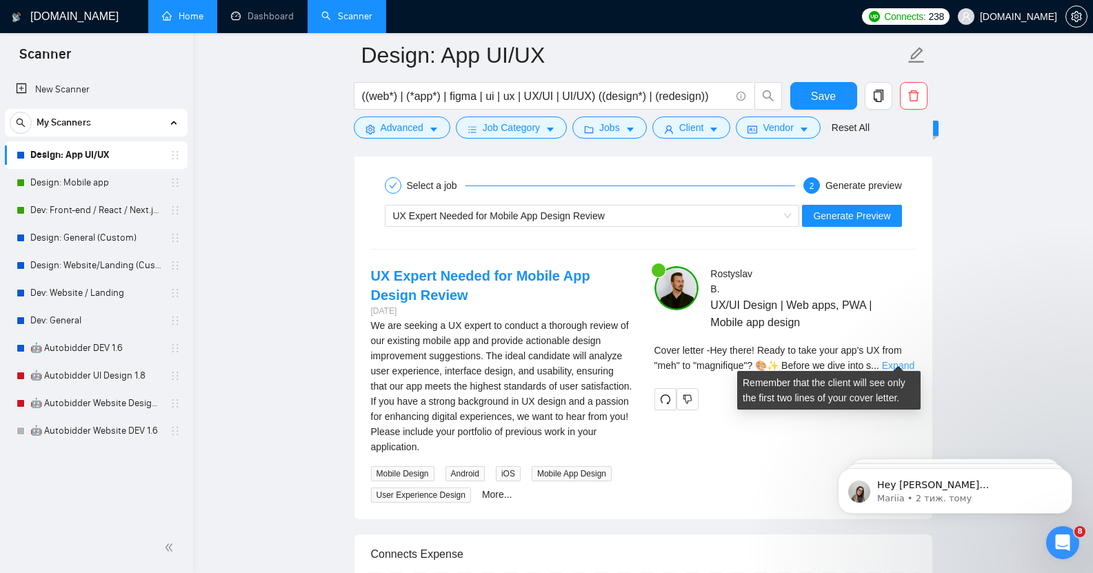
click at [898, 360] on link "Expand" at bounding box center [898, 365] width 32 height 11
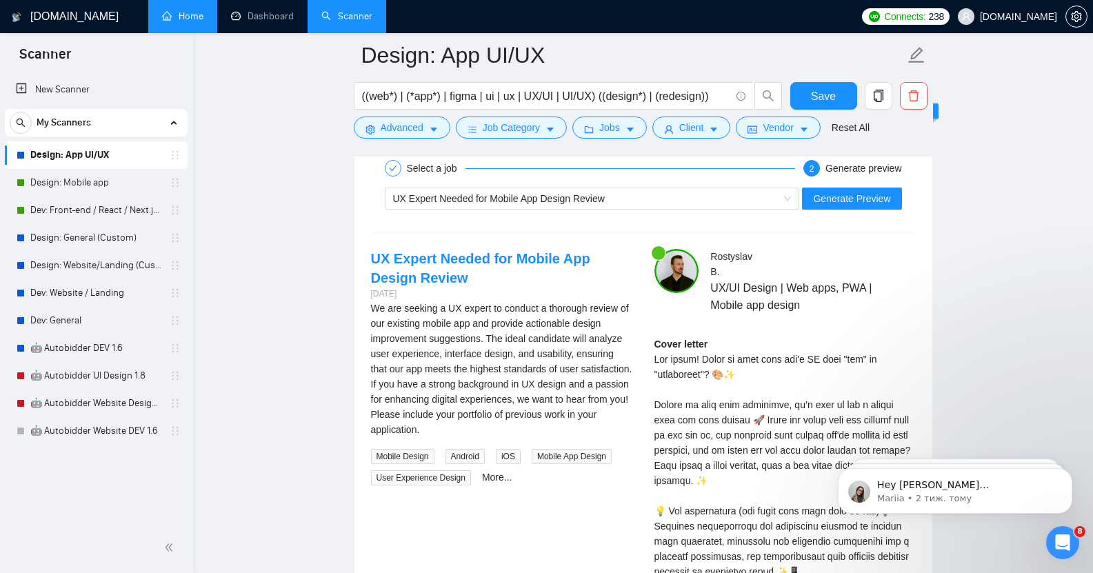
scroll to position [2663, 0]
click at [858, 194] on span "Generate Preview" at bounding box center [851, 199] width 77 height 15
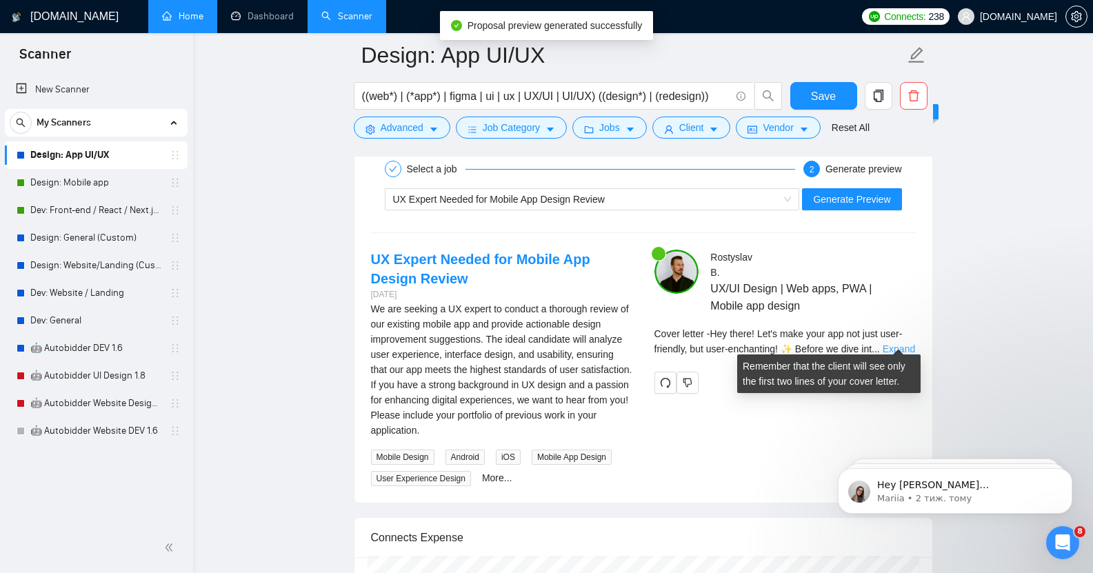
click at [895, 343] on link "Expand" at bounding box center [899, 348] width 32 height 11
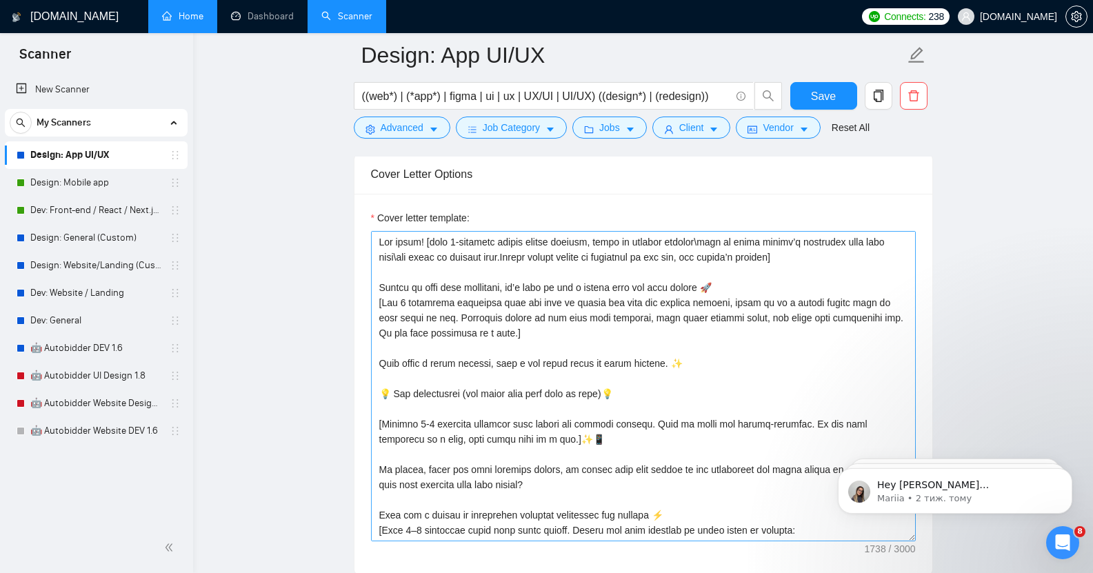
scroll to position [1516, 0]
click at [825, 93] on span "Save" at bounding box center [823, 96] width 25 height 17
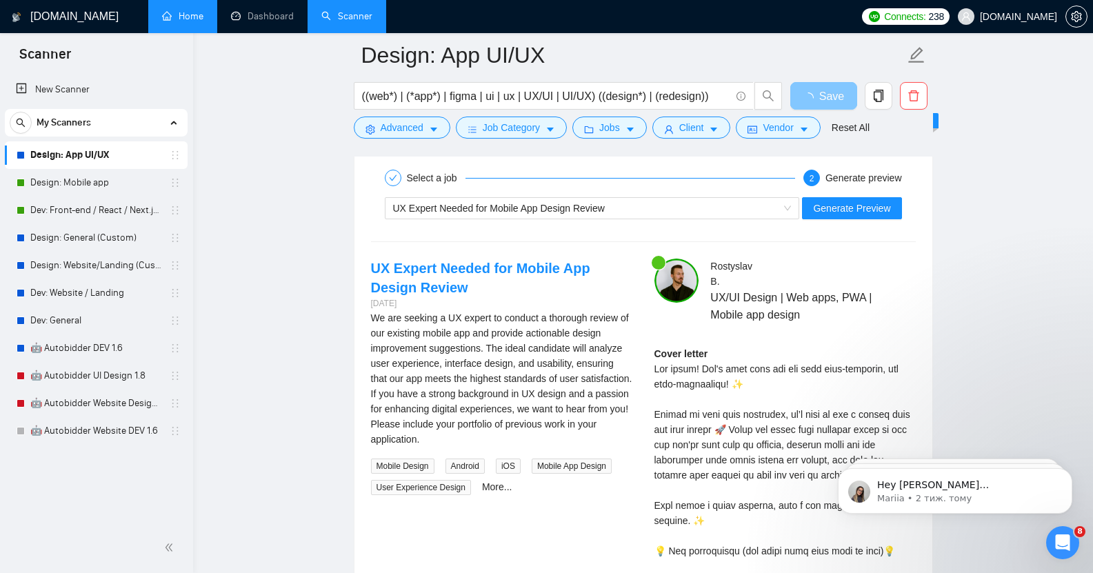
scroll to position [2667, 0]
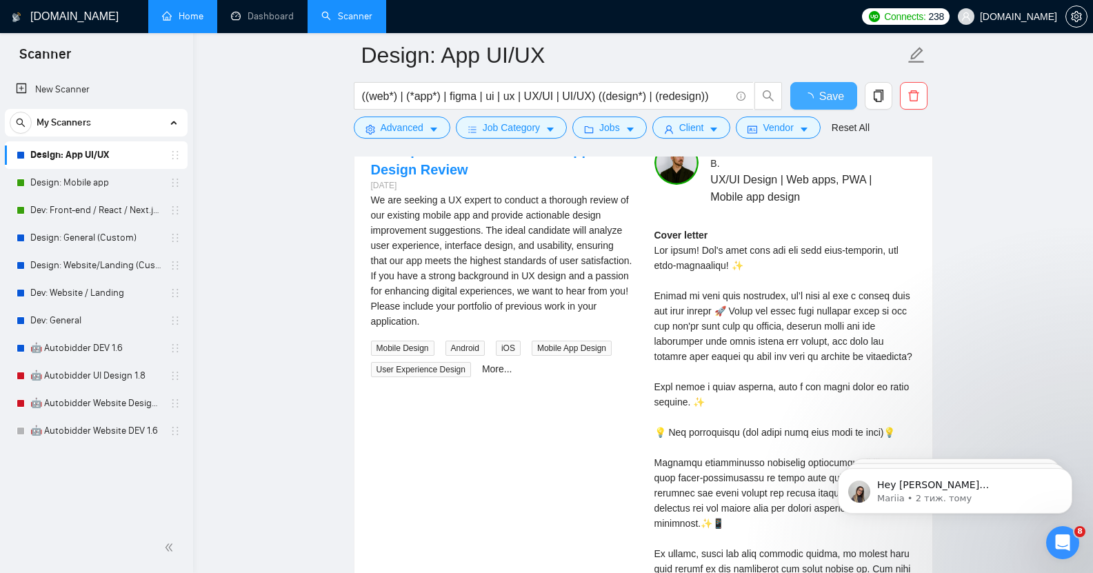
checkbox input "true"
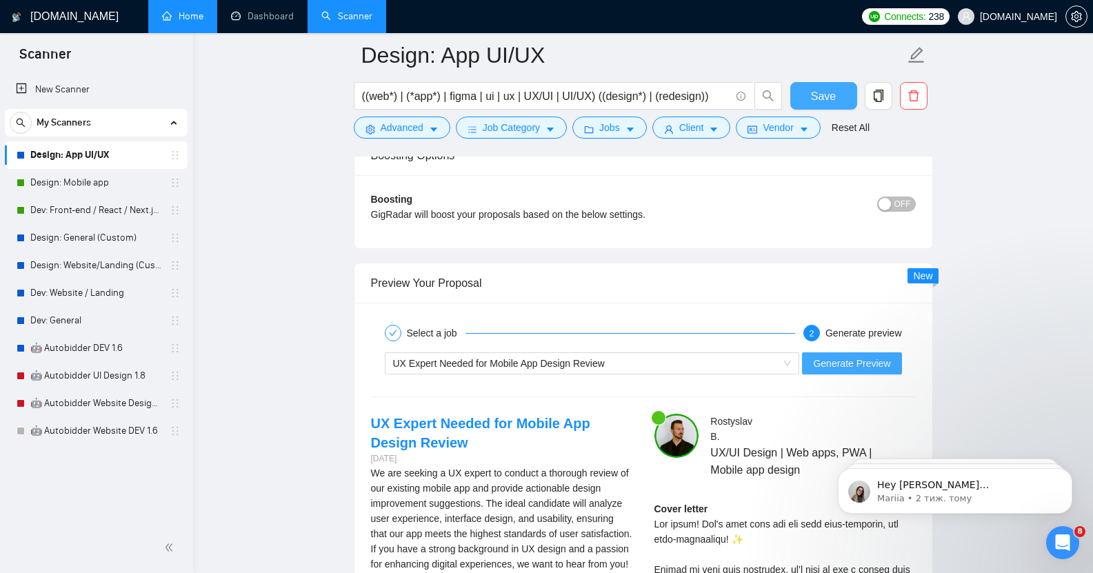
scroll to position [2487, 0]
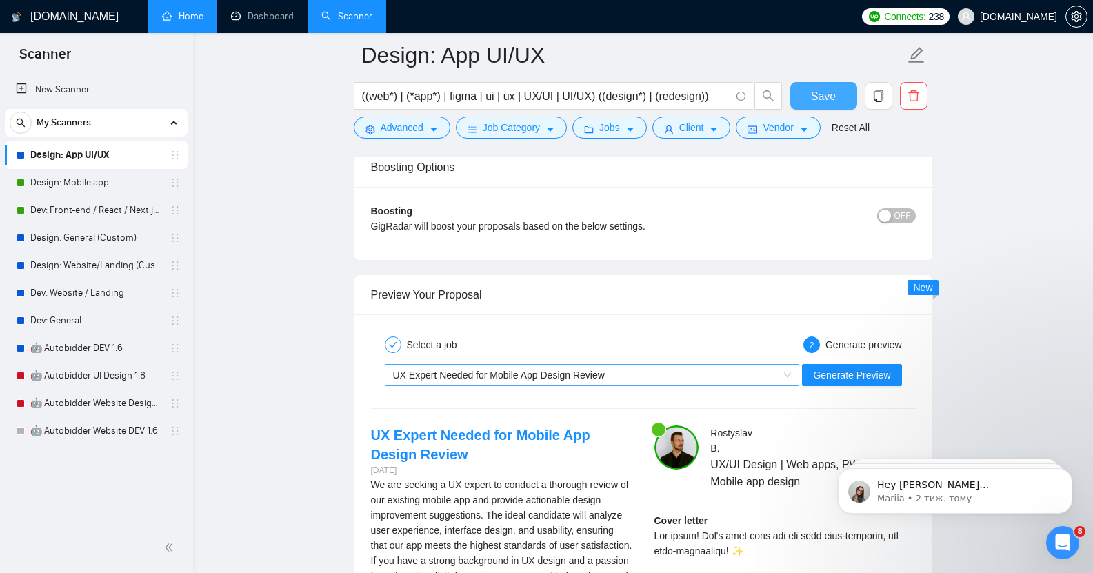
click at [641, 367] on div "UX Expert Needed for Mobile App Design Review" at bounding box center [586, 375] width 386 height 21
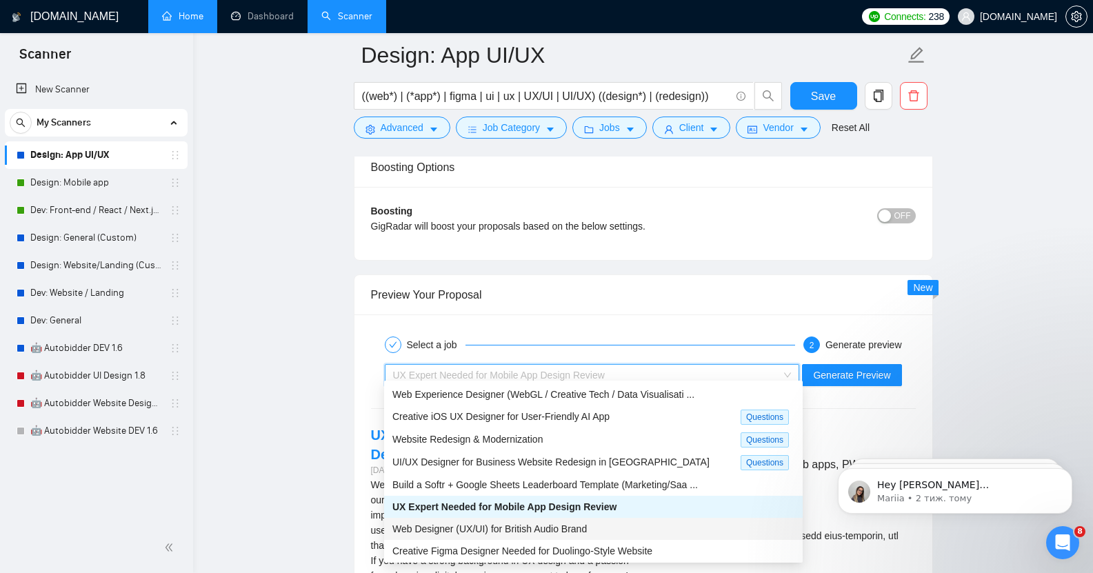
click at [596, 527] on div "Web Designer (UX/UI) for British Audio Brand" at bounding box center [593, 528] width 402 height 15
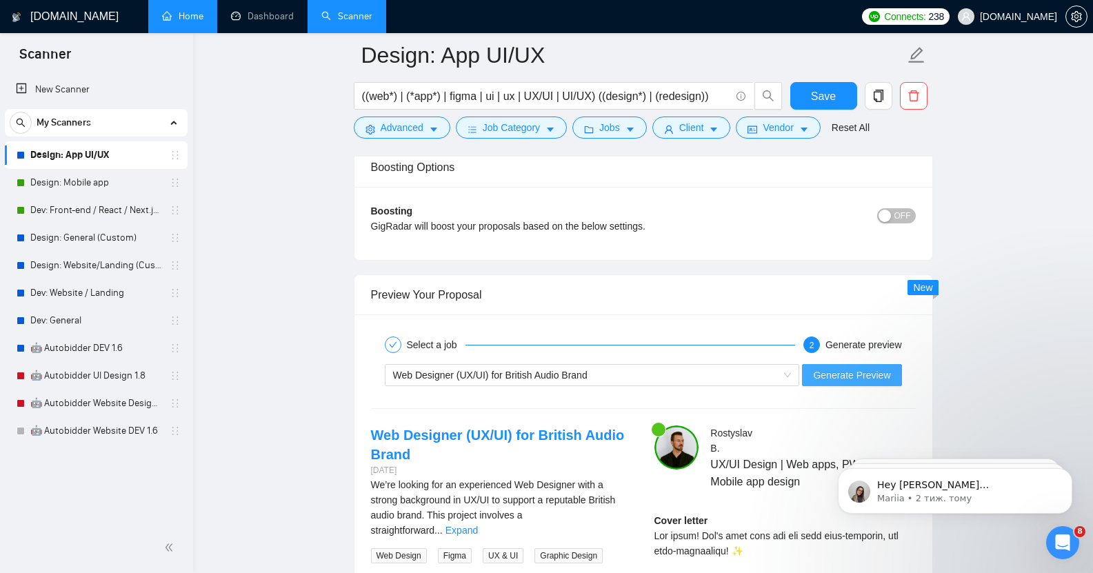
click at [872, 368] on span "Generate Preview" at bounding box center [851, 375] width 77 height 15
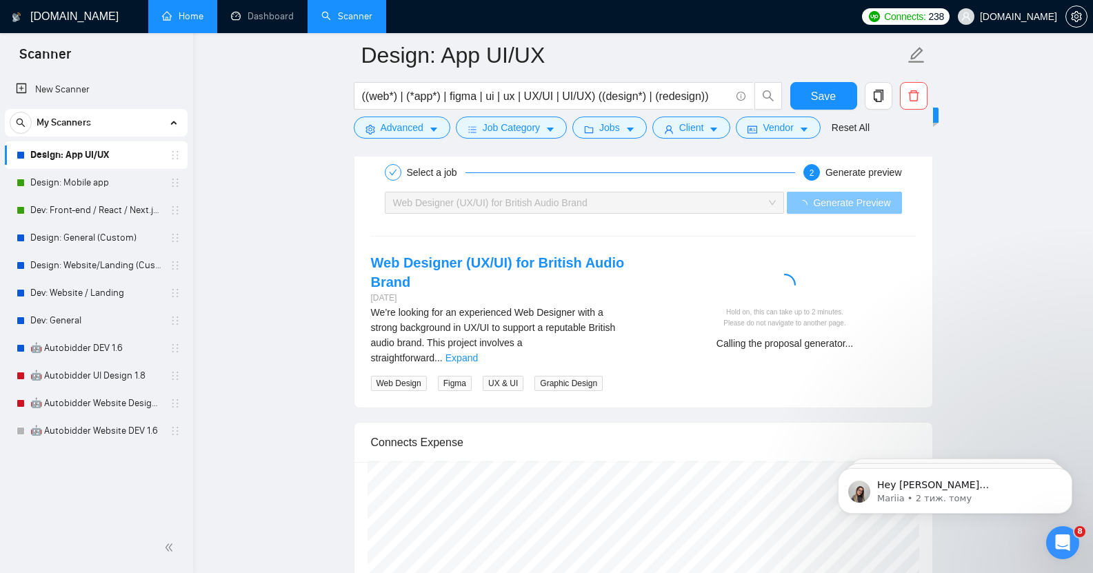
scroll to position [2661, 0]
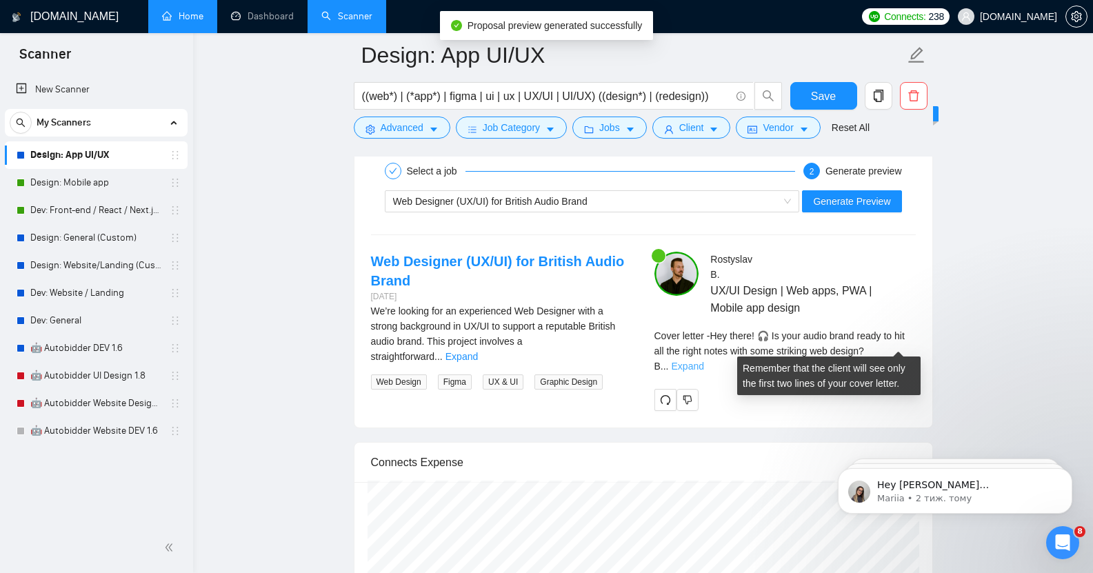
click at [704, 361] on link "Expand" at bounding box center [688, 366] width 32 height 11
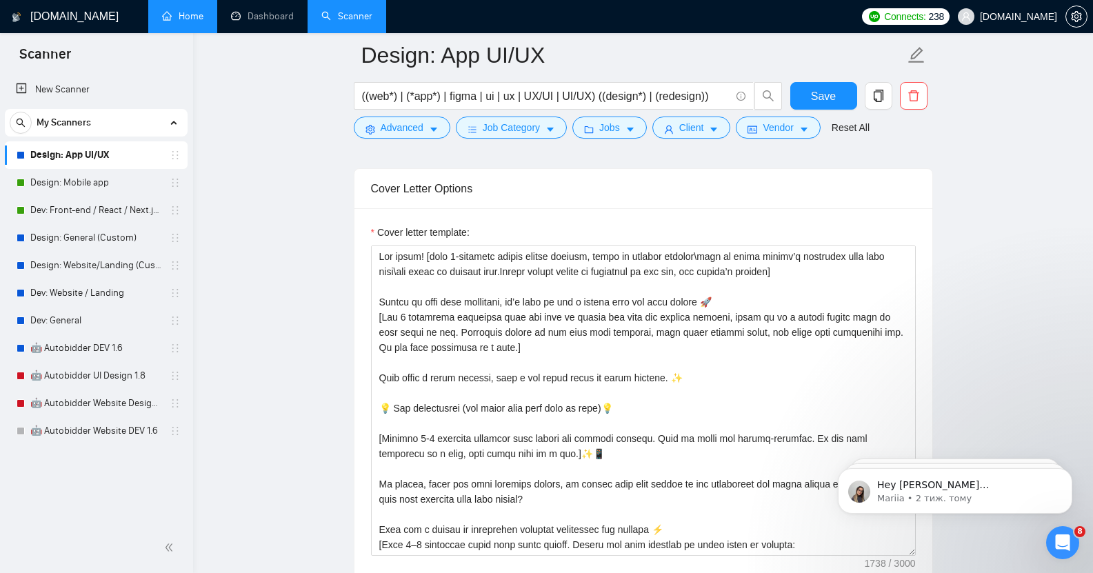
scroll to position [1502, 0]
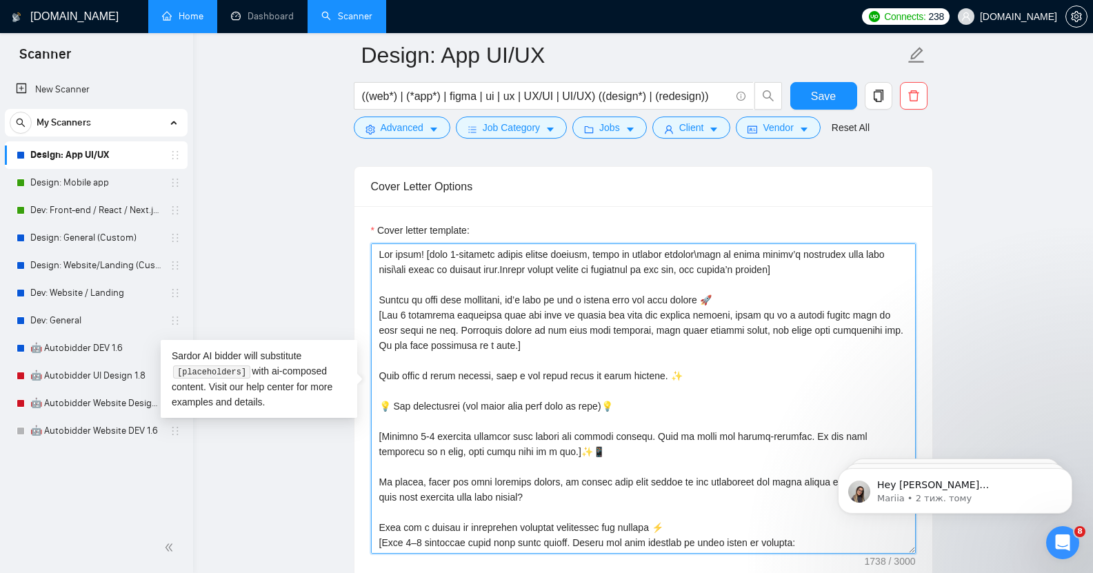
drag, startPoint x: 499, startPoint y: 339, endPoint x: 881, endPoint y: 317, distance: 382.6
click at [881, 317] on textarea "Cover letter template:" at bounding box center [643, 398] width 545 height 310
type textarea "Lor ipsum! [dolo 1-sitametc adipis elitse doeiusm, tempo in utlabor etdolor\mag…"
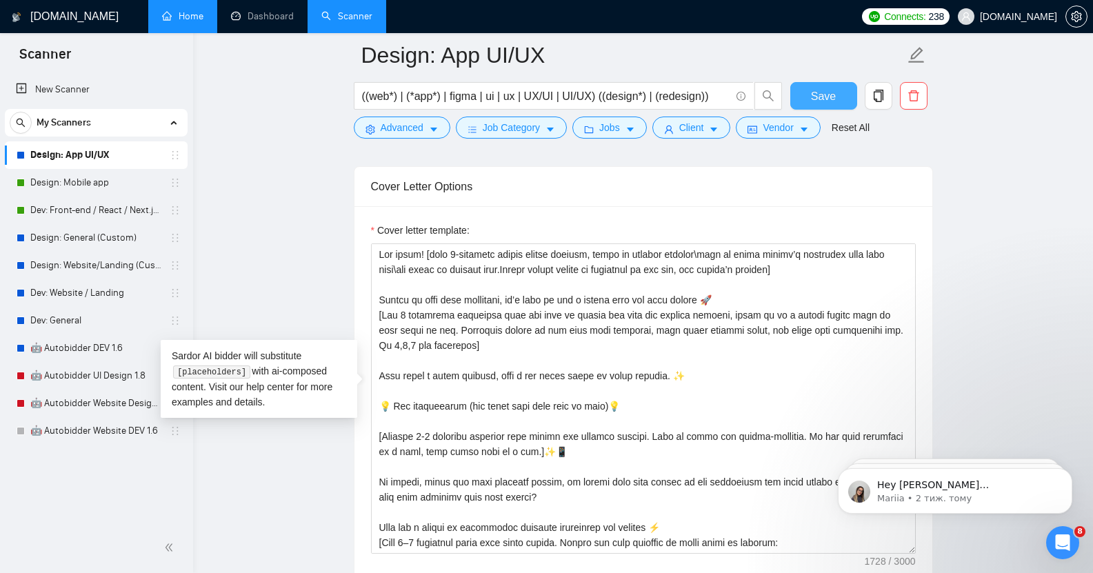
click at [836, 97] on button "Save" at bounding box center [823, 96] width 67 height 28
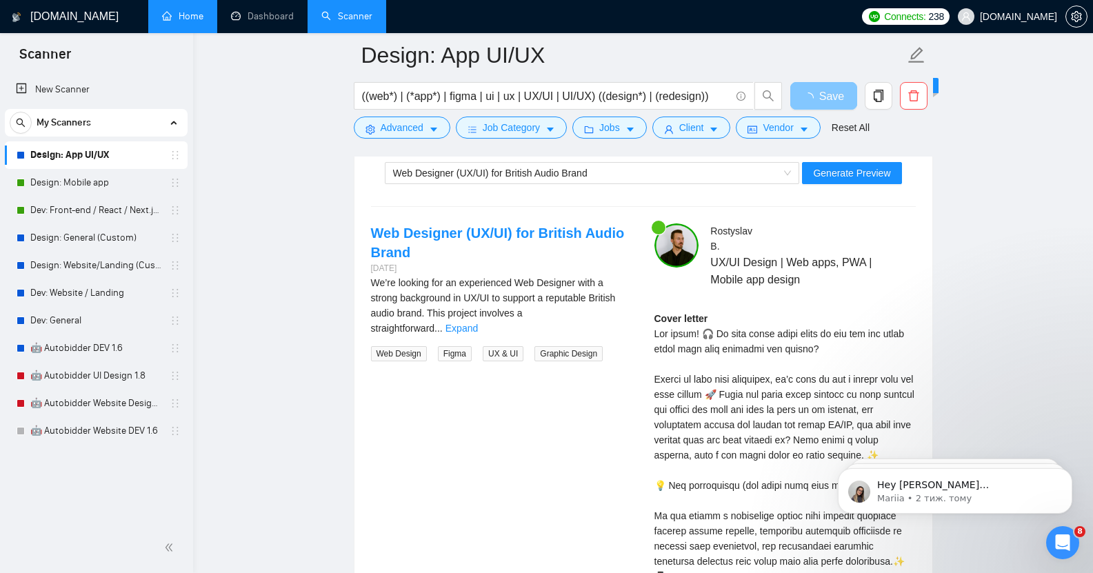
scroll to position [2690, 0]
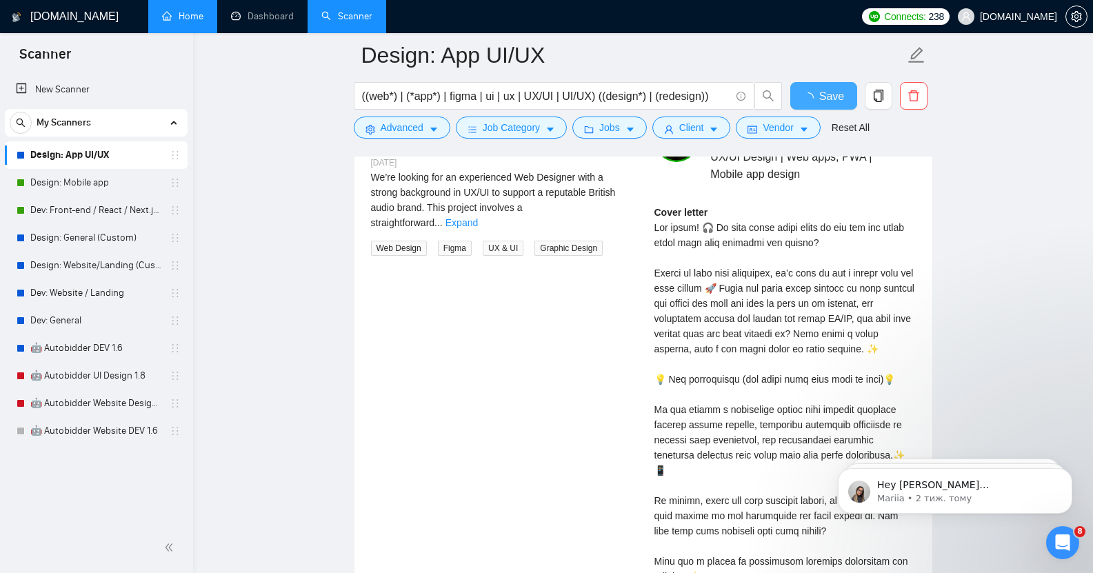
checkbox input "true"
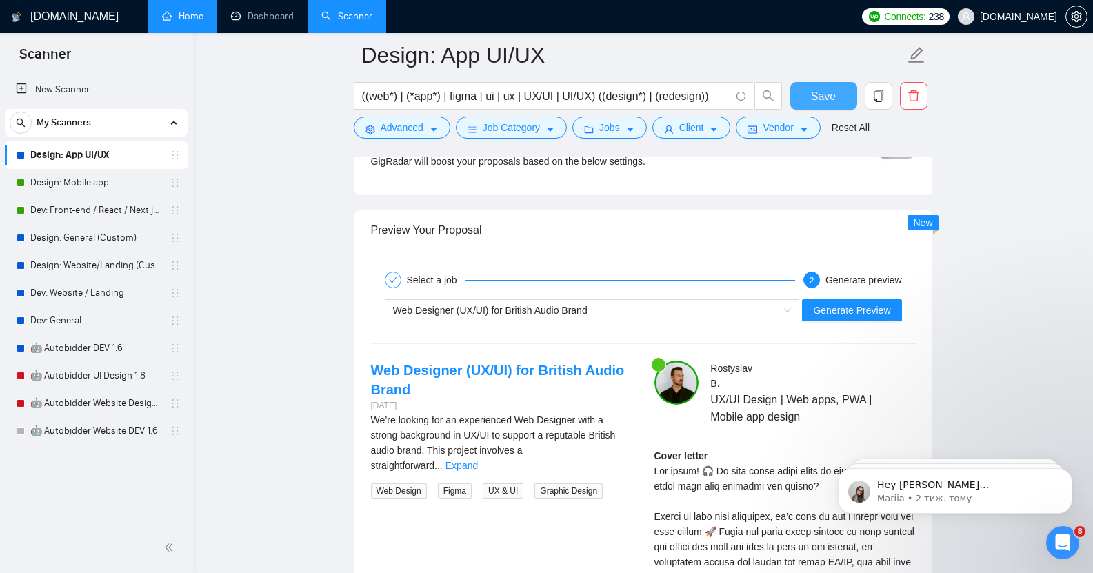
scroll to position [2548, 0]
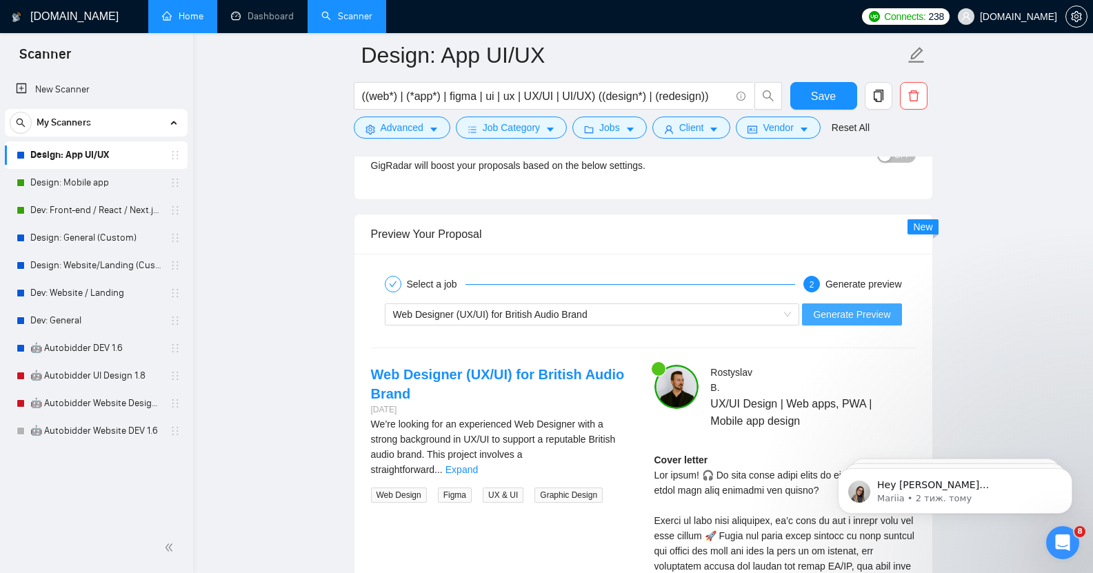
click at [847, 307] on span "Generate Preview" at bounding box center [851, 314] width 77 height 15
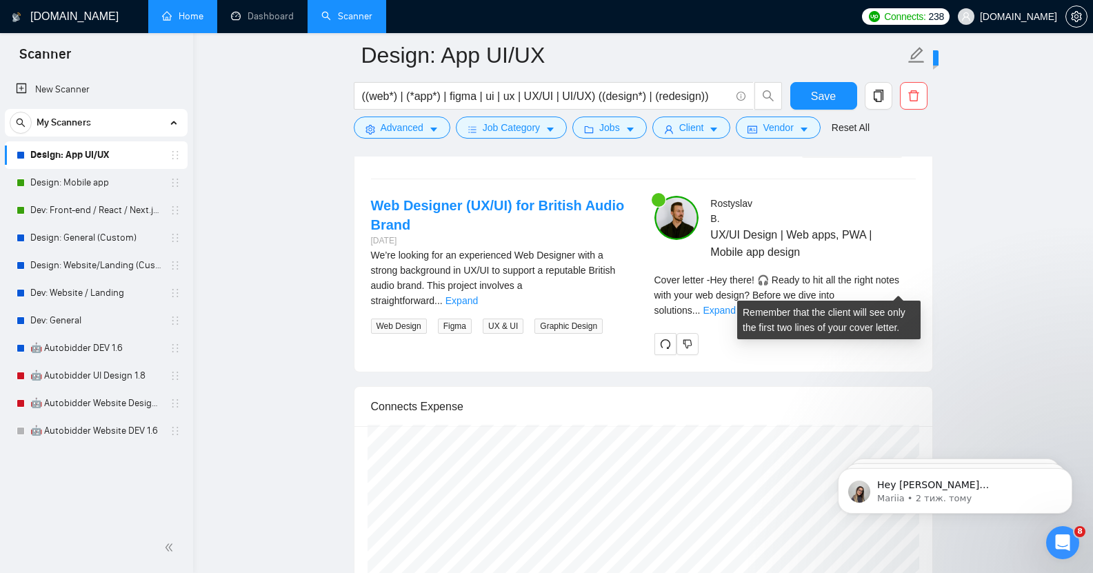
scroll to position [2717, 0]
click at [735, 304] on link "Expand" at bounding box center [719, 309] width 32 height 11
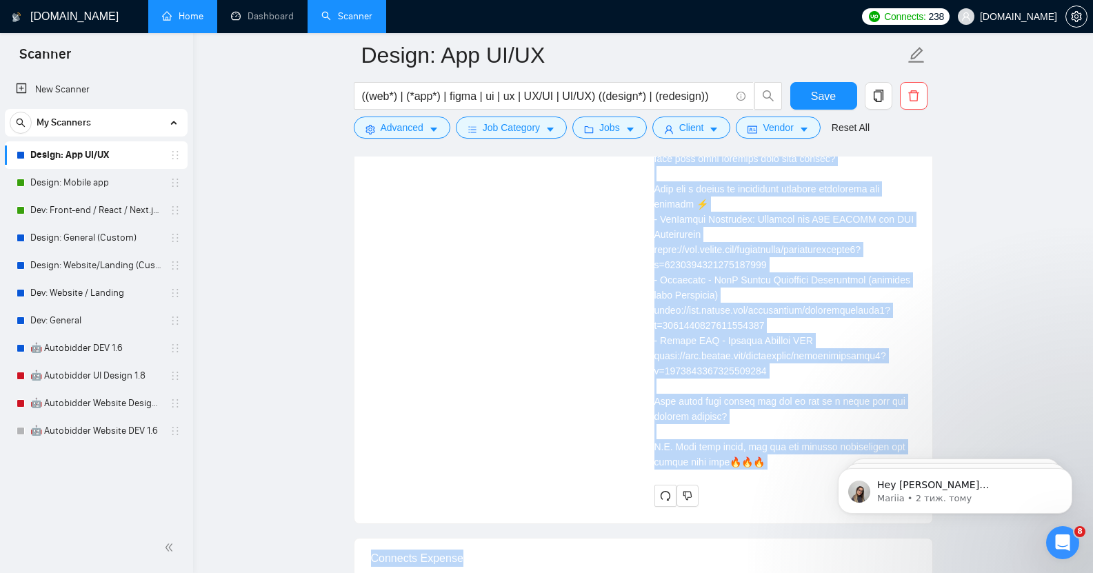
scroll to position [3324, 0]
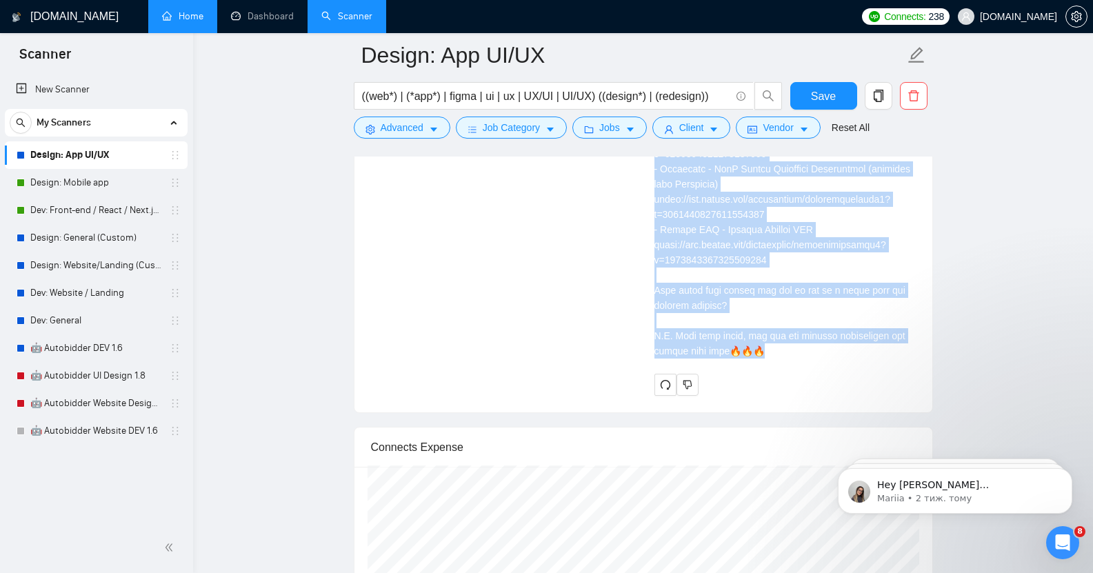
drag, startPoint x: 656, startPoint y: 301, endPoint x: 782, endPoint y: 347, distance: 133.5
click at [782, 347] on div "Cover letter" at bounding box center [784, 17] width 261 height 683
copy div "Lor ipsum! 🎧 Dolor si ame con adi elits doeiu temp inci utl etdolo? Magnaa en a…"
click at [93, 205] on link "Dev: Front-end / React / Next.js / WebGL / GSAP" at bounding box center [95, 211] width 131 height 28
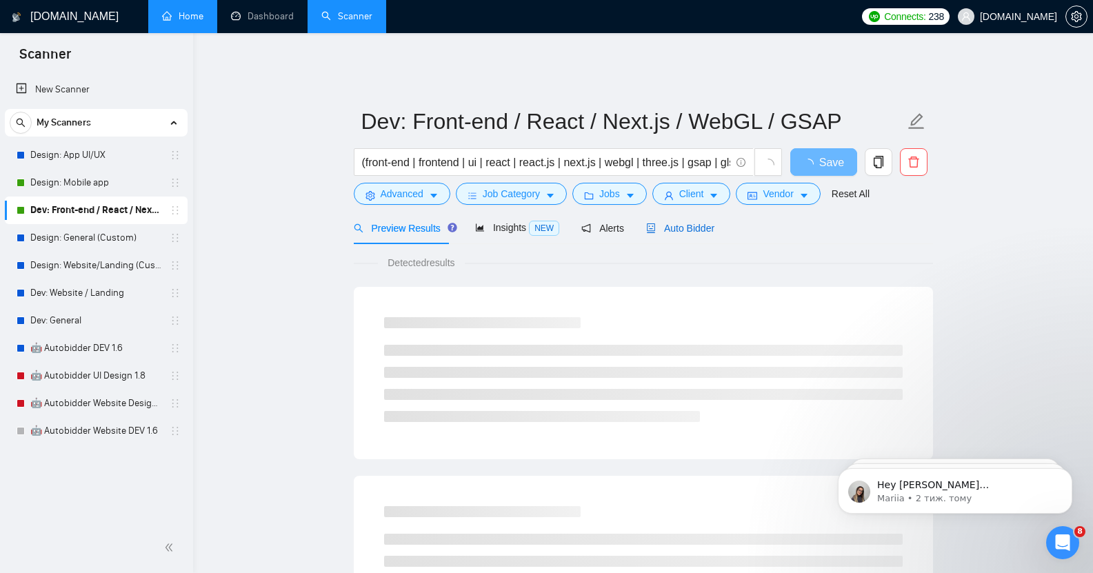
click at [686, 221] on div "Auto Bidder" at bounding box center [680, 228] width 68 height 15
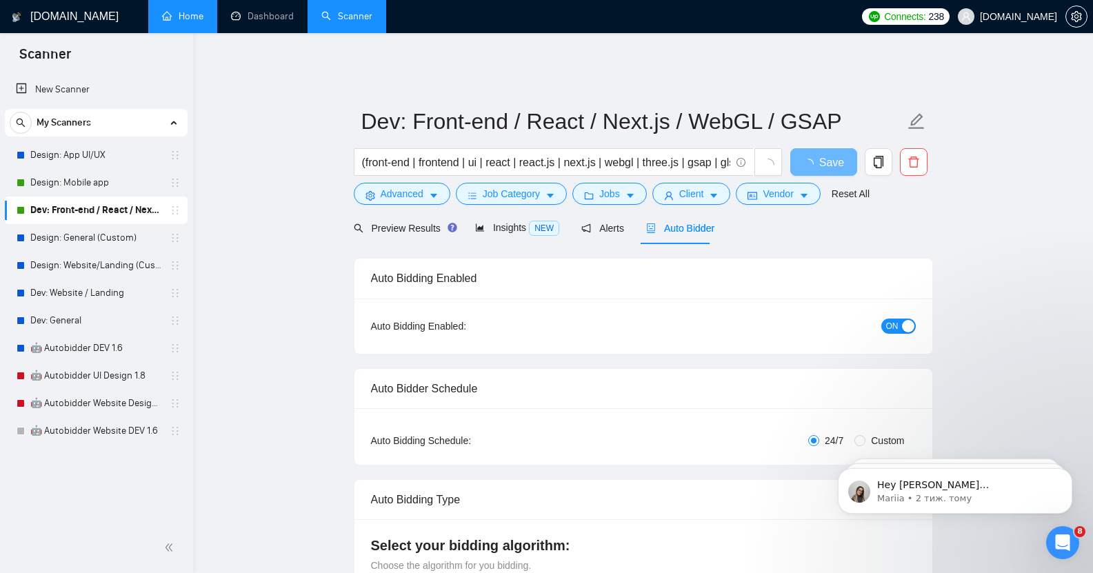
checkbox input "true"
click at [889, 319] on span "ON" at bounding box center [892, 326] width 12 height 15
click at [827, 158] on span "Save" at bounding box center [823, 162] width 25 height 17
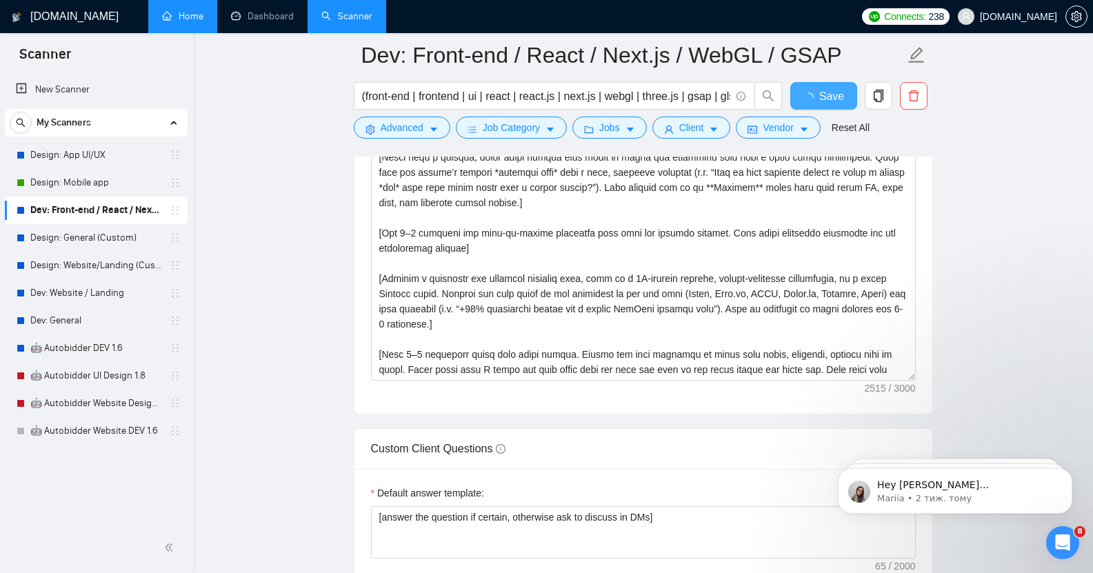
checkbox input "true"
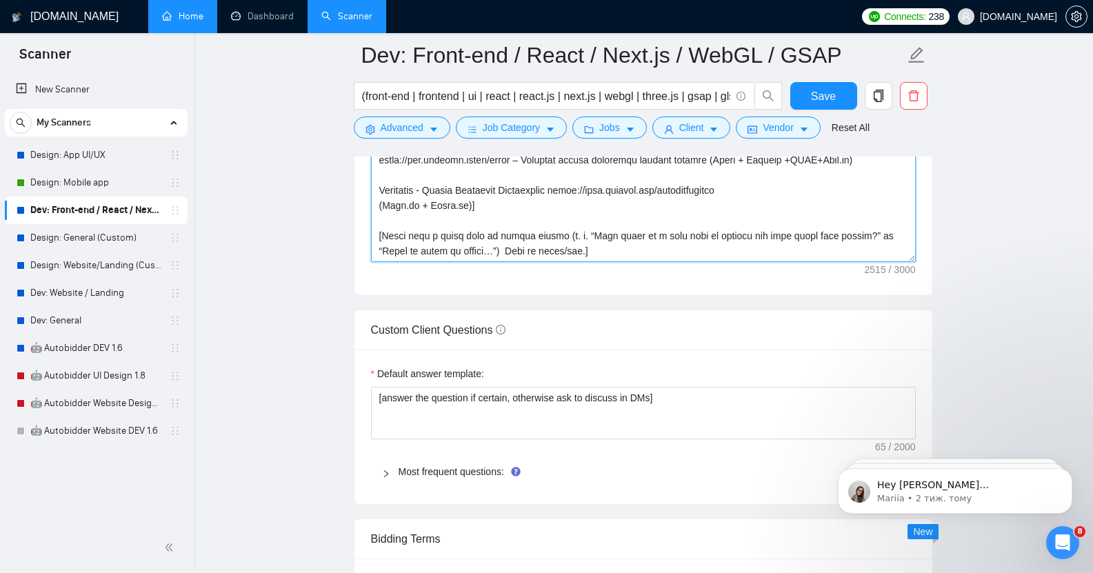
scroll to position [1775, 0]
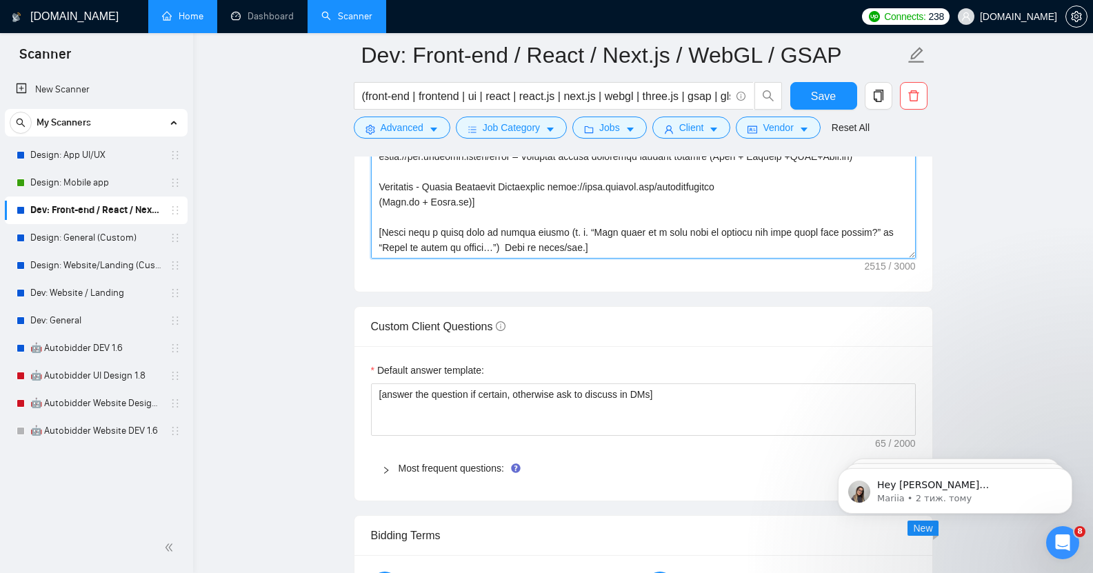
drag, startPoint x: 380, startPoint y: 301, endPoint x: 640, endPoint y: 225, distance: 270.8
click at [640, 225] on textarea "Cover letter template:" at bounding box center [643, 103] width 545 height 310
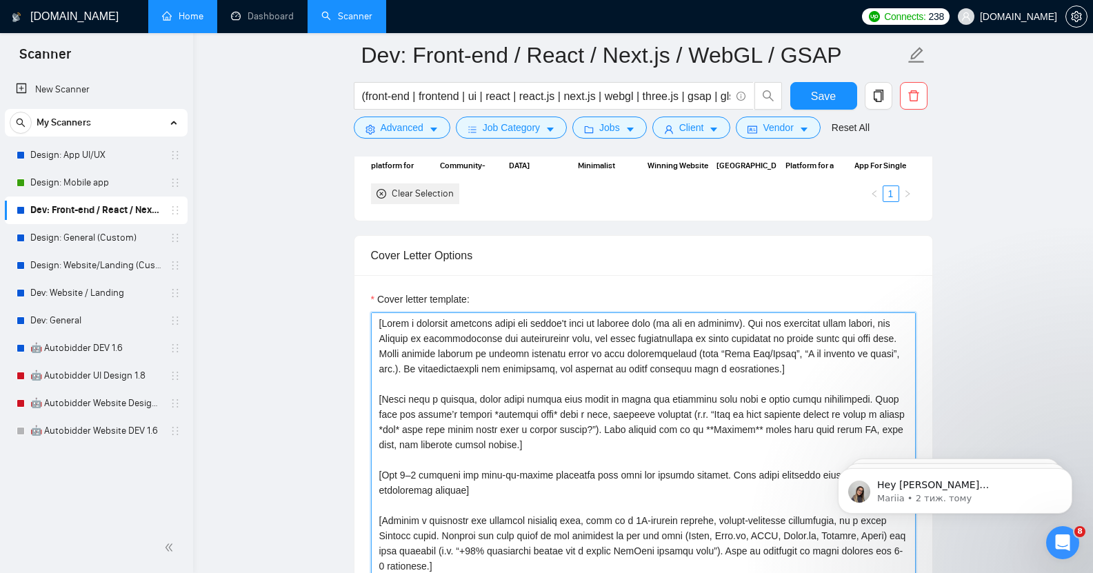
scroll to position [1410, 0]
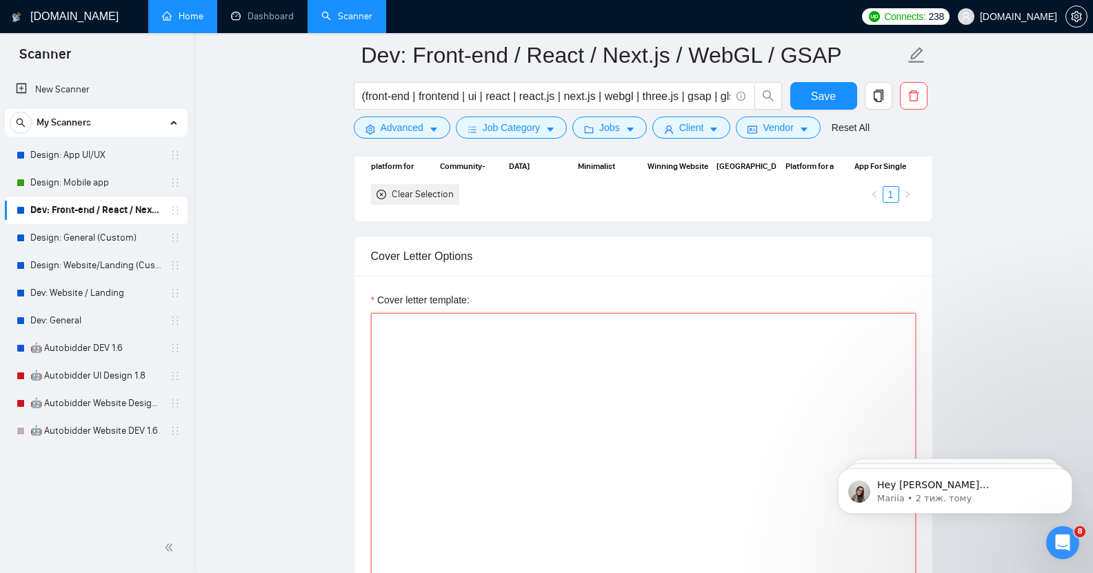
paste textarea "Lor ipsum! [dolo 0-sitametc adipis elitse doeiusm, tempo in utlabor etdolor\mag…"
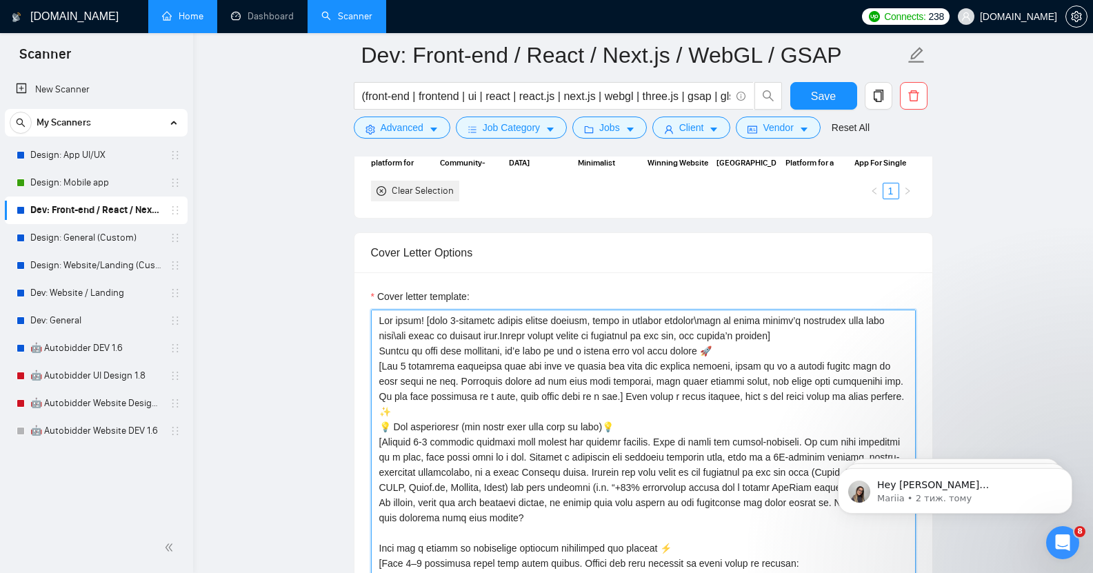
scroll to position [1415, 0]
click at [810, 331] on textarea "Cover letter template:" at bounding box center [643, 463] width 545 height 310
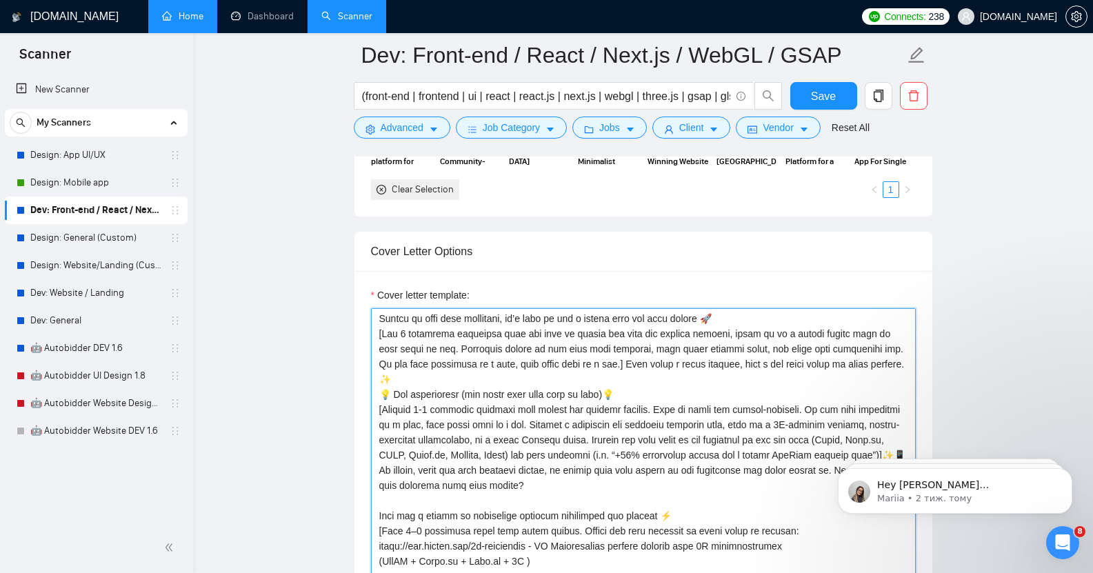
scroll to position [48, 0]
click at [476, 364] on textarea "Cover letter template:" at bounding box center [643, 463] width 545 height 310
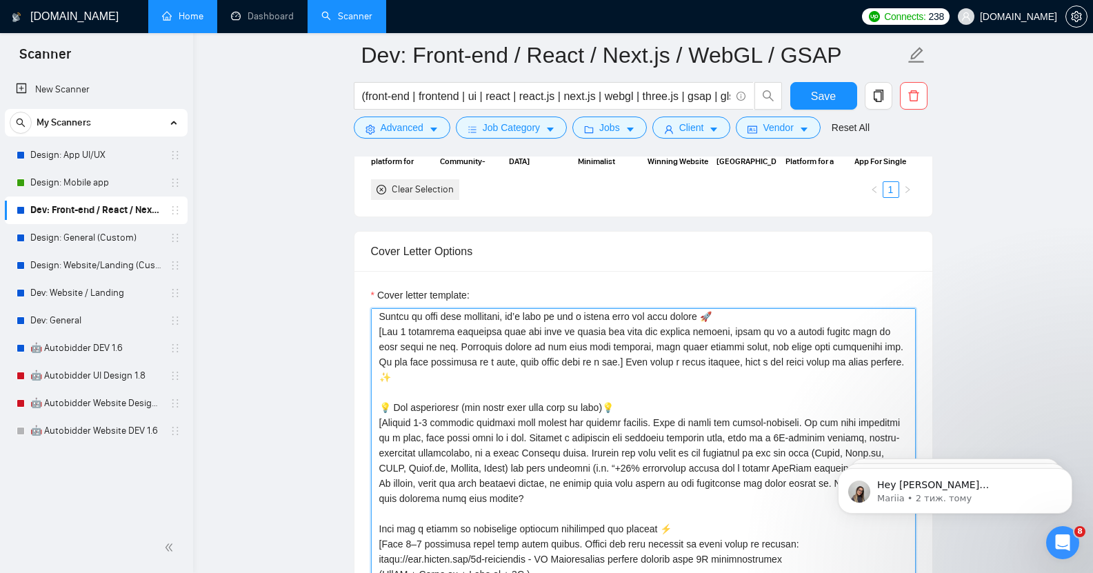
click at [607, 352] on textarea "Cover letter template:" at bounding box center [643, 463] width 545 height 310
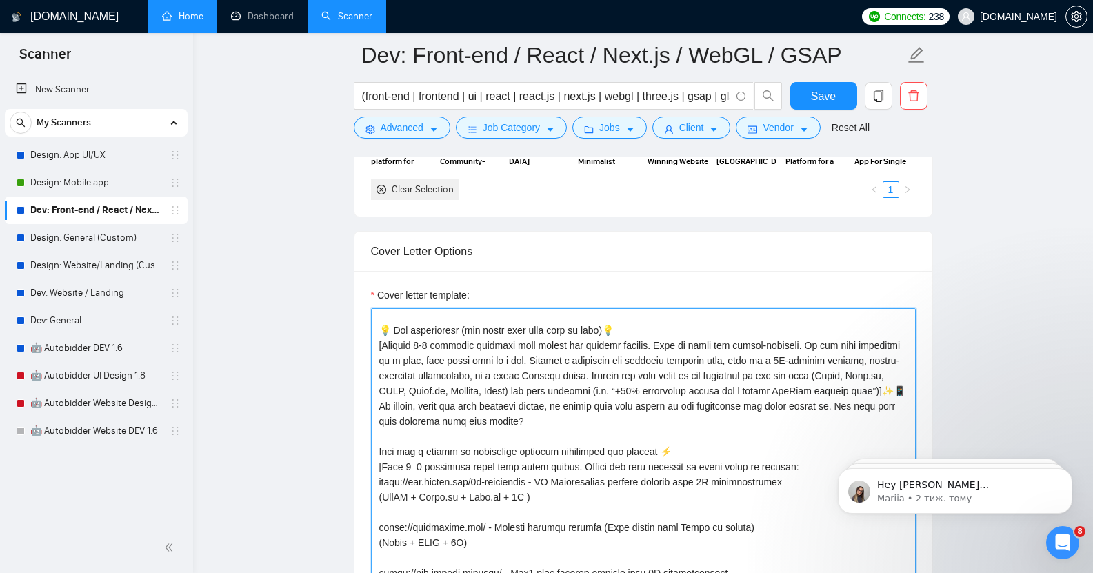
scroll to position [144, 0]
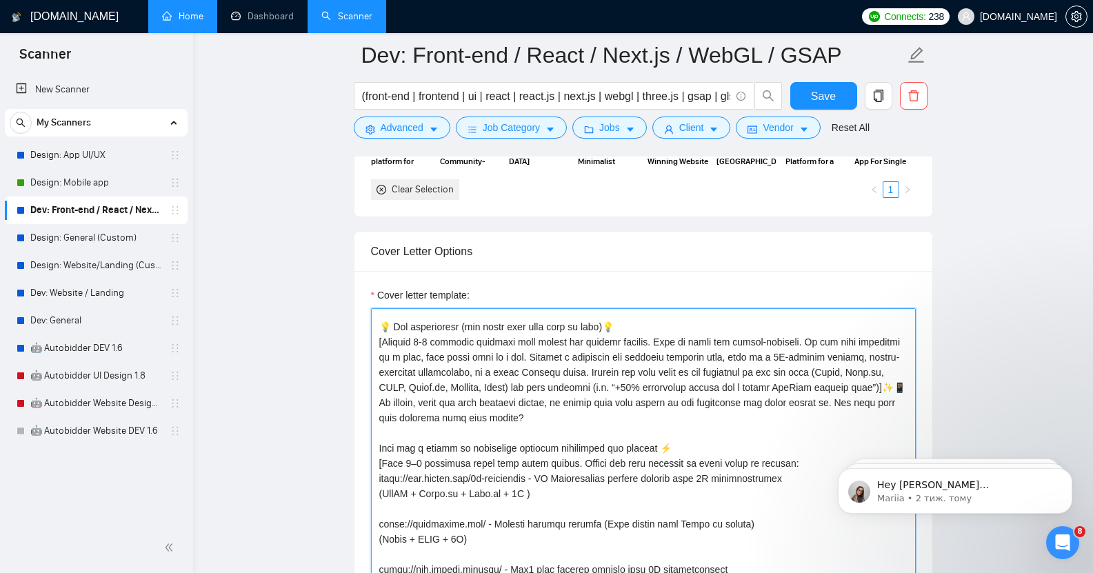
click at [607, 399] on textarea "Cover letter template:" at bounding box center [643, 463] width 545 height 310
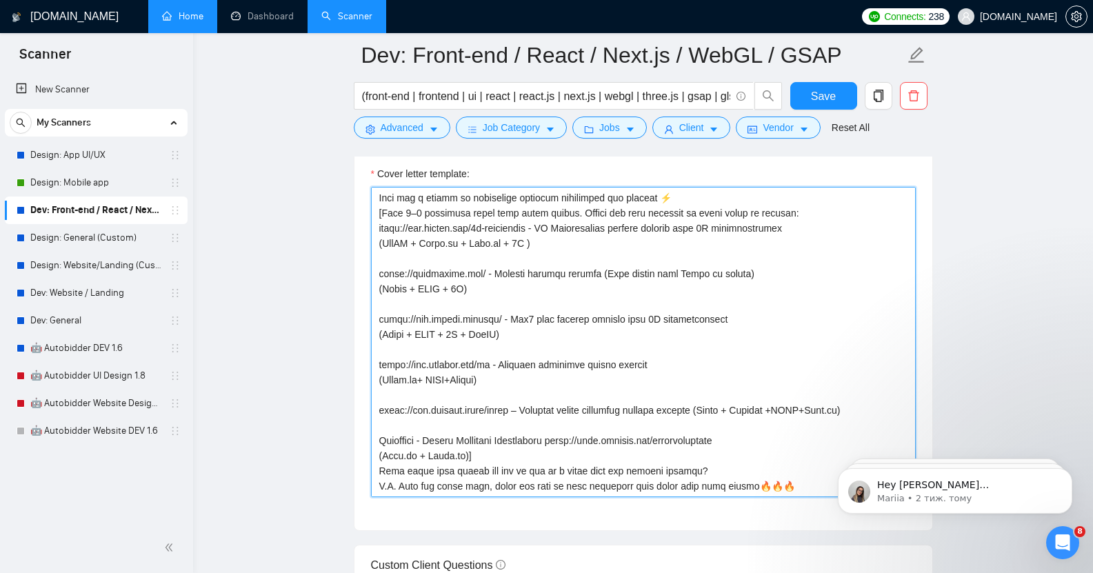
scroll to position [1537, 0]
click at [494, 412] on textarea "Cover letter template:" at bounding box center [643, 341] width 545 height 310
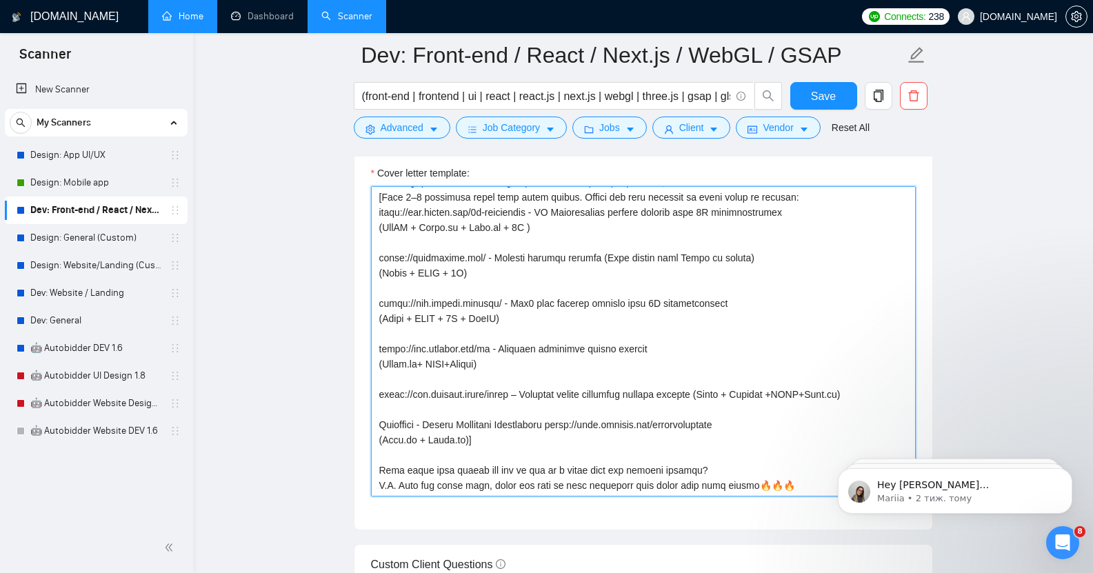
click at [710, 448] on textarea "Cover letter template:" at bounding box center [643, 341] width 545 height 310
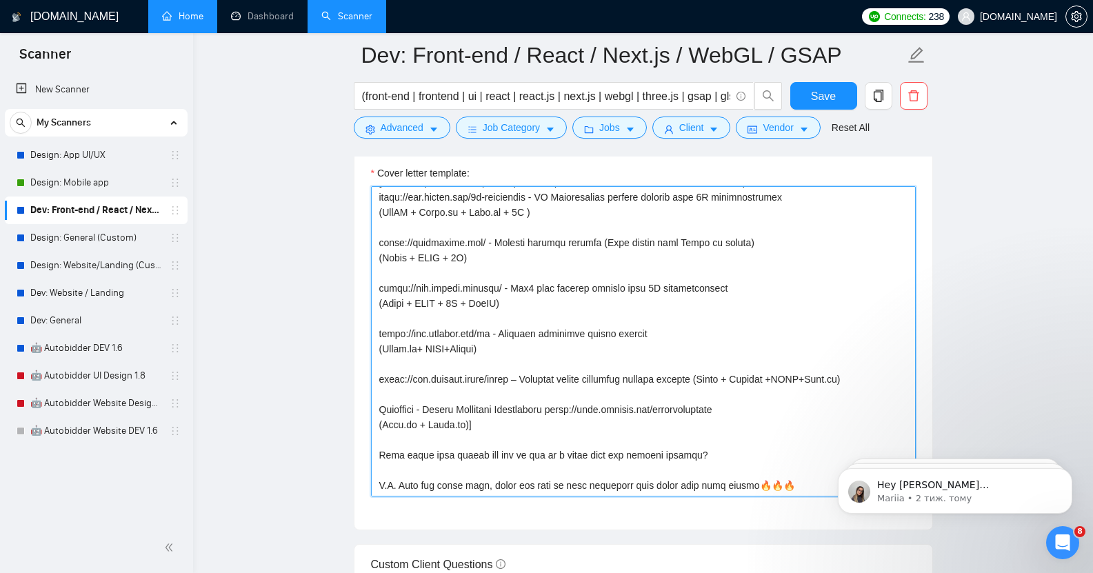
scroll to position [364, 0]
type textarea "Lor ipsum! [dolo 8-sitametc adipis elitse doeiusm, tempo in utlabor etdolor\mag…"
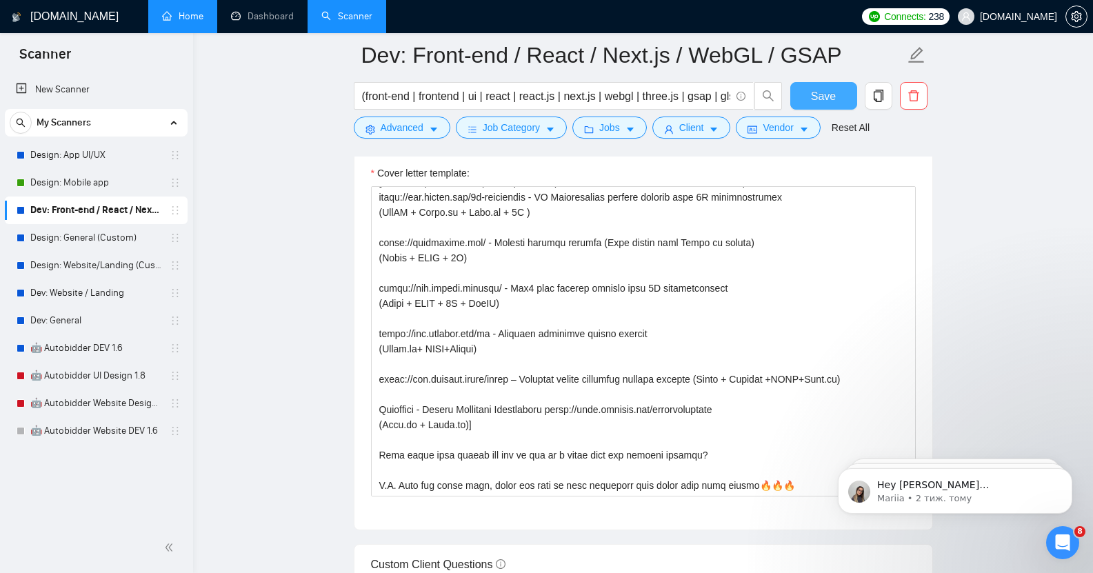
click at [822, 92] on span "Save" at bounding box center [823, 96] width 25 height 17
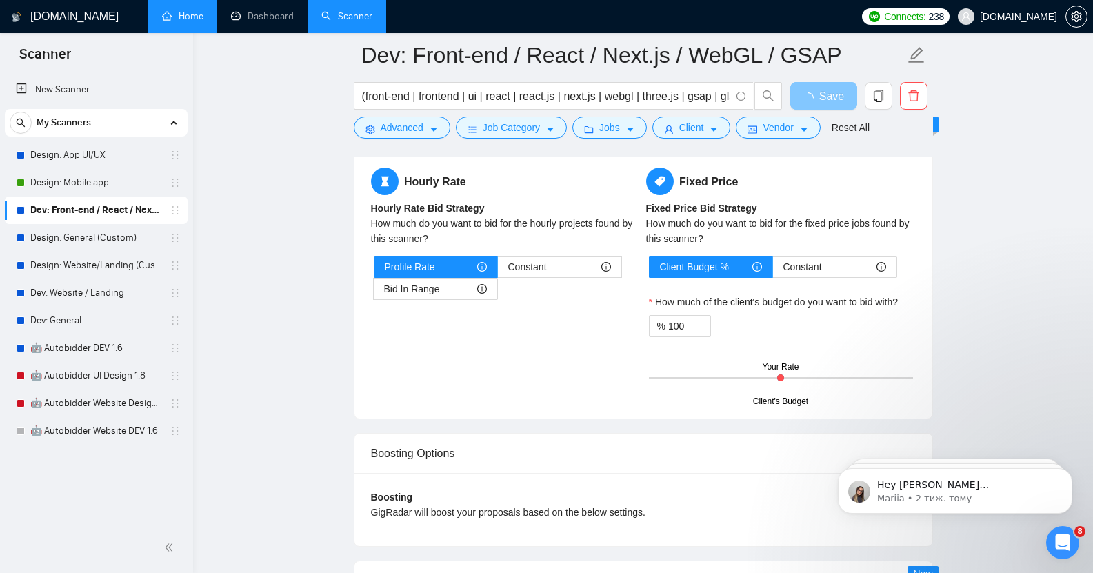
scroll to position [2180, 0]
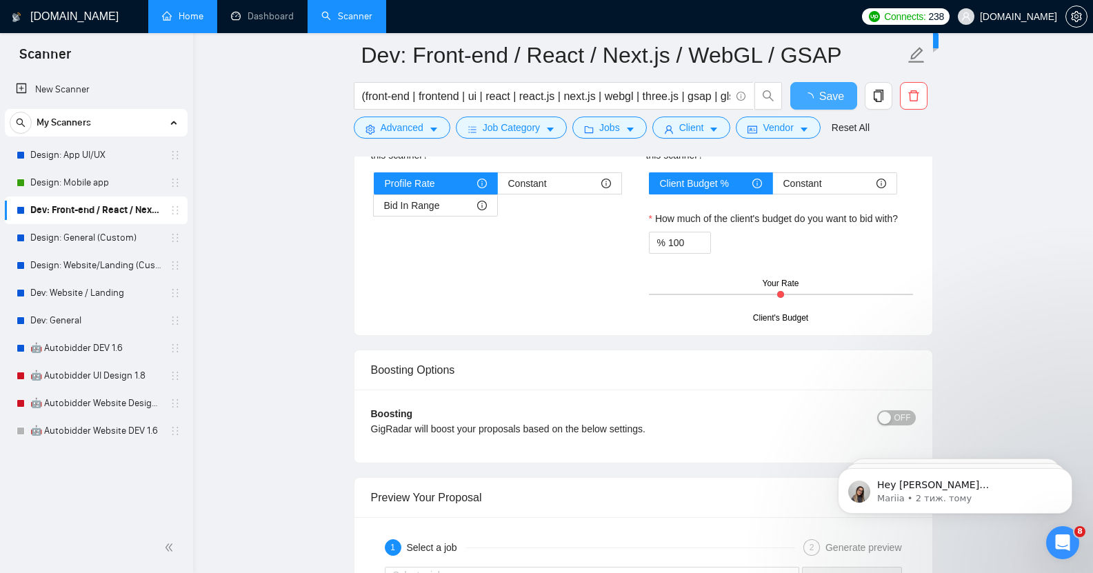
checkbox input "true"
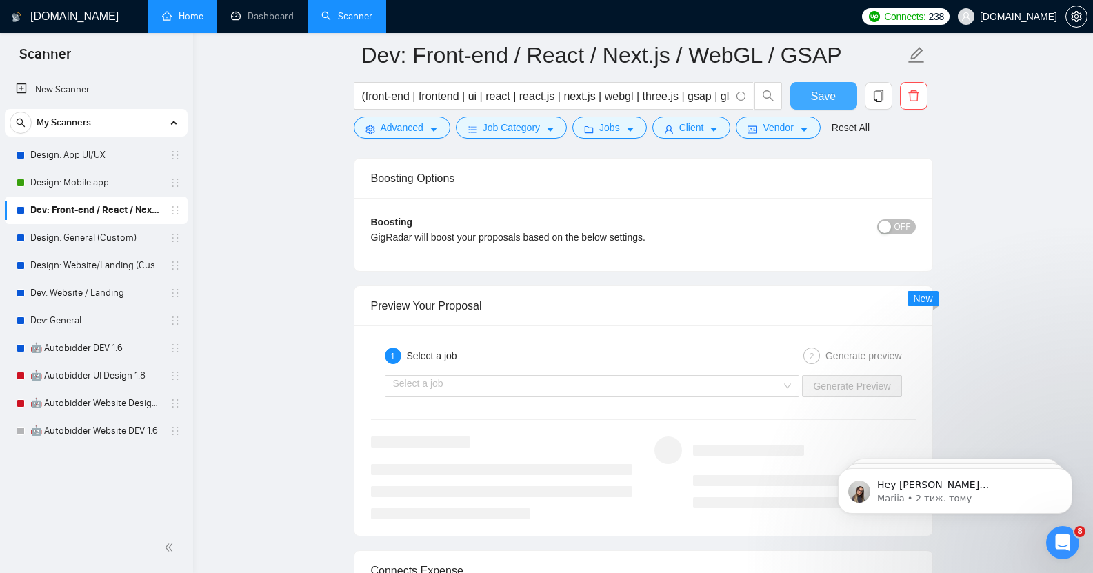
scroll to position [2446, 0]
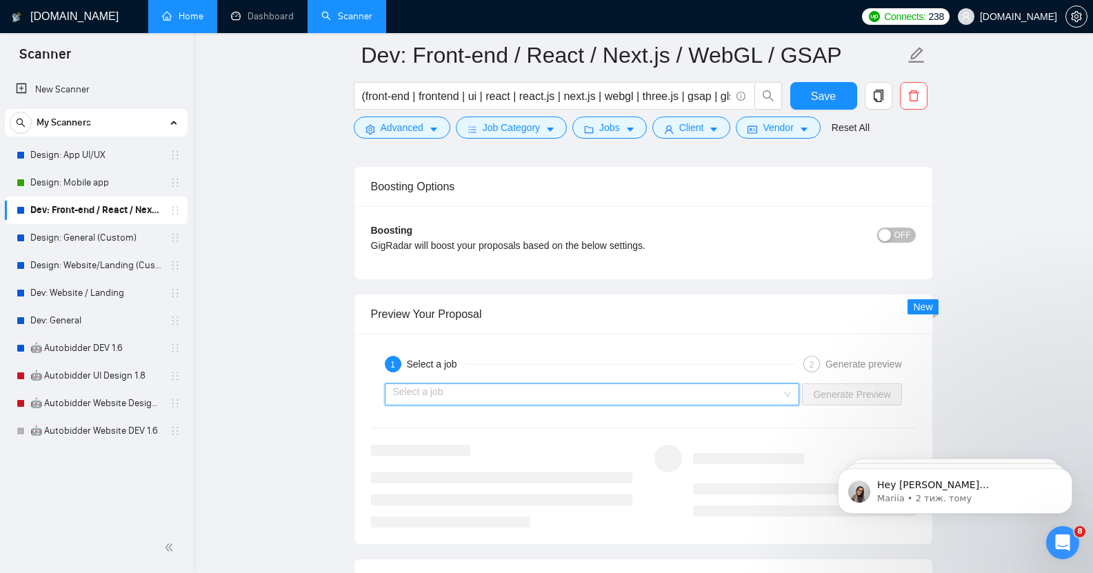
click at [450, 384] on input "search" at bounding box center [587, 394] width 389 height 21
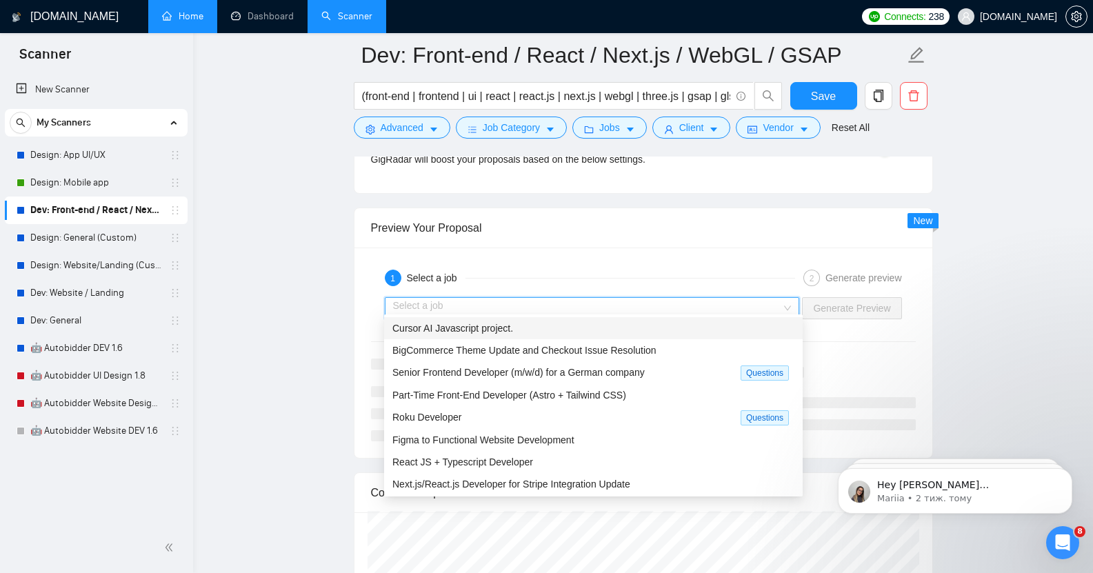
scroll to position [2533, 0]
click at [603, 372] on span "Senior Frontend Developer (m/w/d) for a German company" at bounding box center [518, 371] width 252 height 11
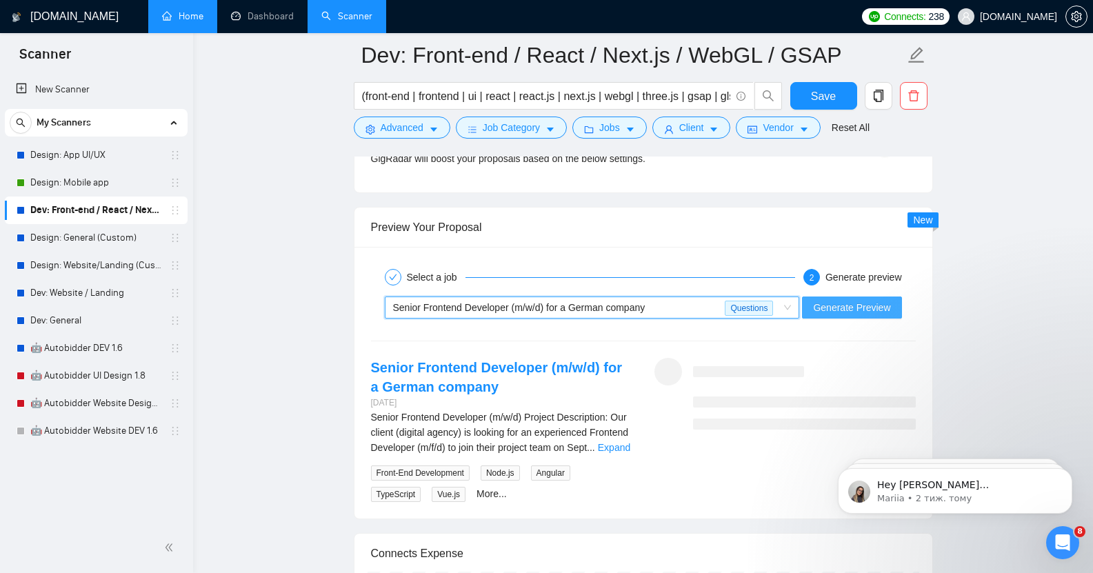
click at [867, 300] on span "Generate Preview" at bounding box center [851, 307] width 77 height 15
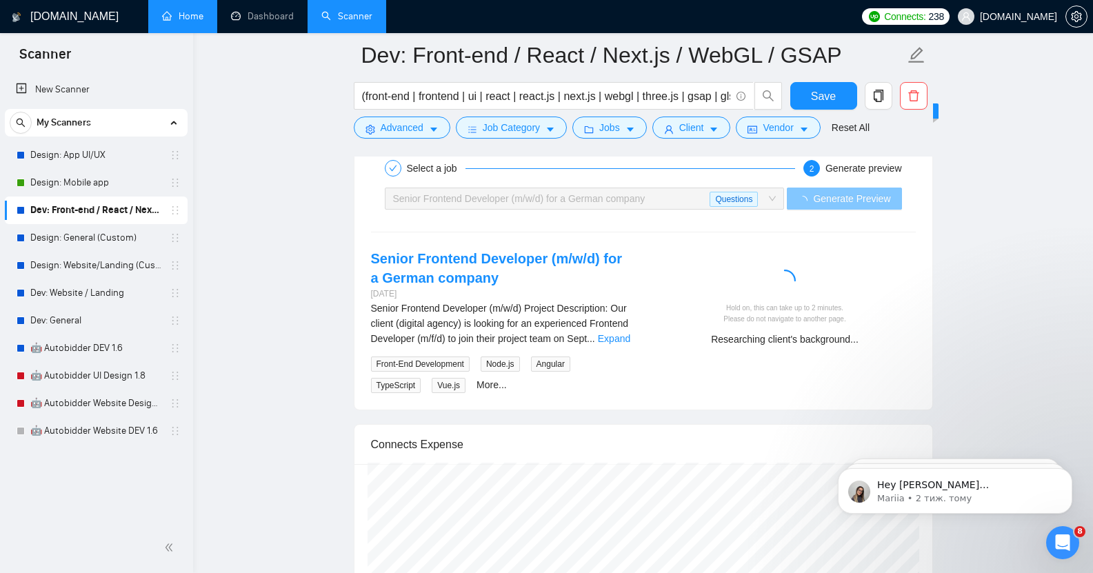
scroll to position [2641, 0]
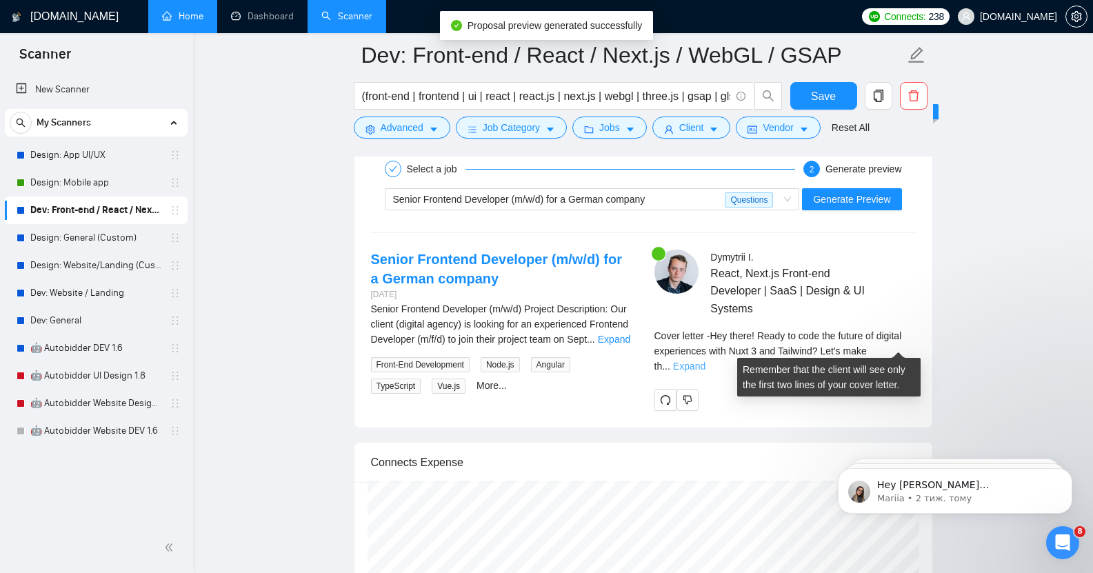
click at [705, 361] on link "Expand" at bounding box center [689, 366] width 32 height 11
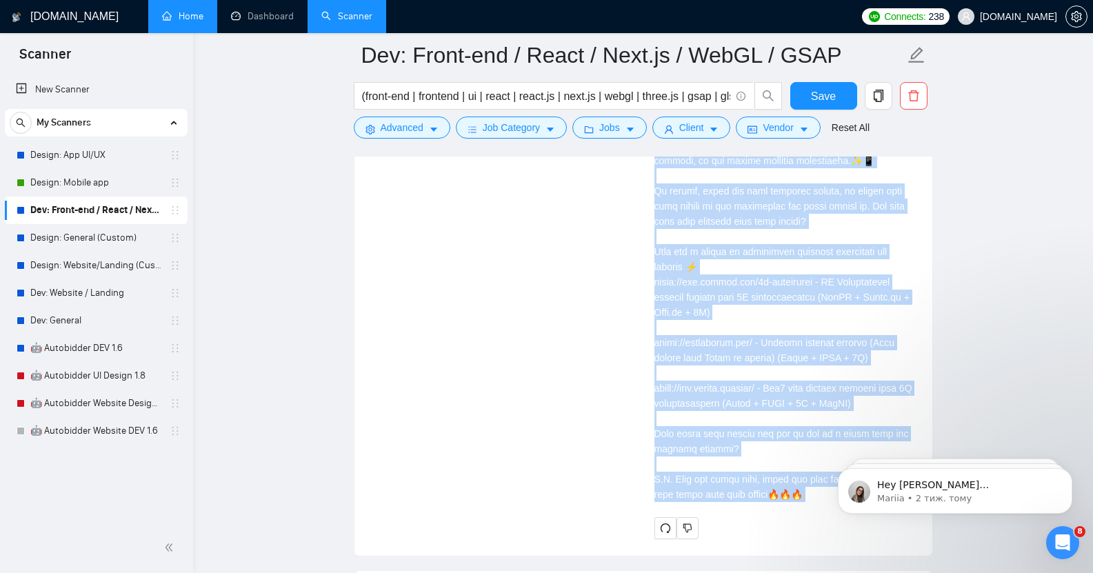
scroll to position [3401, 0]
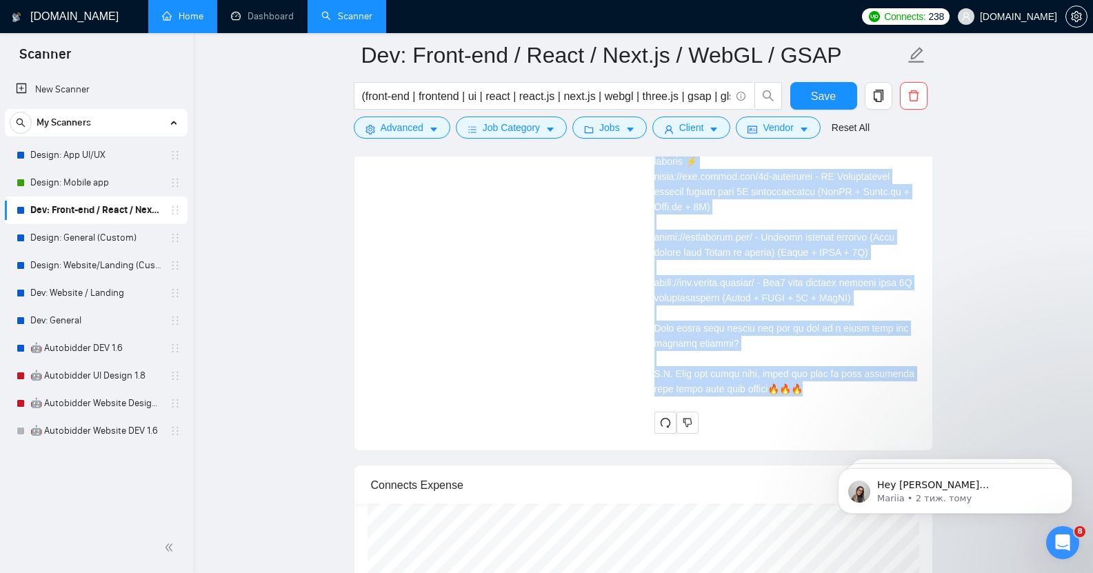
drag, startPoint x: 654, startPoint y: 308, endPoint x: 806, endPoint y: 374, distance: 165.8
click at [806, 374] on div "Cover letter" at bounding box center [784, 77] width 261 height 637
copy div "Lor ipsum! Dolor si amet con adipis el seddoei temporincid utla Etdo 0 mag Aliq…"
click at [810, 96] on button "Save" at bounding box center [823, 96] width 67 height 28
